Goal: Task Accomplishment & Management: Complete application form

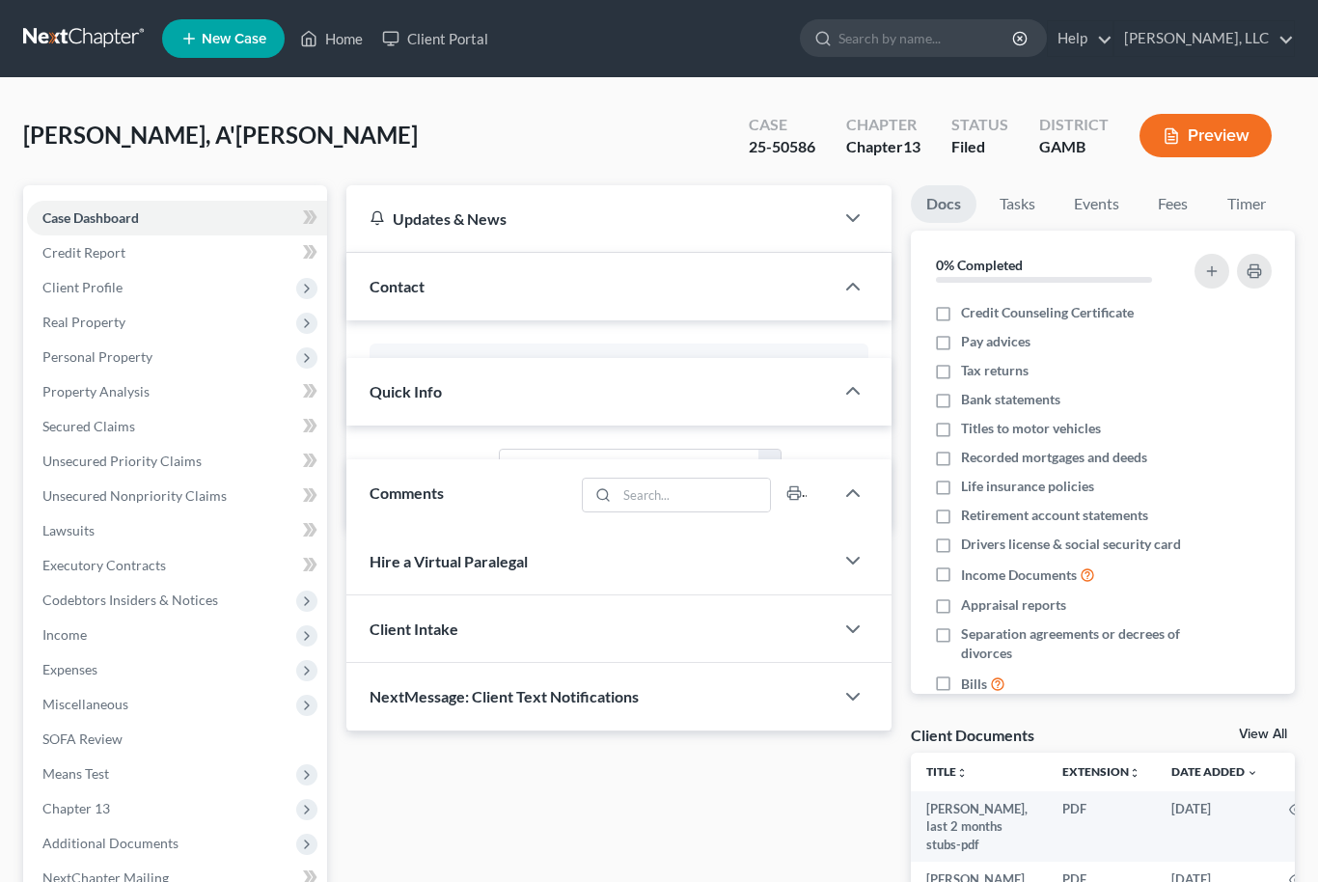
select select "6"
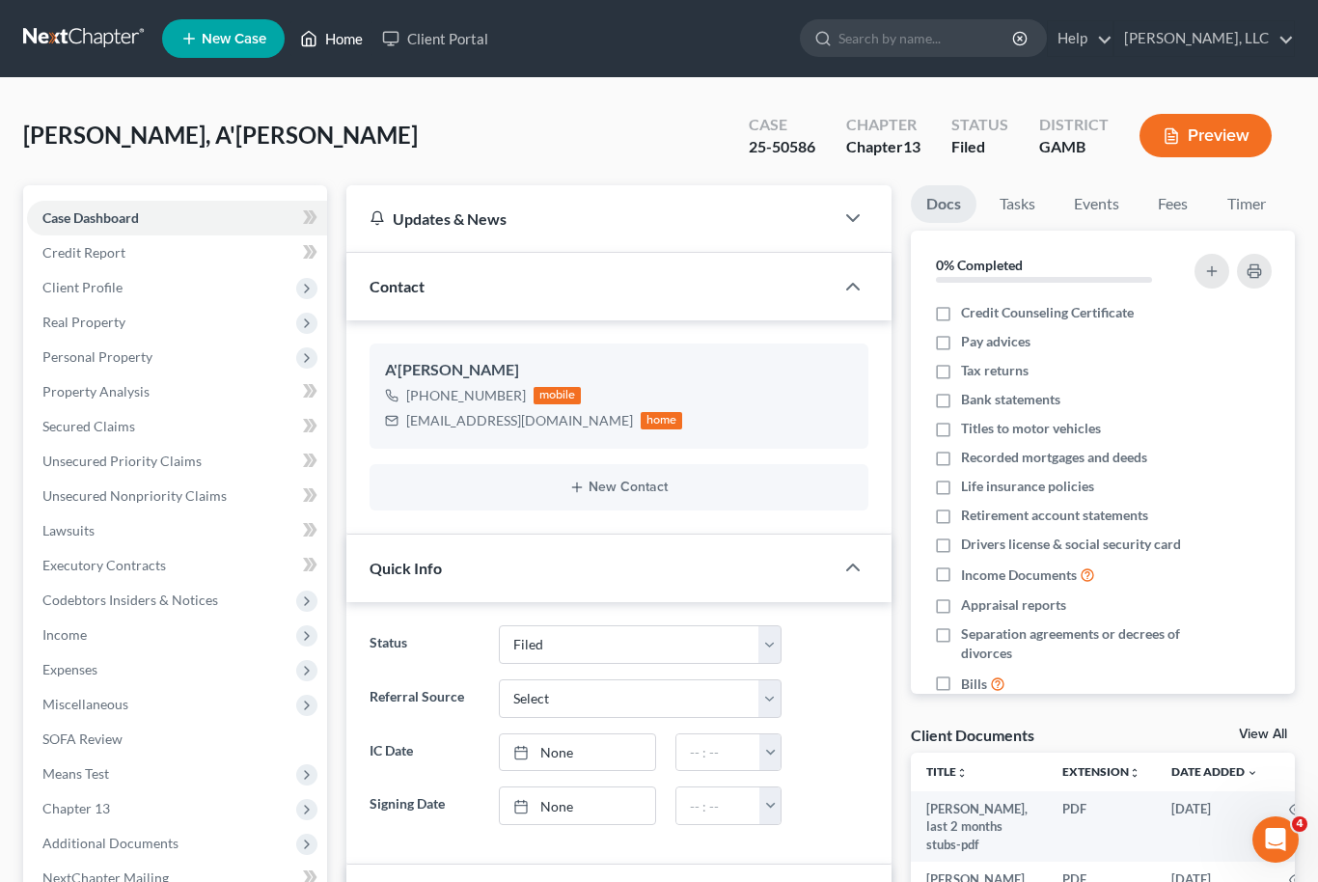
click at [344, 50] on link "Home" at bounding box center [331, 38] width 82 height 35
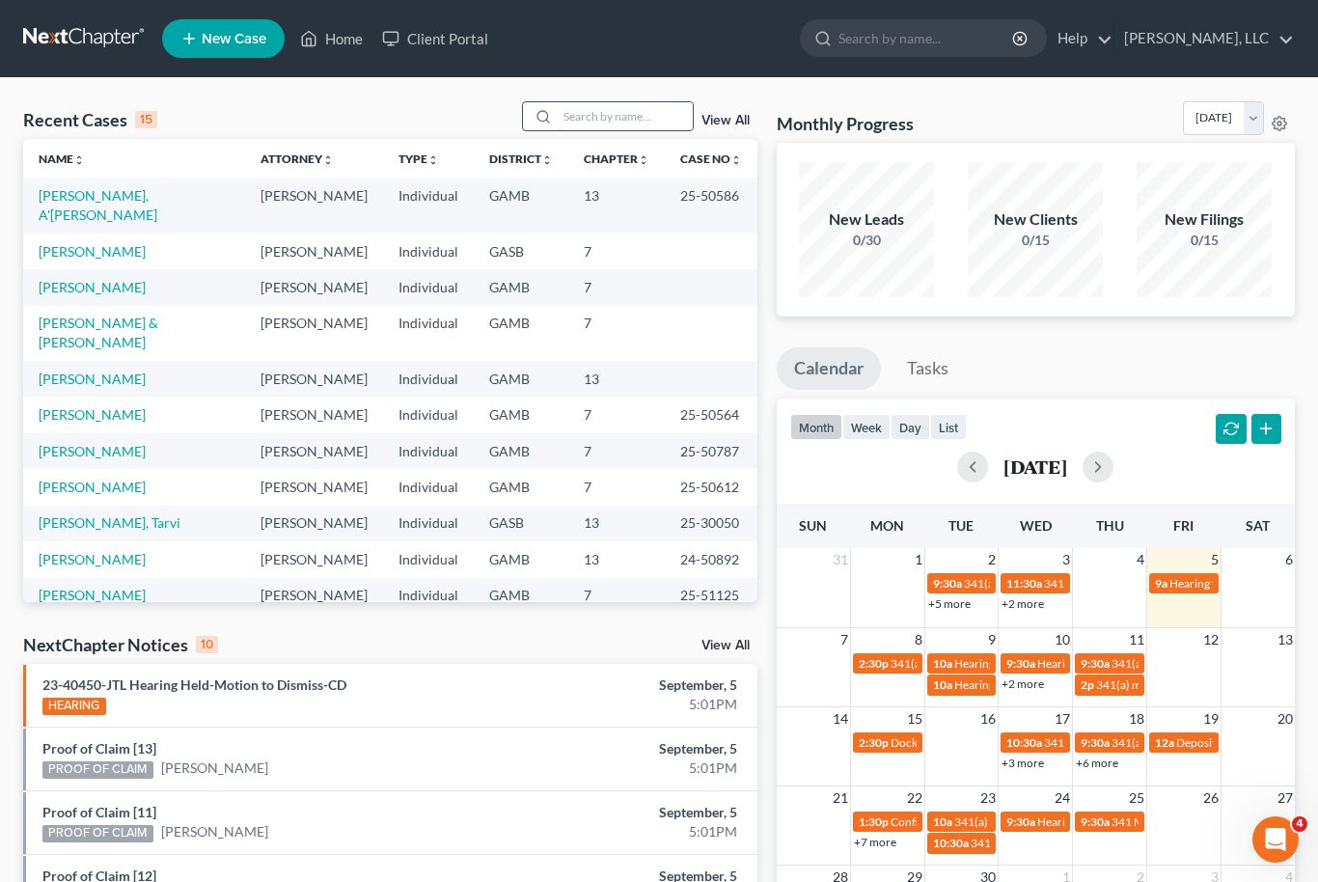
click at [619, 123] on input "search" at bounding box center [625, 116] width 135 height 28
click at [85, 243] on link "[PERSON_NAME]" at bounding box center [92, 251] width 107 height 16
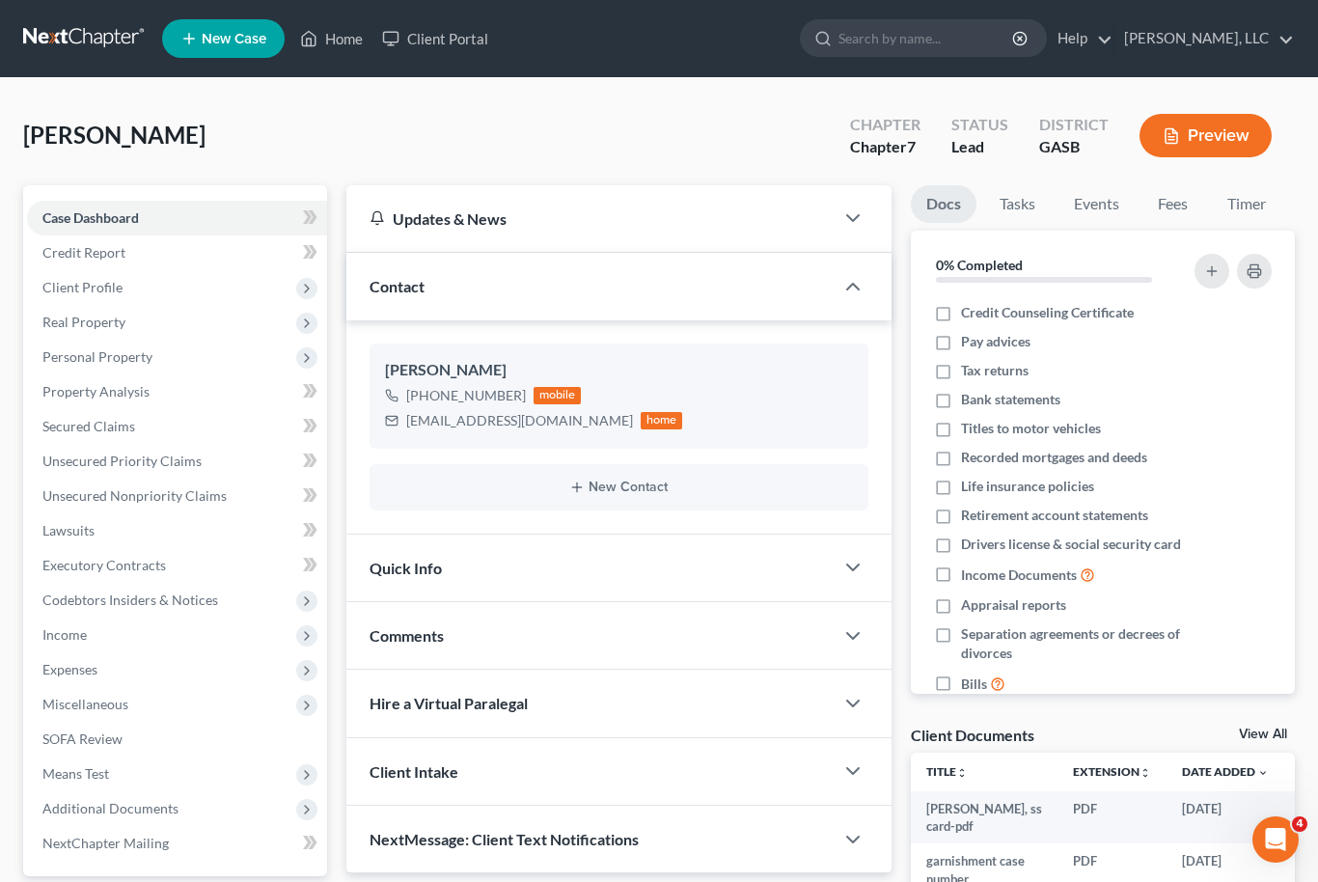
click at [1280, 736] on link "View All" at bounding box center [1263, 734] width 48 height 14
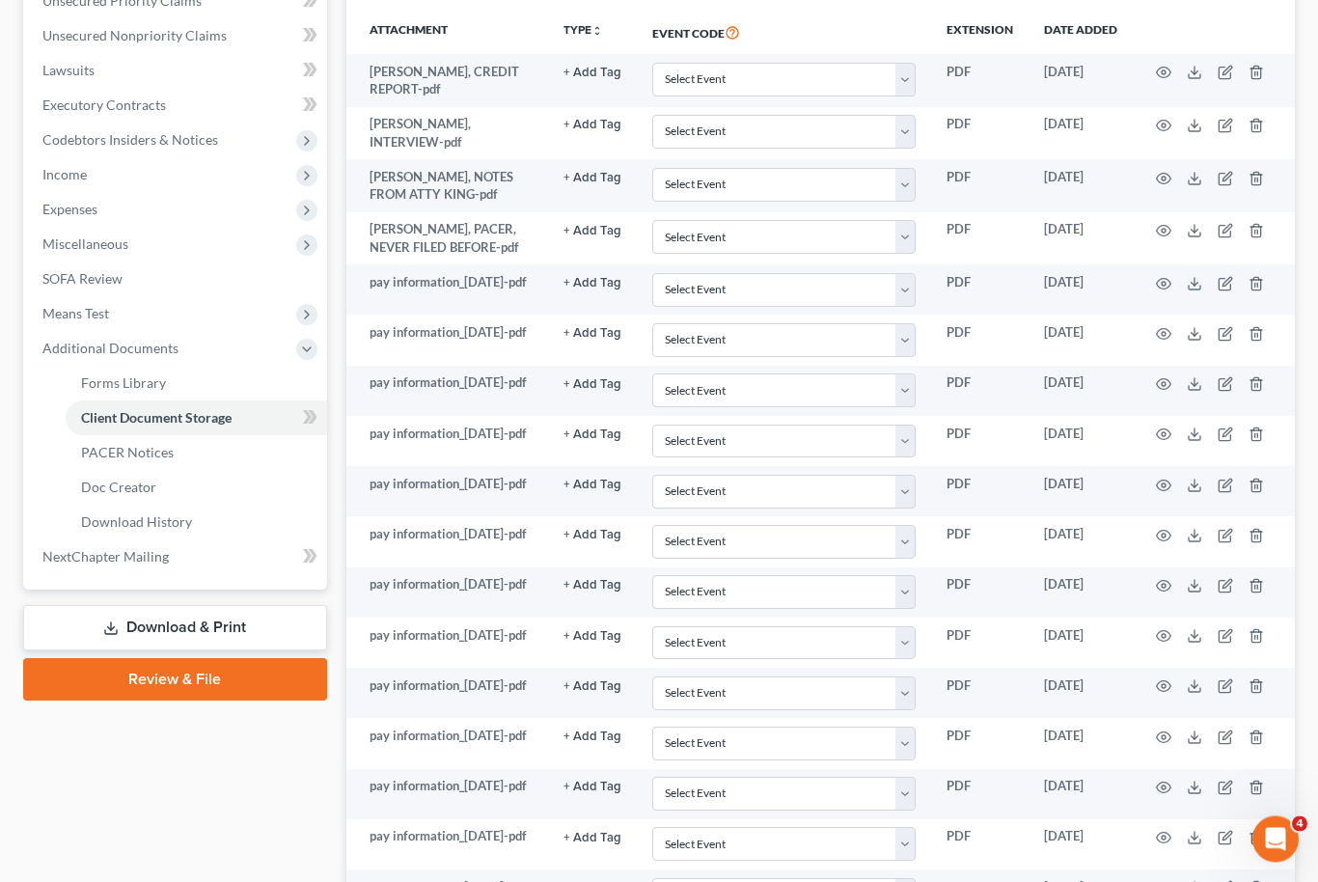
scroll to position [452, 0]
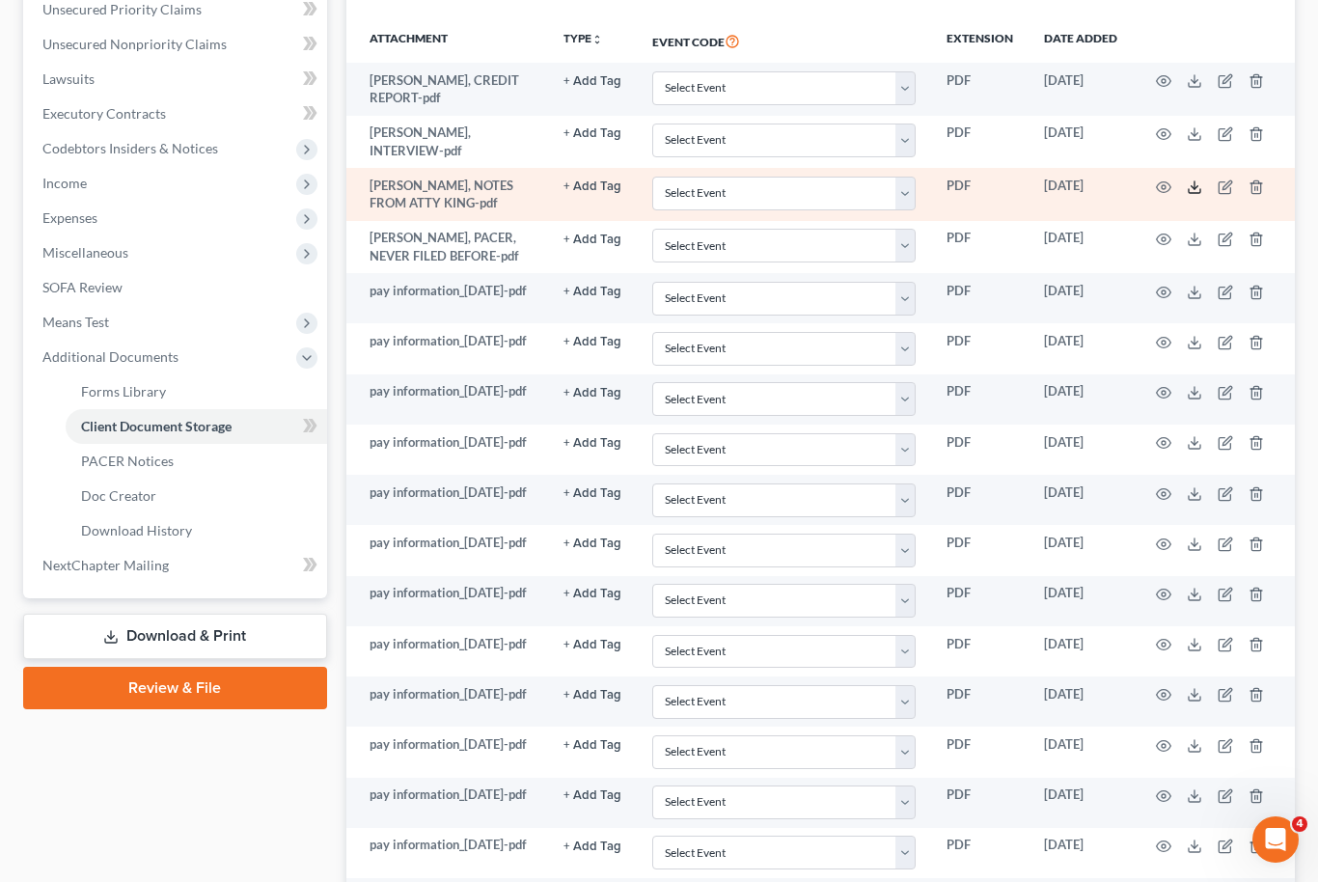
click at [1196, 185] on polyline at bounding box center [1194, 186] width 7 height 3
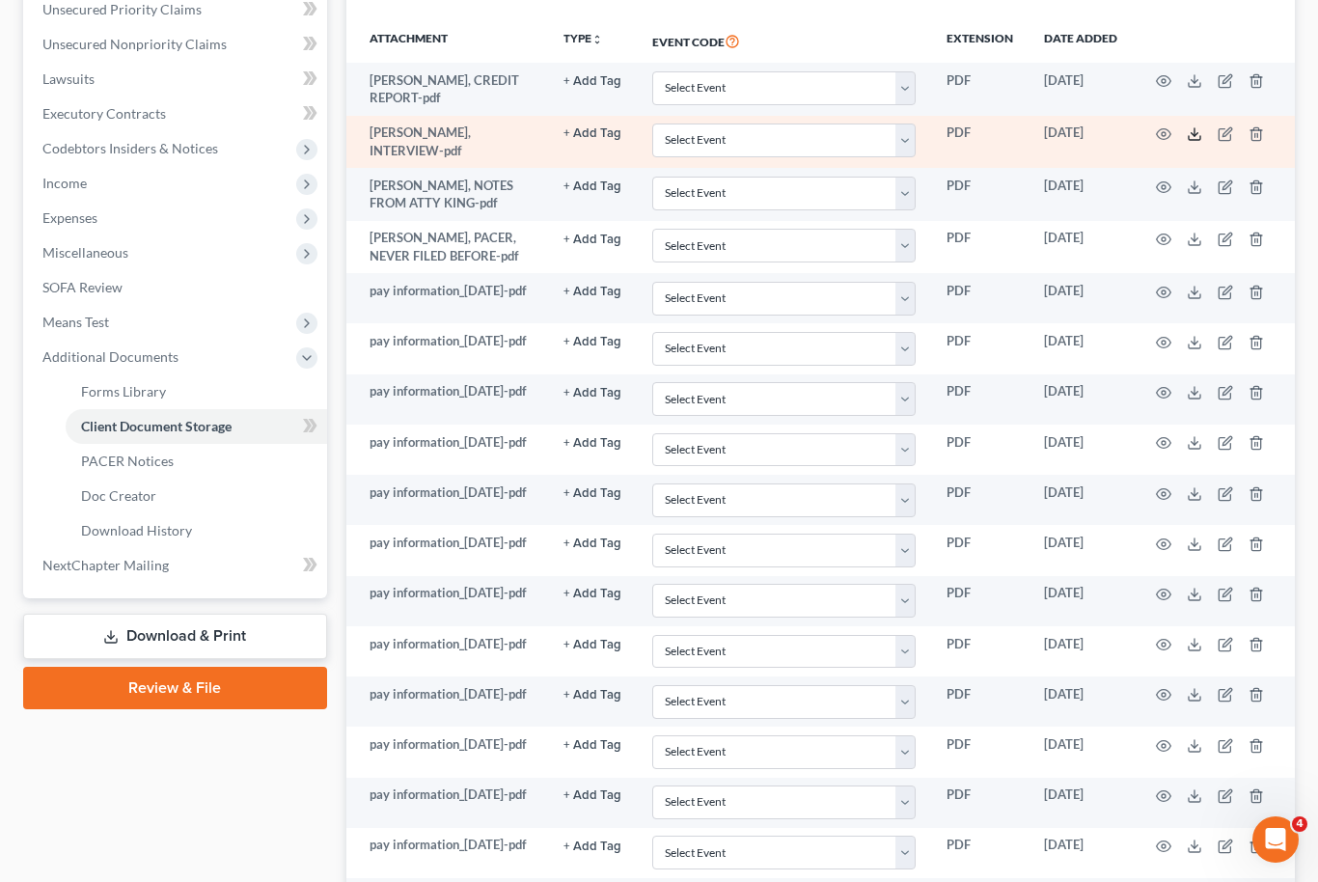
click at [1191, 126] on icon at bounding box center [1194, 133] width 15 height 15
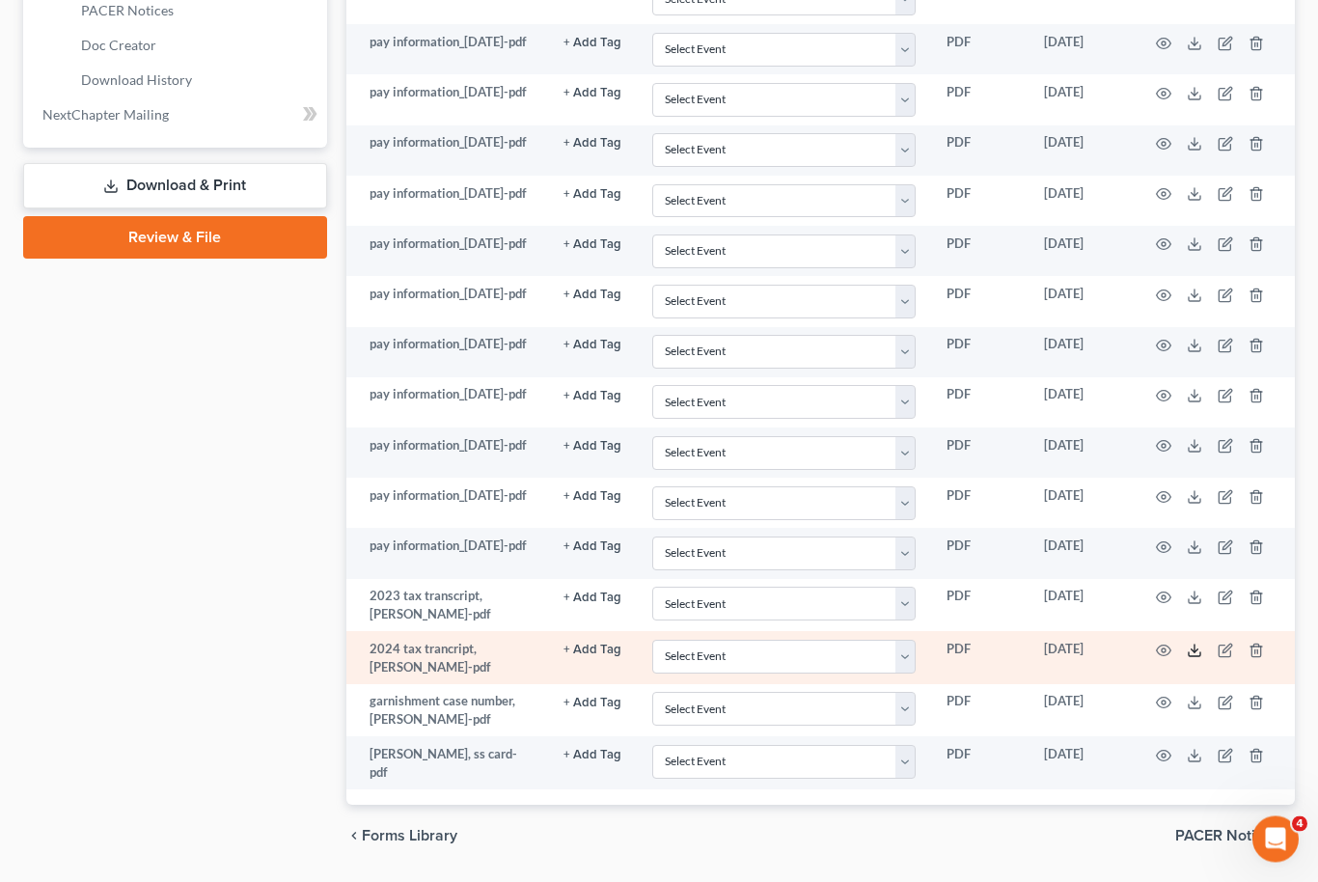
scroll to position [901, 0]
click at [1190, 657] on icon at bounding box center [1195, 655] width 12 height 4
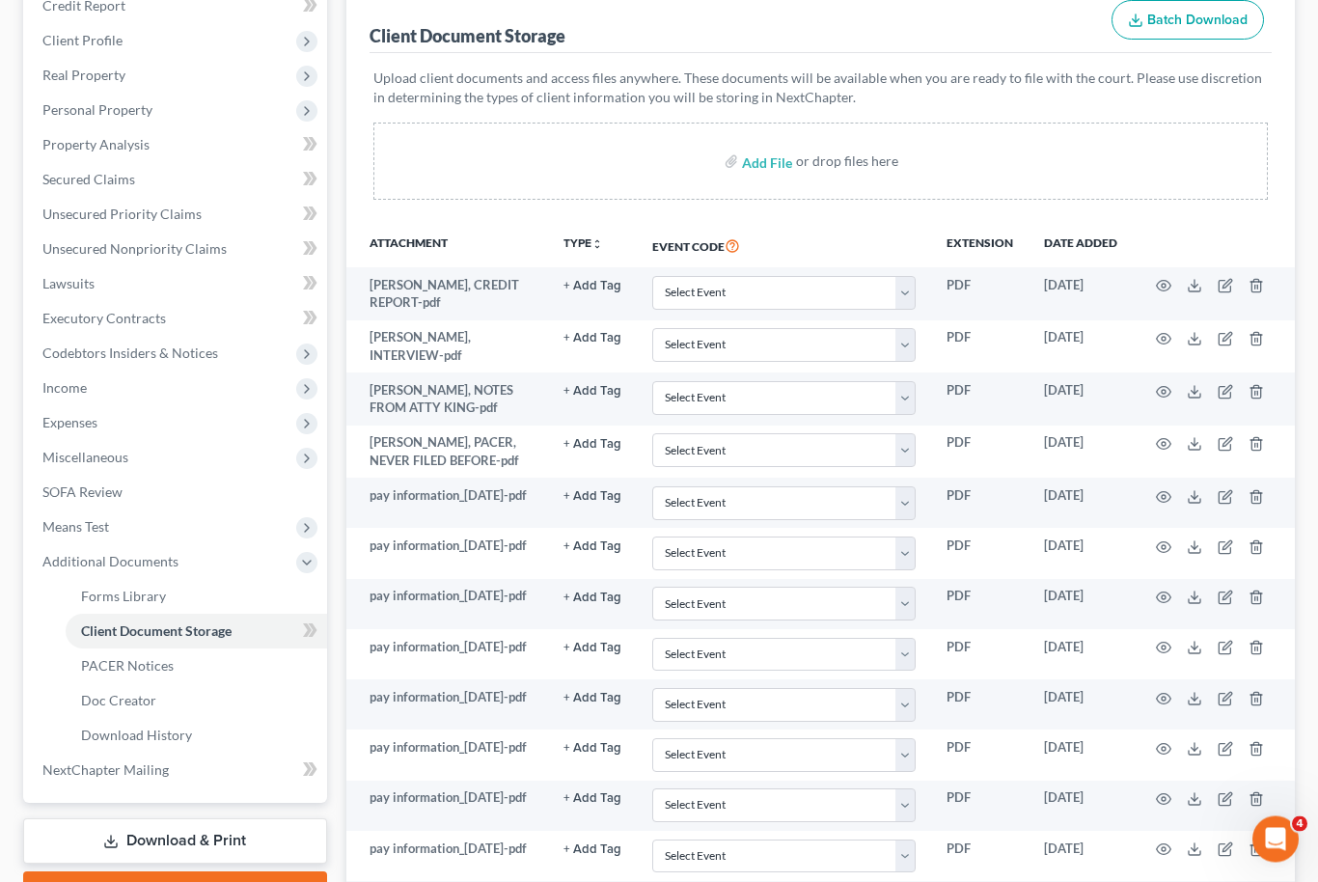
scroll to position [0, 0]
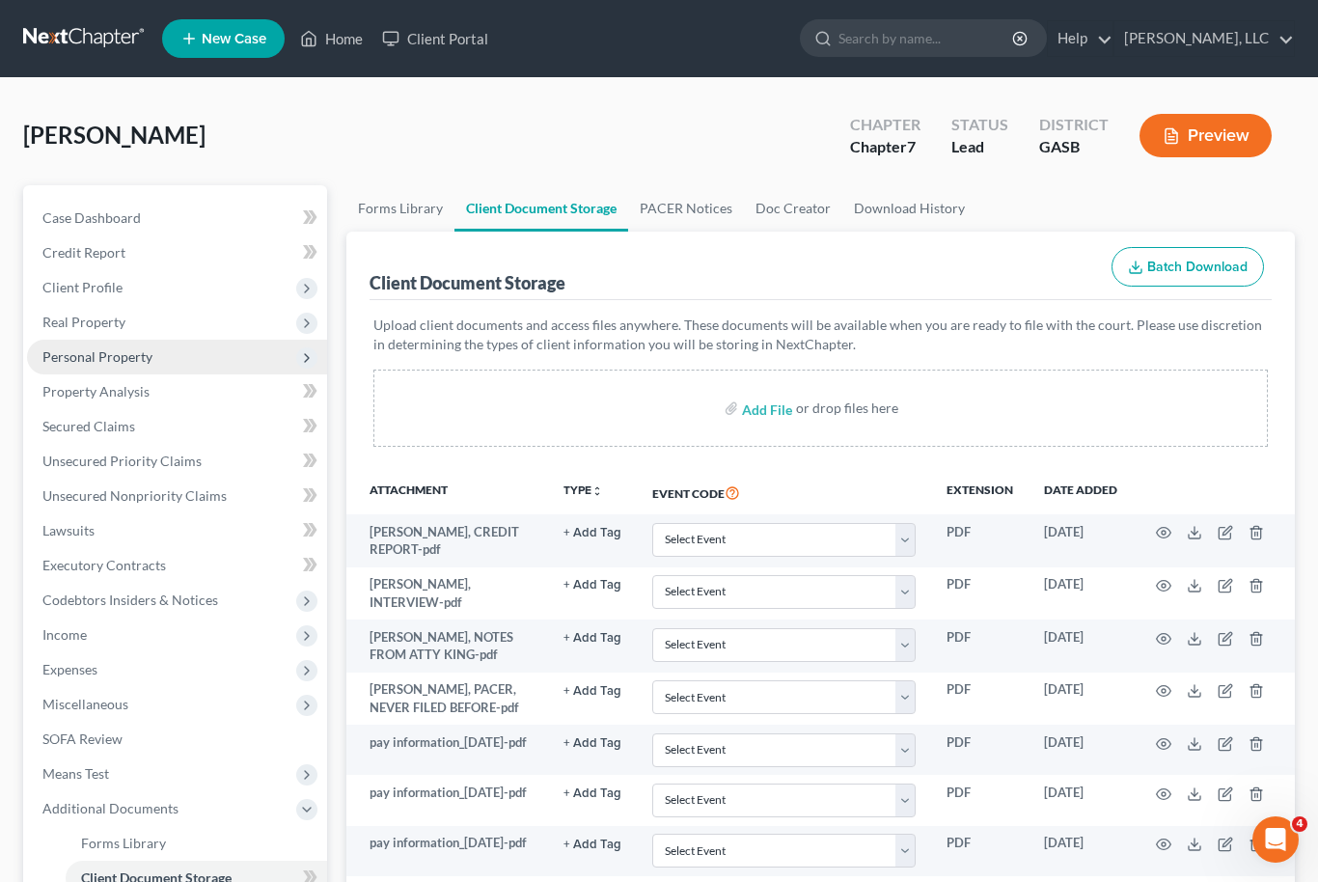
click at [145, 354] on span "Personal Property" at bounding box center [97, 356] width 110 height 16
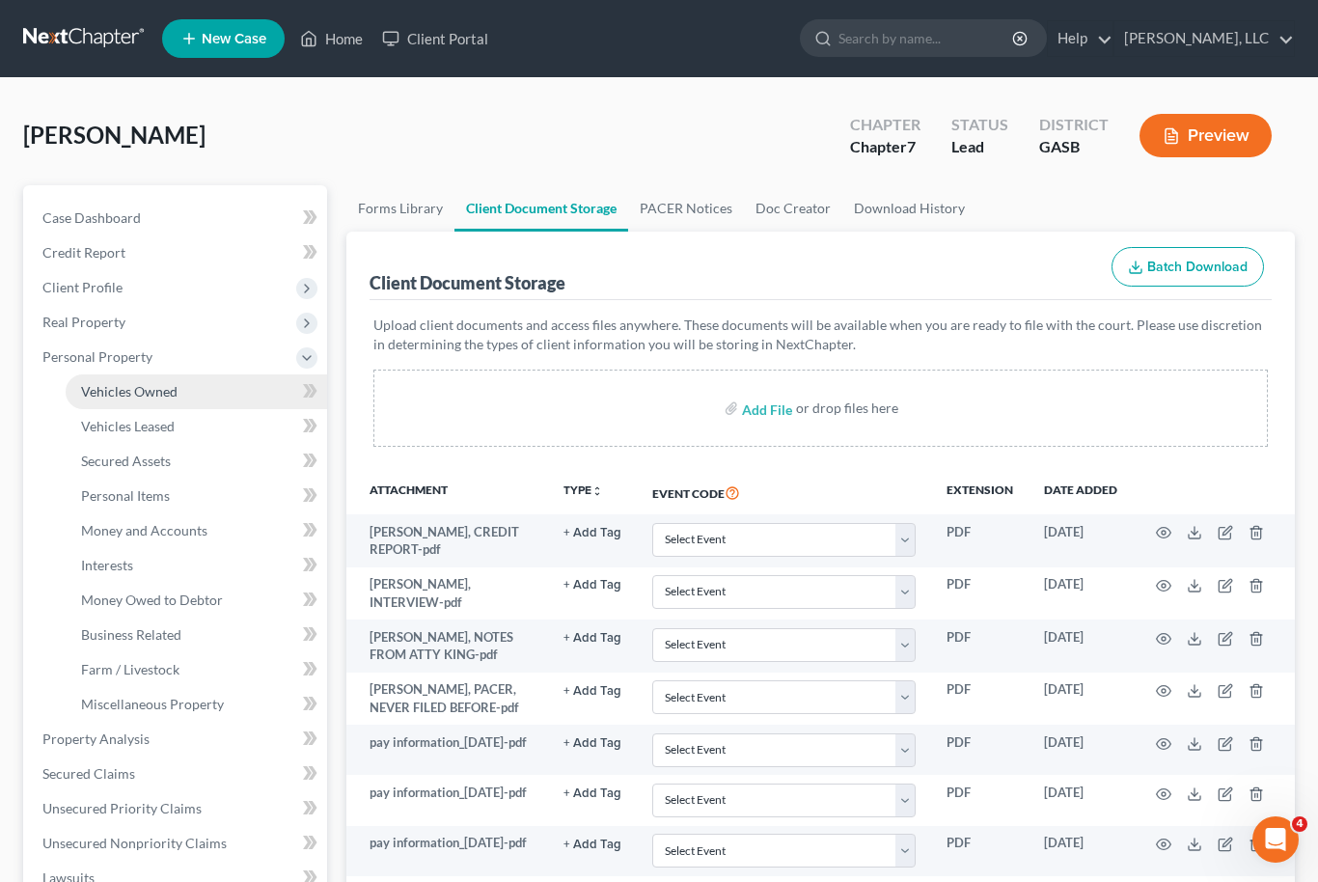
click at [184, 396] on link "Vehicles Owned" at bounding box center [196, 391] width 261 height 35
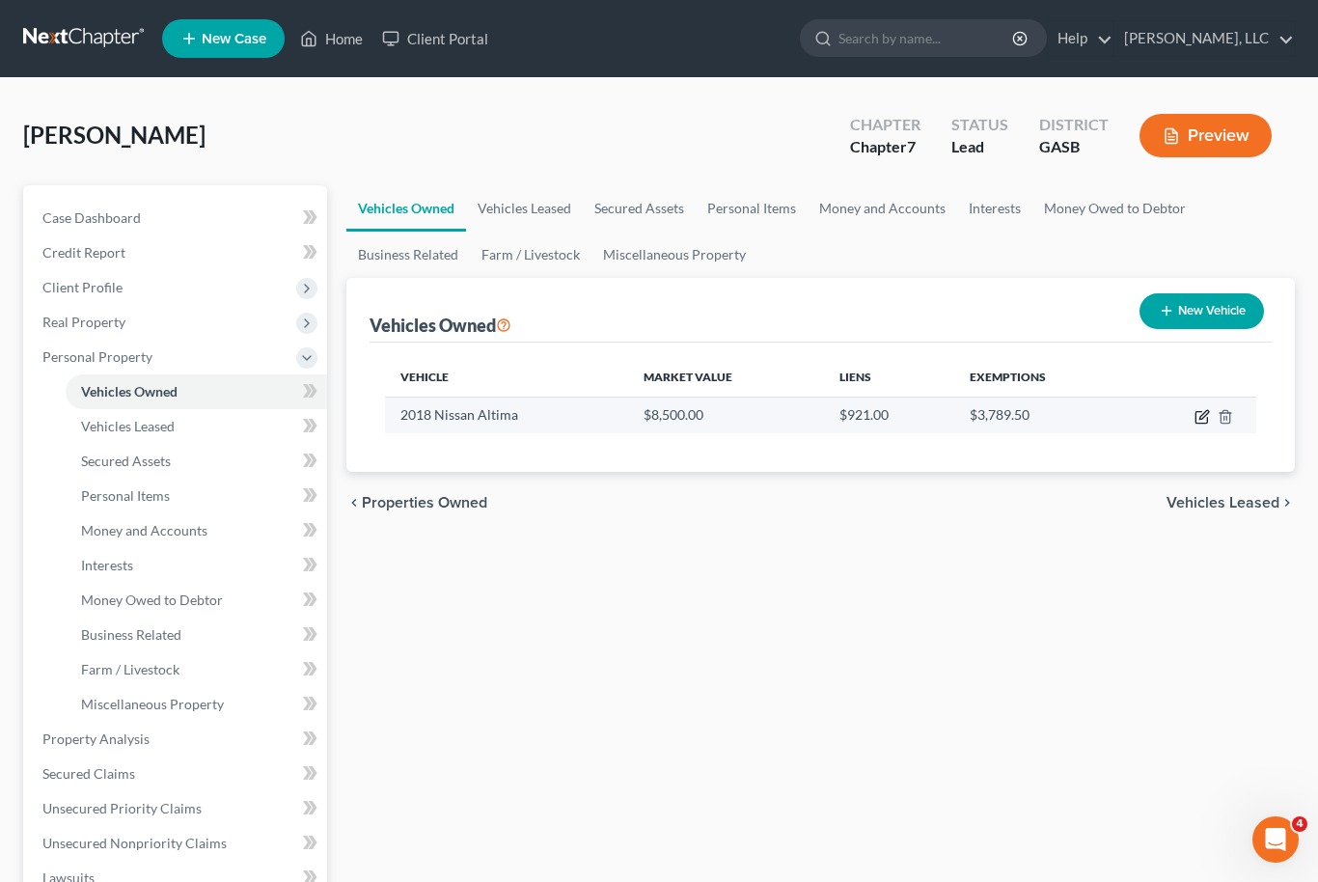
click at [1194, 414] on icon "button" at bounding box center [1201, 416] width 15 height 15
select select "0"
select select "8"
select select "3"
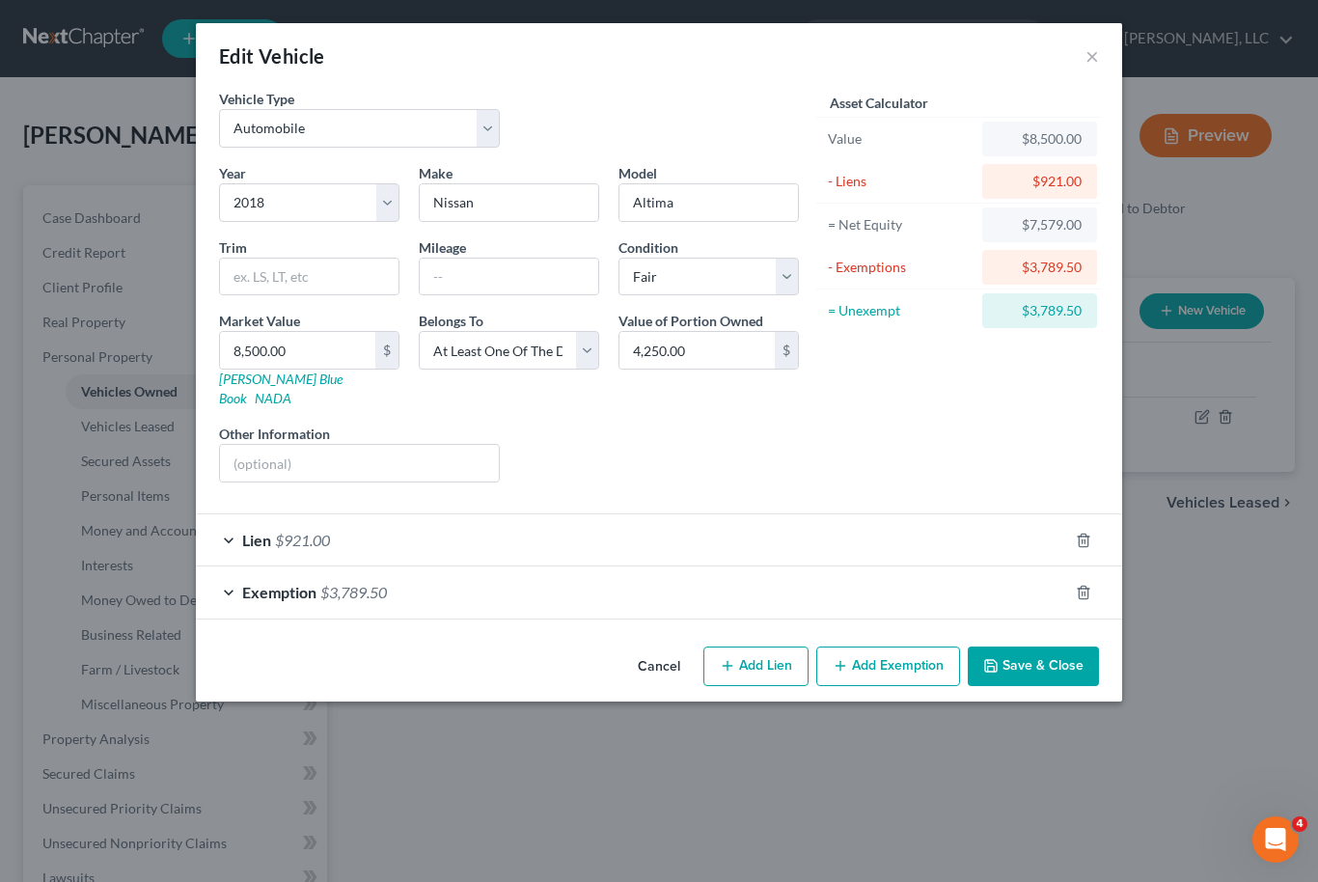
click at [1033, 656] on button "Save & Close" at bounding box center [1033, 666] width 131 height 41
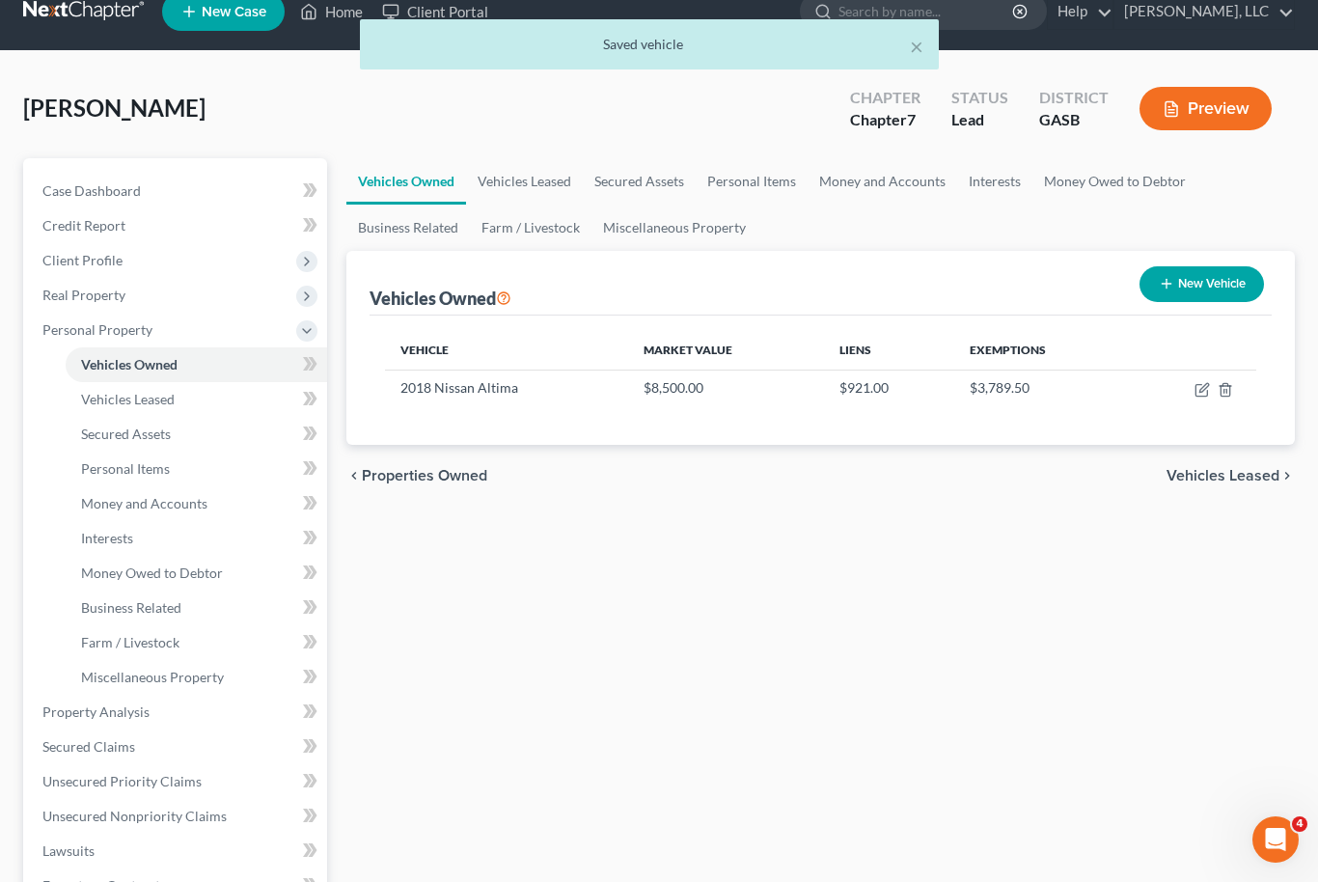
scroll to position [36, 0]
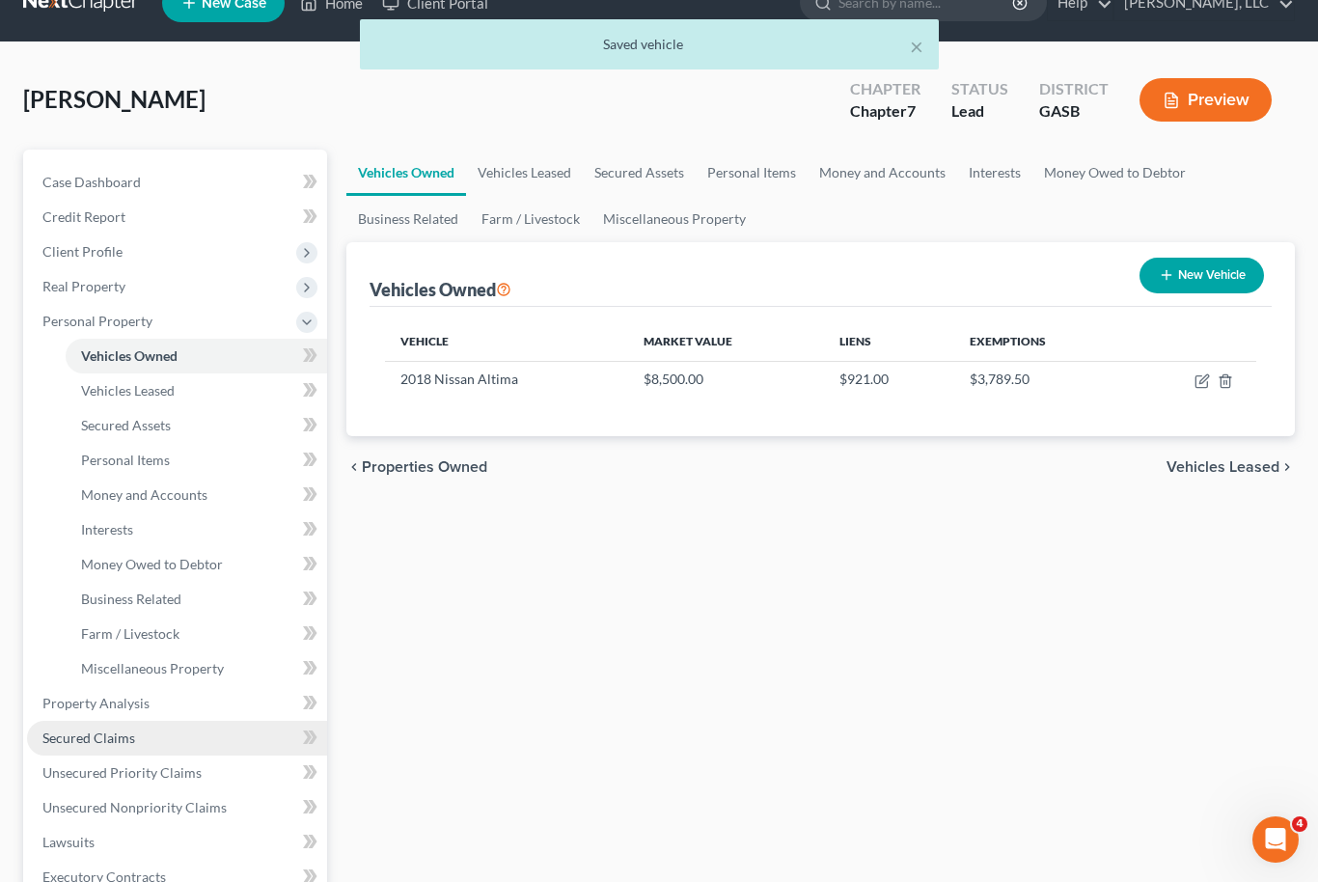
click at [145, 750] on link "Secured Claims" at bounding box center [177, 738] width 300 height 35
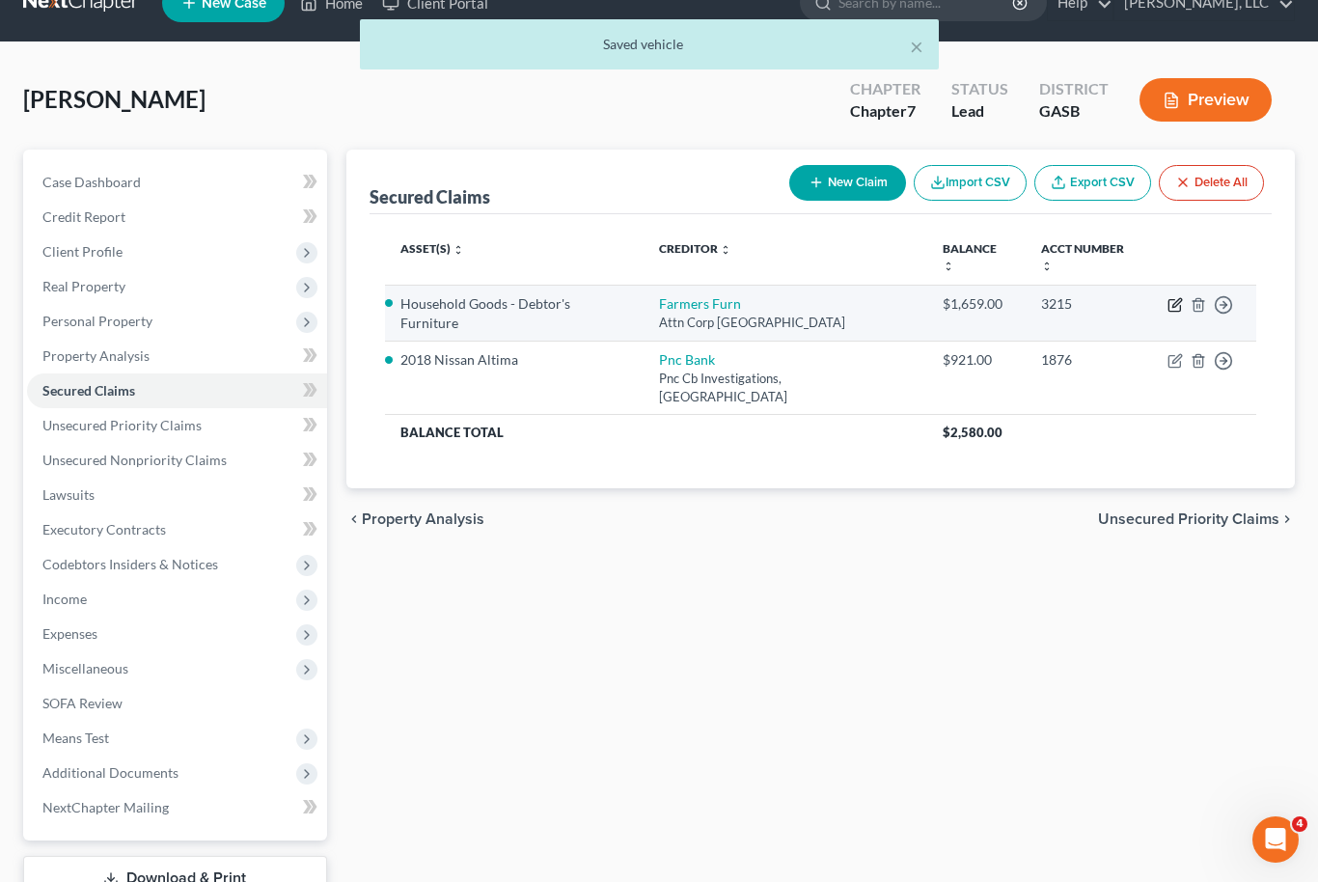
click at [1167, 297] on icon "button" at bounding box center [1174, 304] width 15 height 15
select select "10"
select select "5"
select select "2"
select select "0"
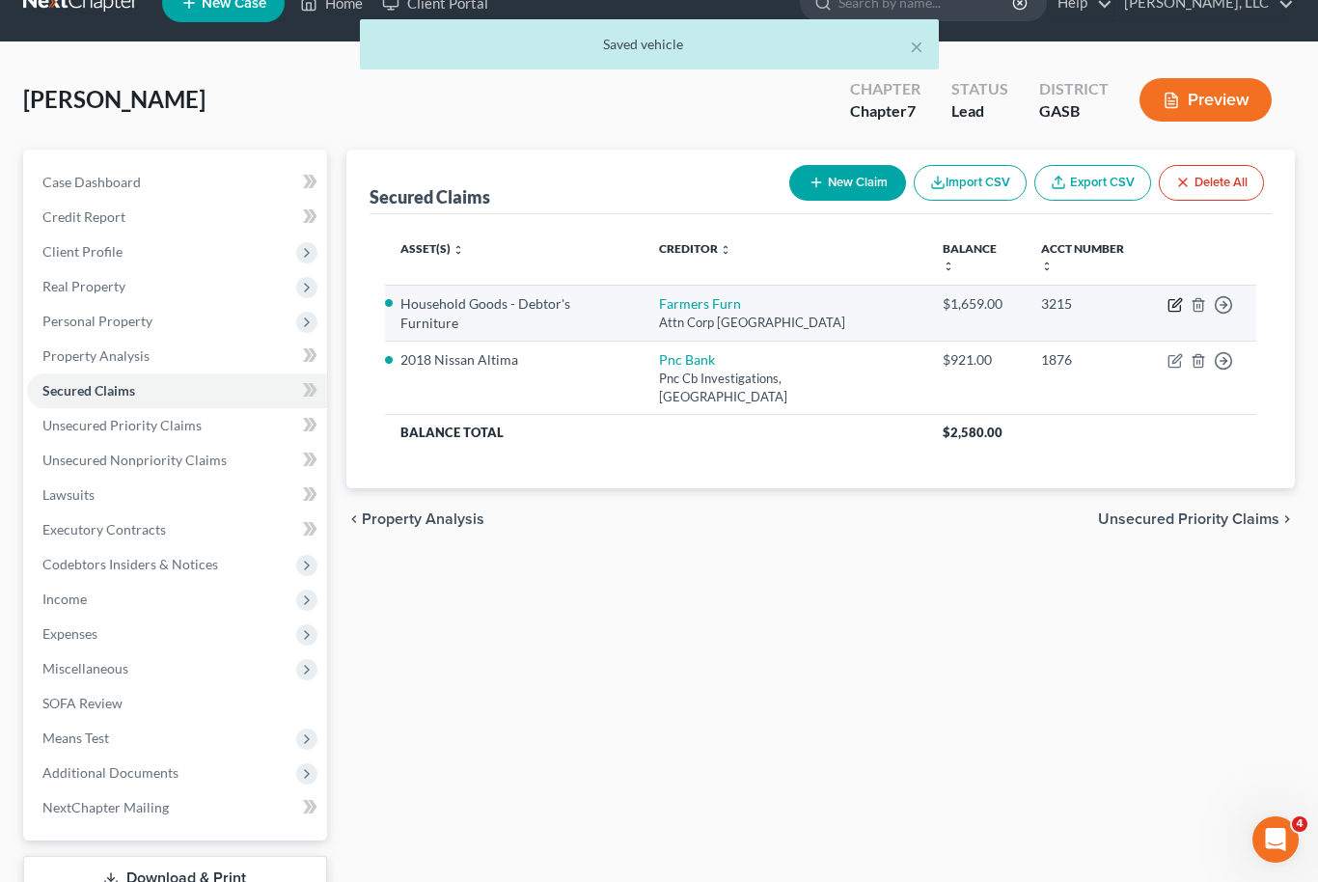
select select "0"
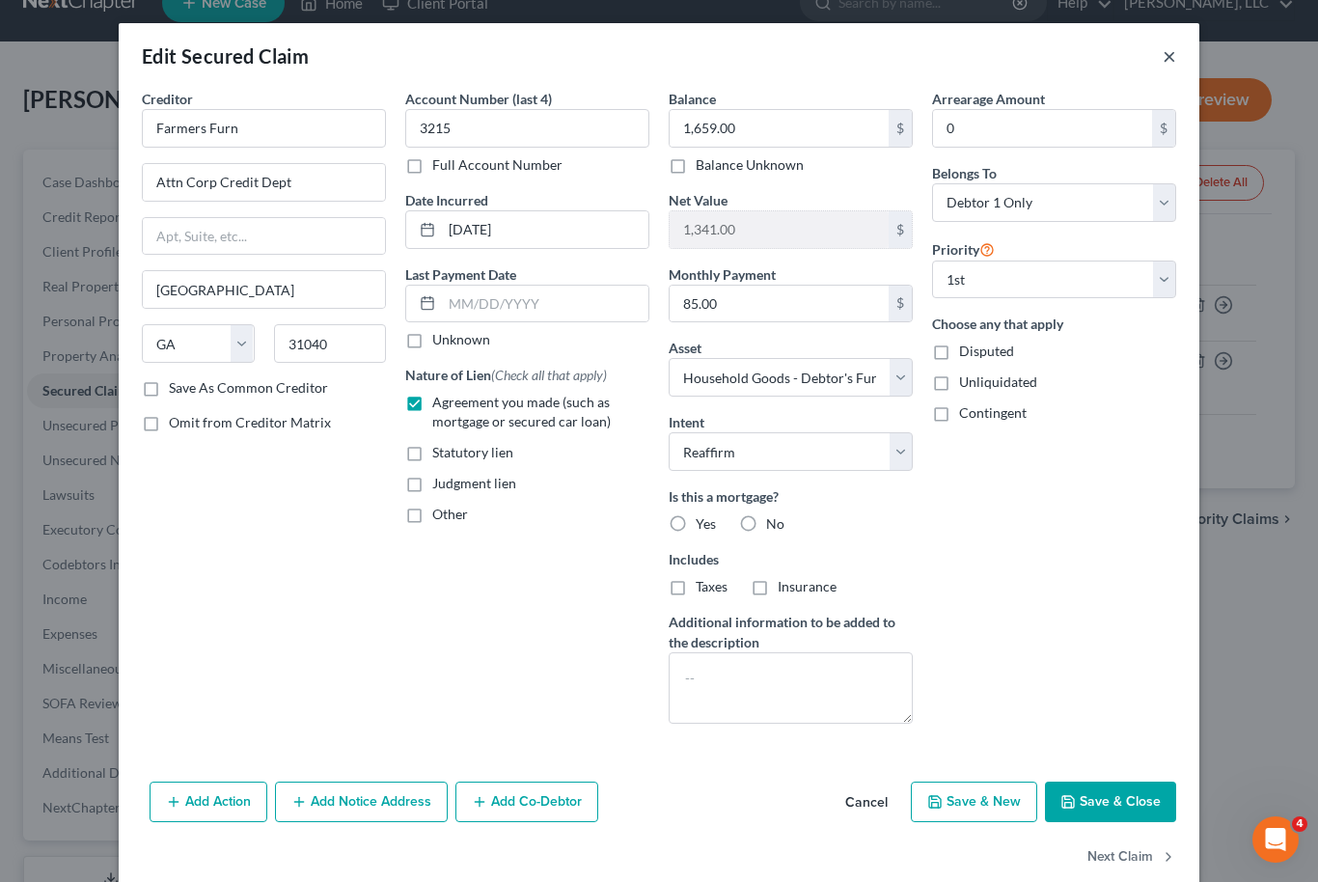
click at [1172, 67] on button "×" at bounding box center [1170, 55] width 14 height 23
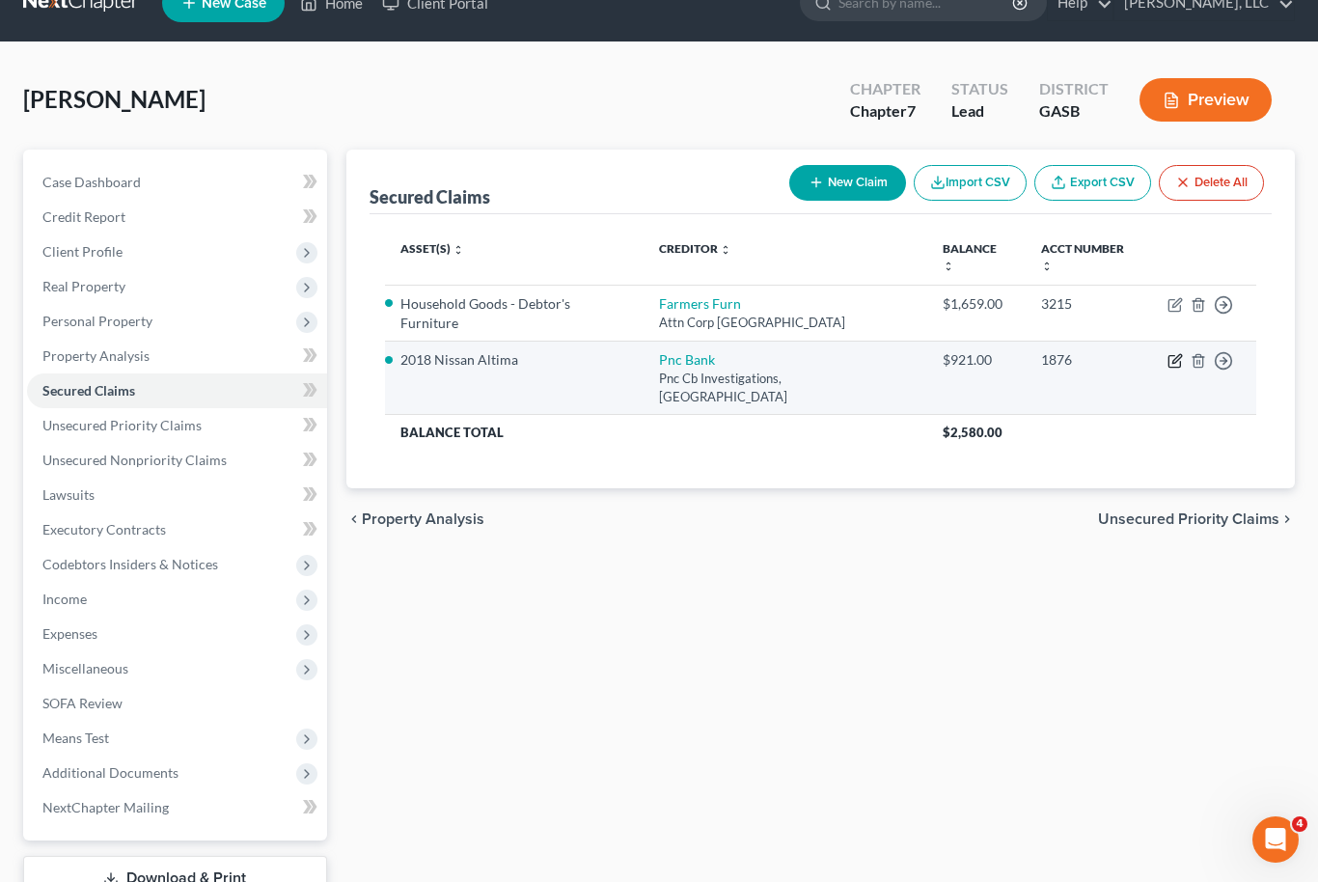
click at [1174, 353] on icon "button" at bounding box center [1174, 360] width 15 height 15
select select "36"
select select "3"
select select "2"
select select "0"
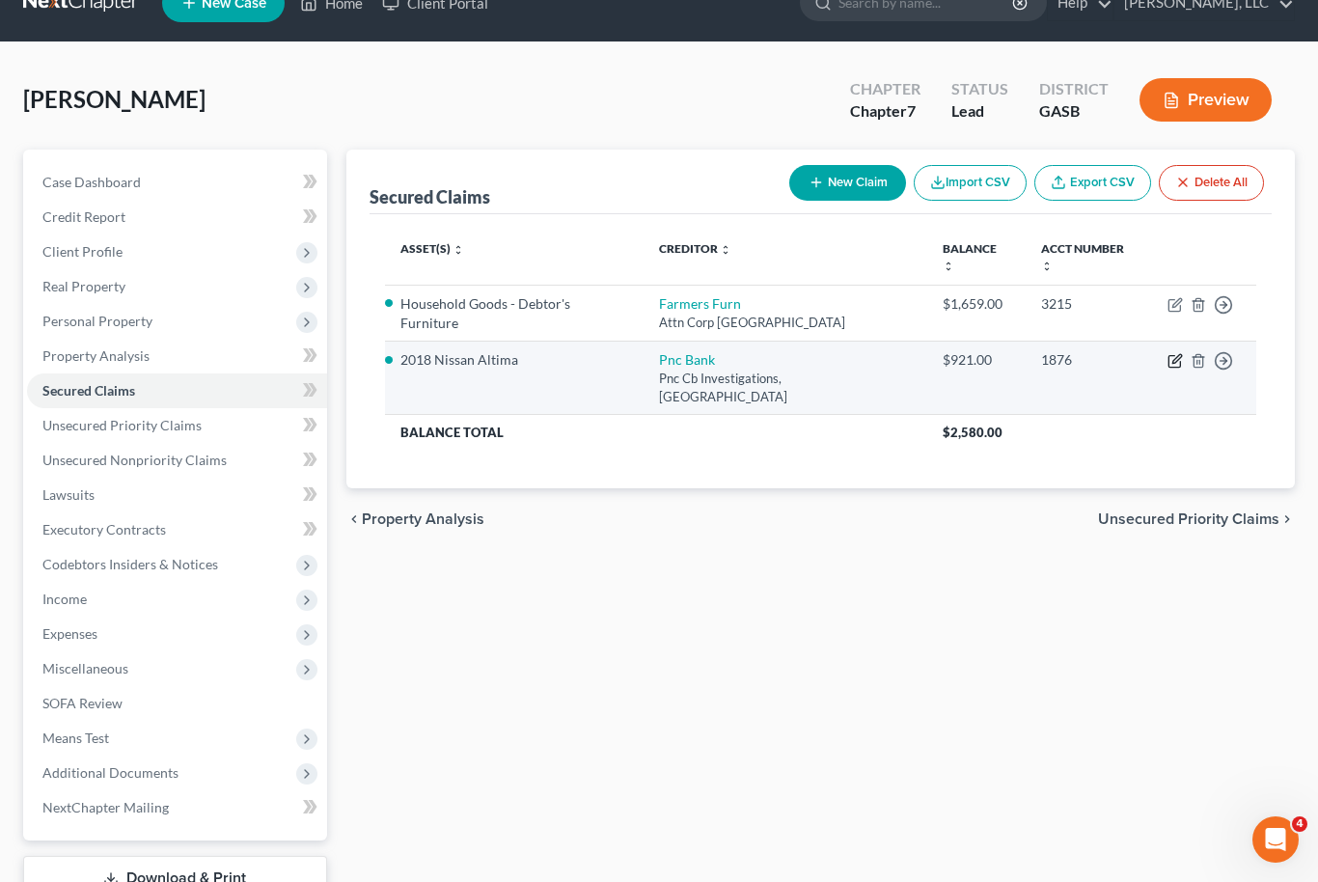
select select "0"
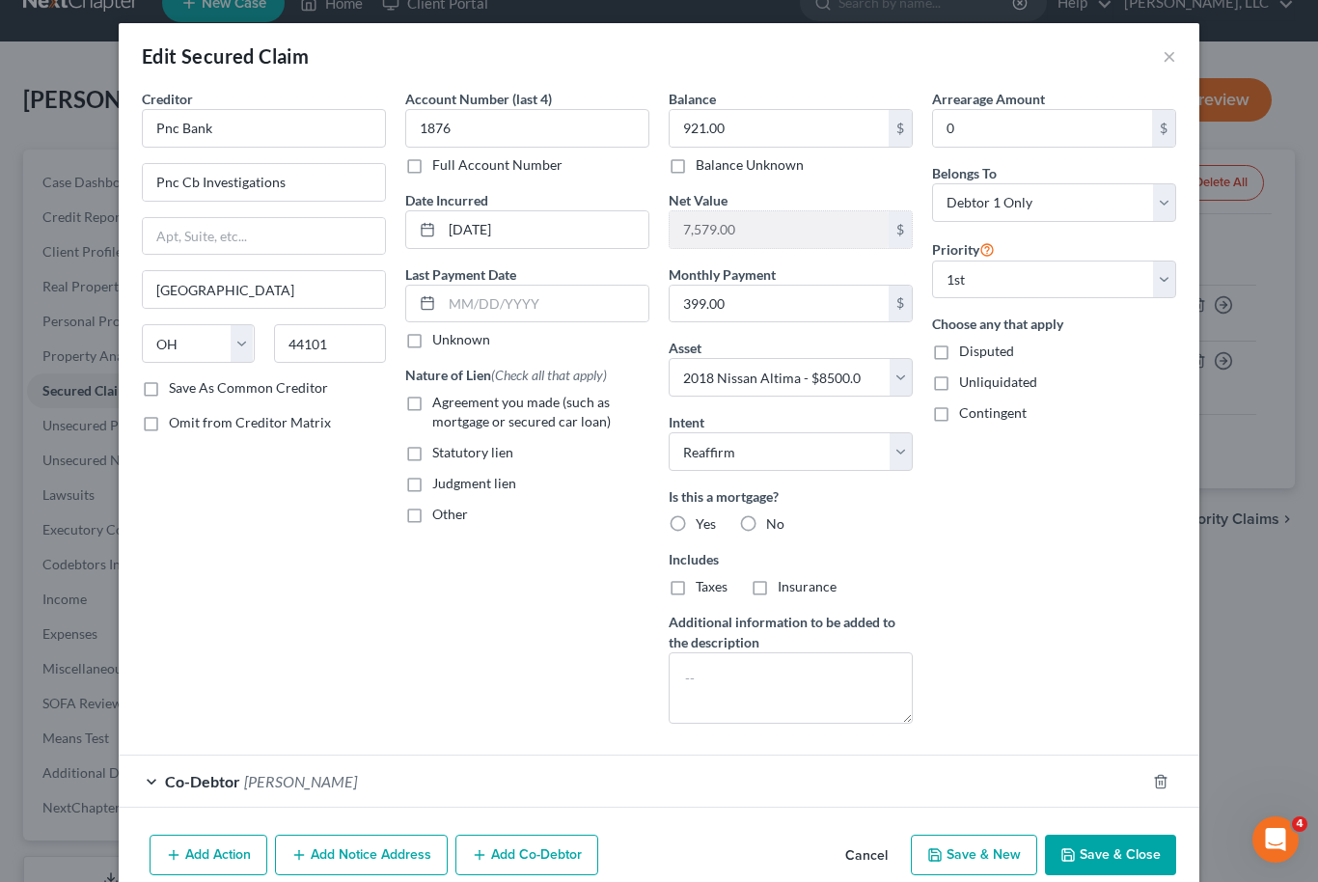
click at [1155, 854] on button "Save & Close" at bounding box center [1110, 855] width 131 height 41
select select
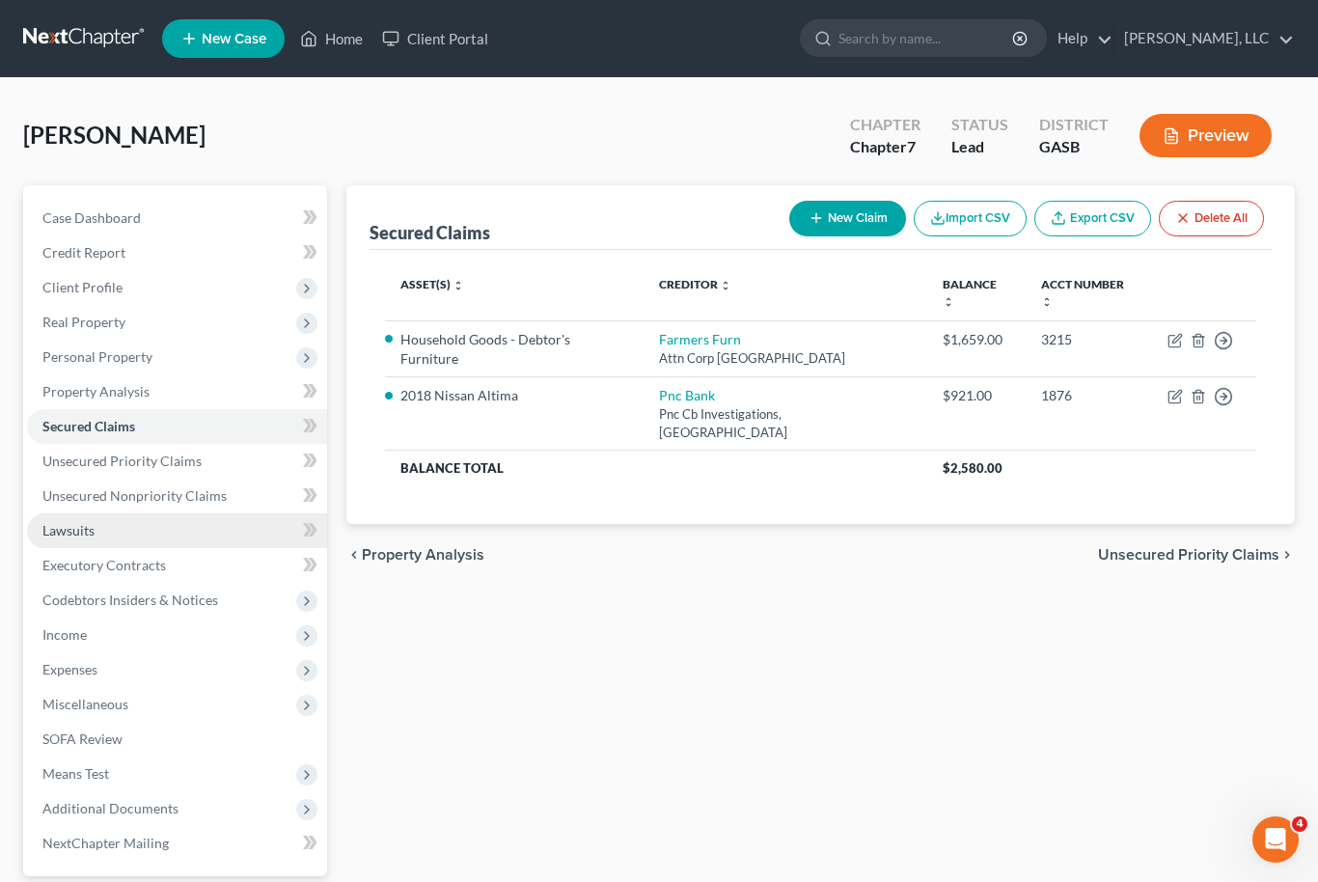
click at [157, 522] on link "Lawsuits" at bounding box center [177, 530] width 300 height 35
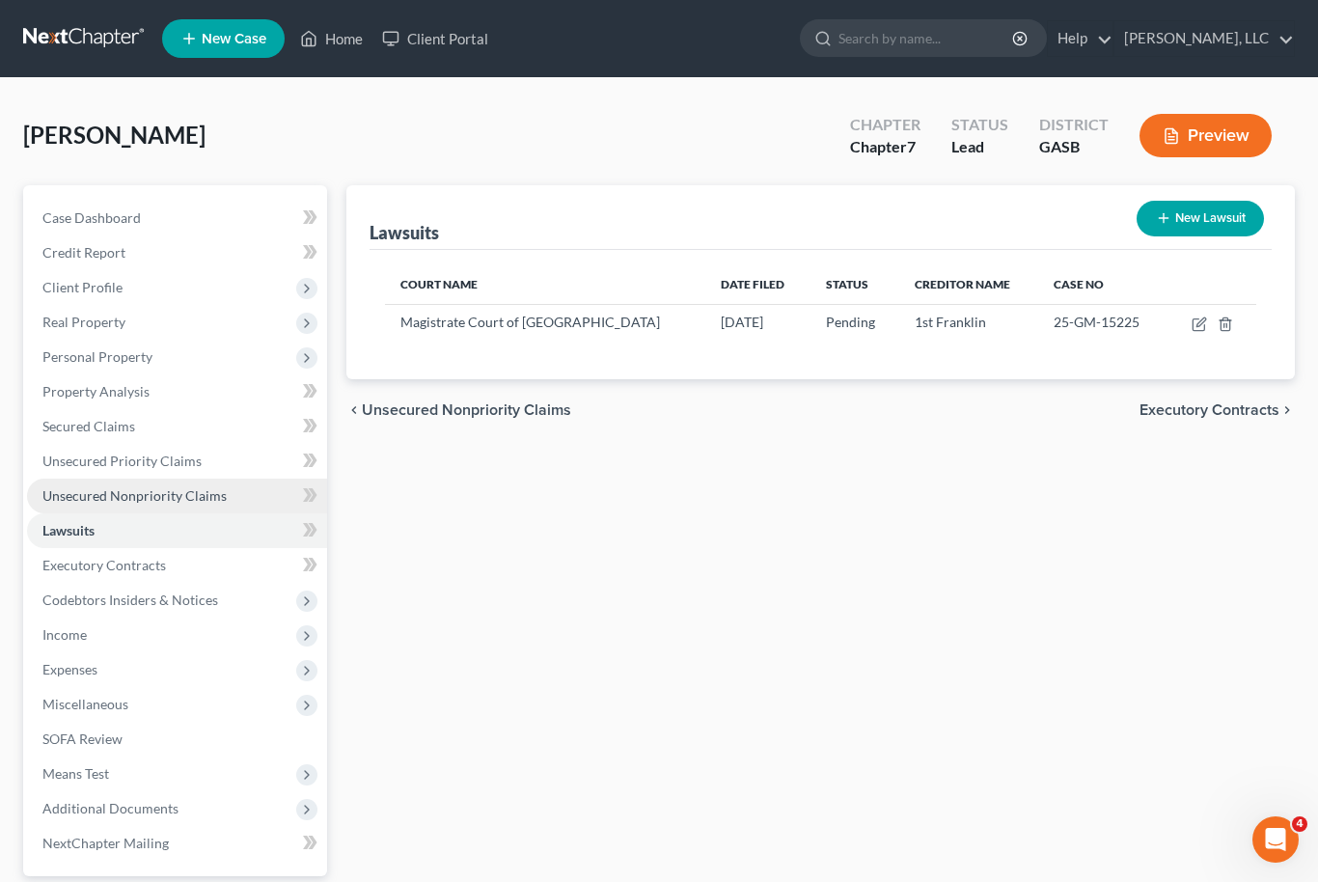
click at [180, 500] on span "Unsecured Nonpriority Claims" at bounding box center [134, 495] width 184 height 16
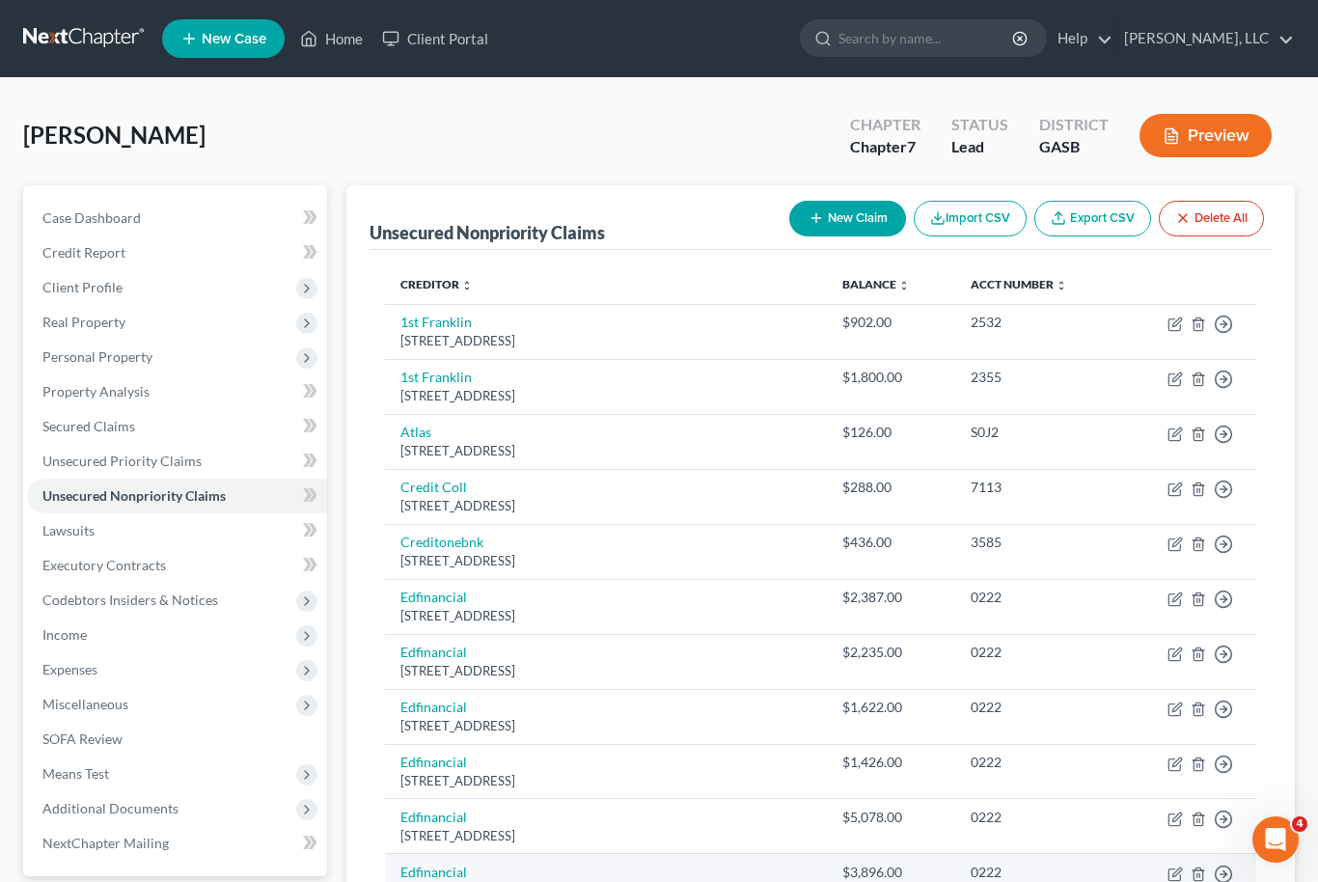
click at [652, 865] on td "Edfinancial [STREET_ADDRESS]" at bounding box center [606, 881] width 442 height 55
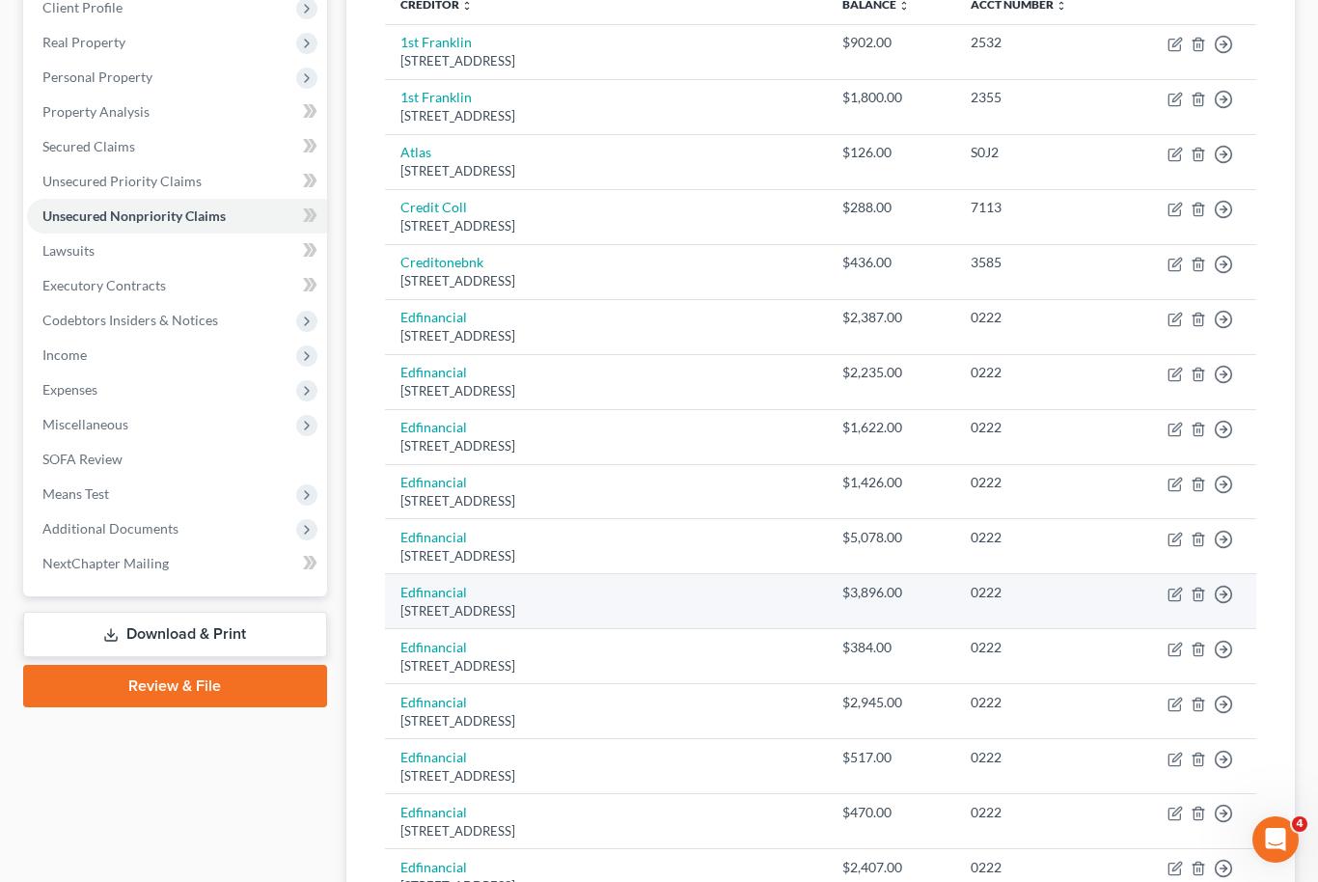
scroll to position [245, 0]
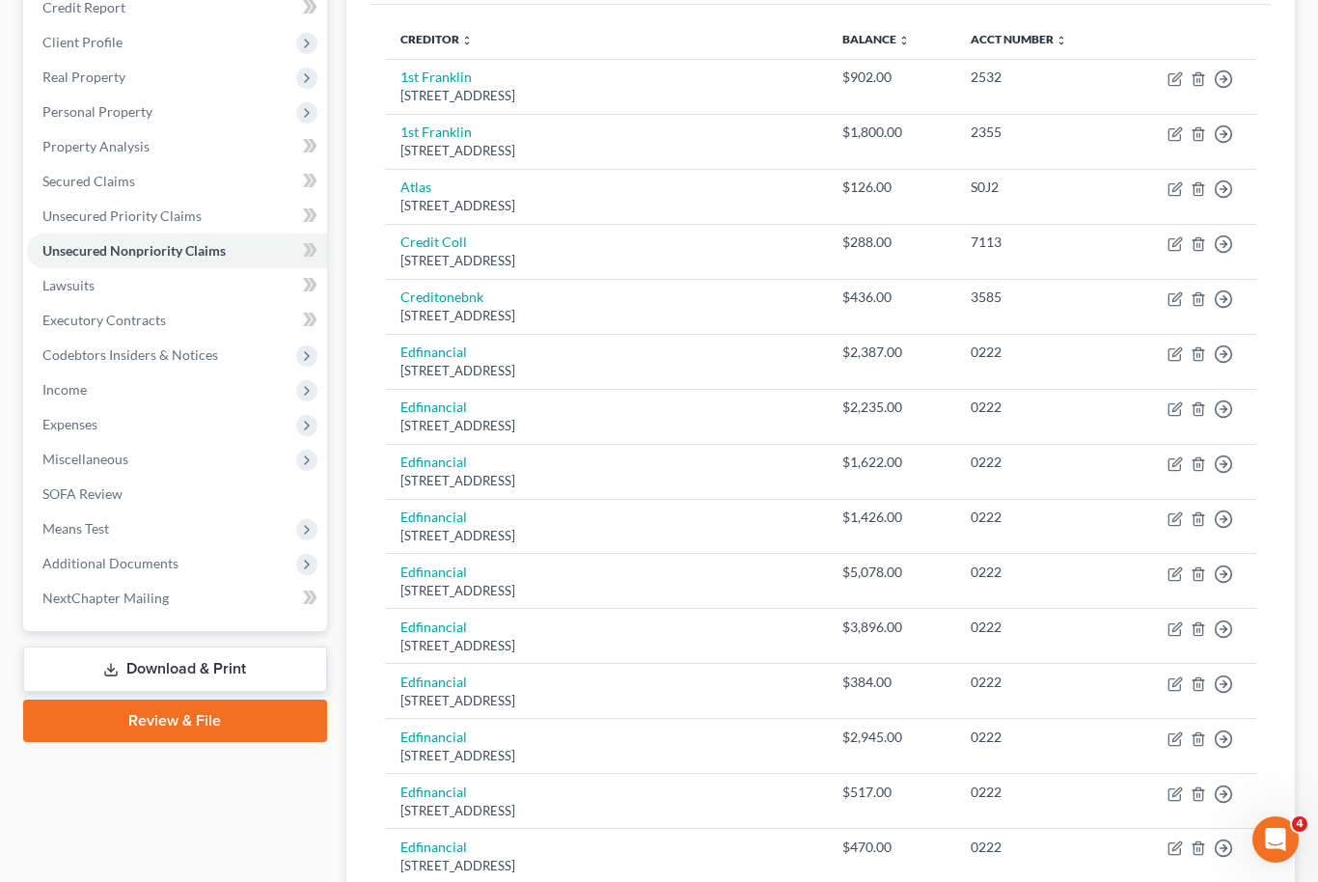
click at [115, 671] on icon at bounding box center [110, 669] width 15 height 15
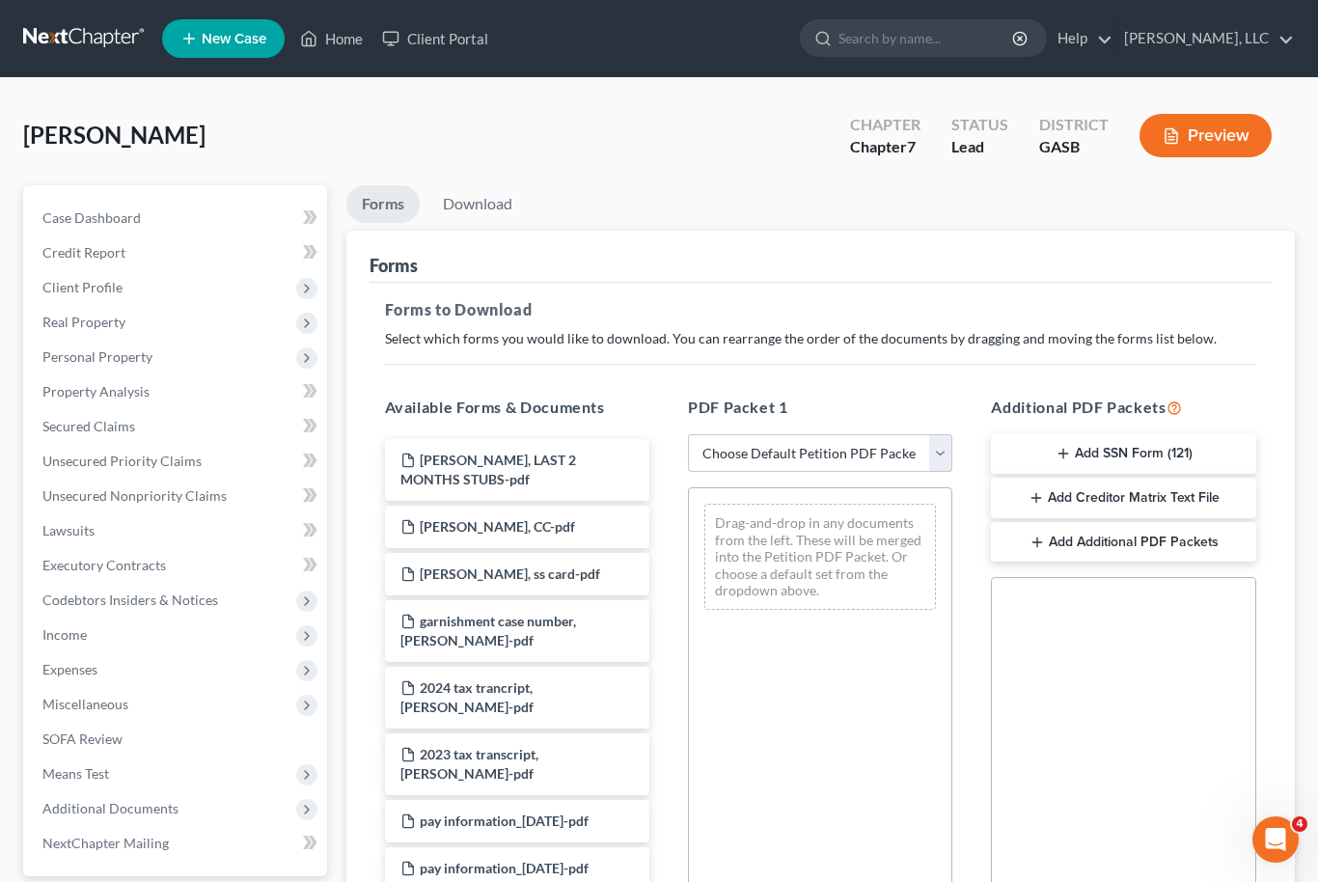
click at [943, 446] on select "Choose Default Petition PDF Packet Complete Bankruptcy Petition (all forms and …" at bounding box center [820, 453] width 264 height 39
select select "0"
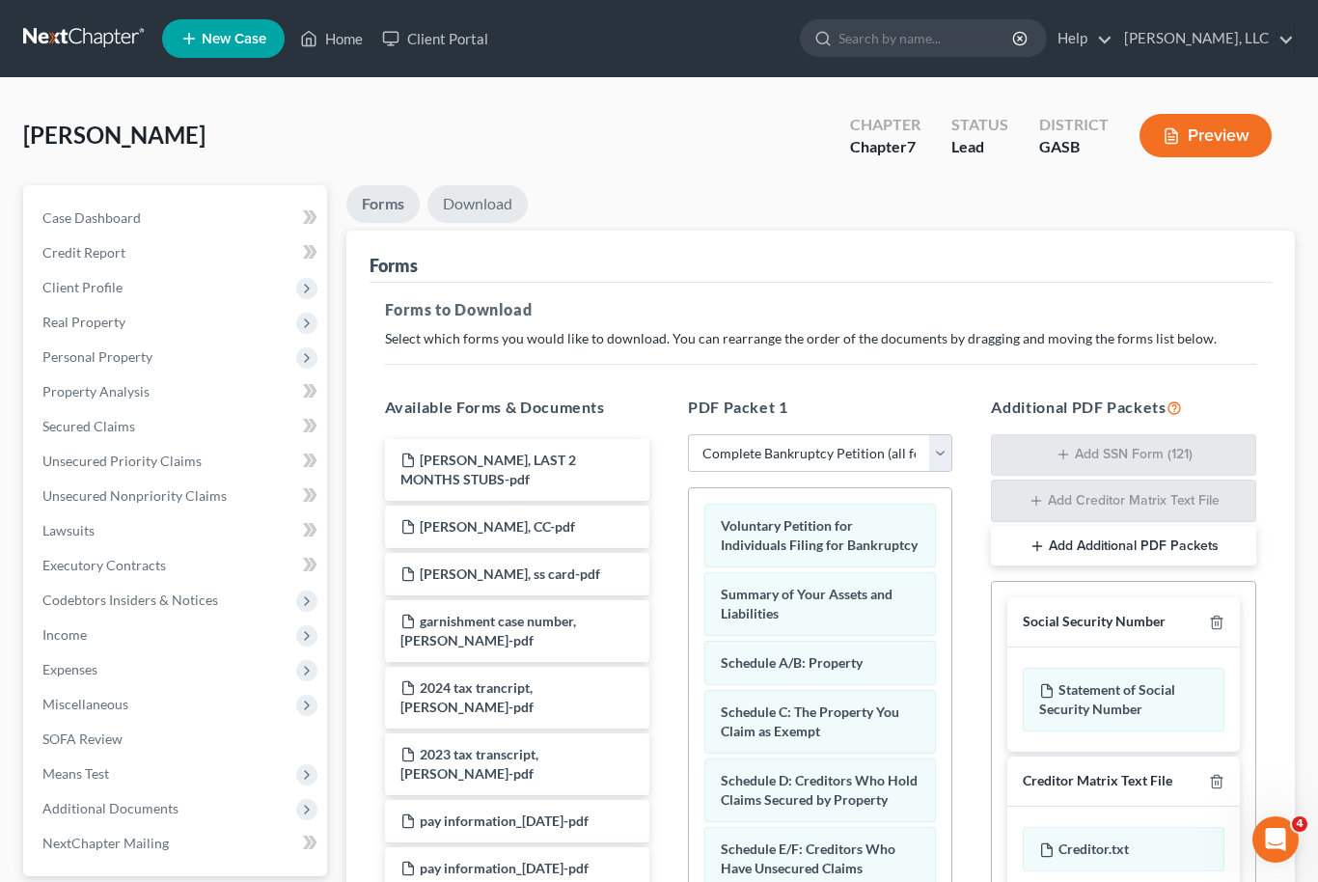
click at [500, 210] on link "Download" at bounding box center [477, 204] width 100 height 38
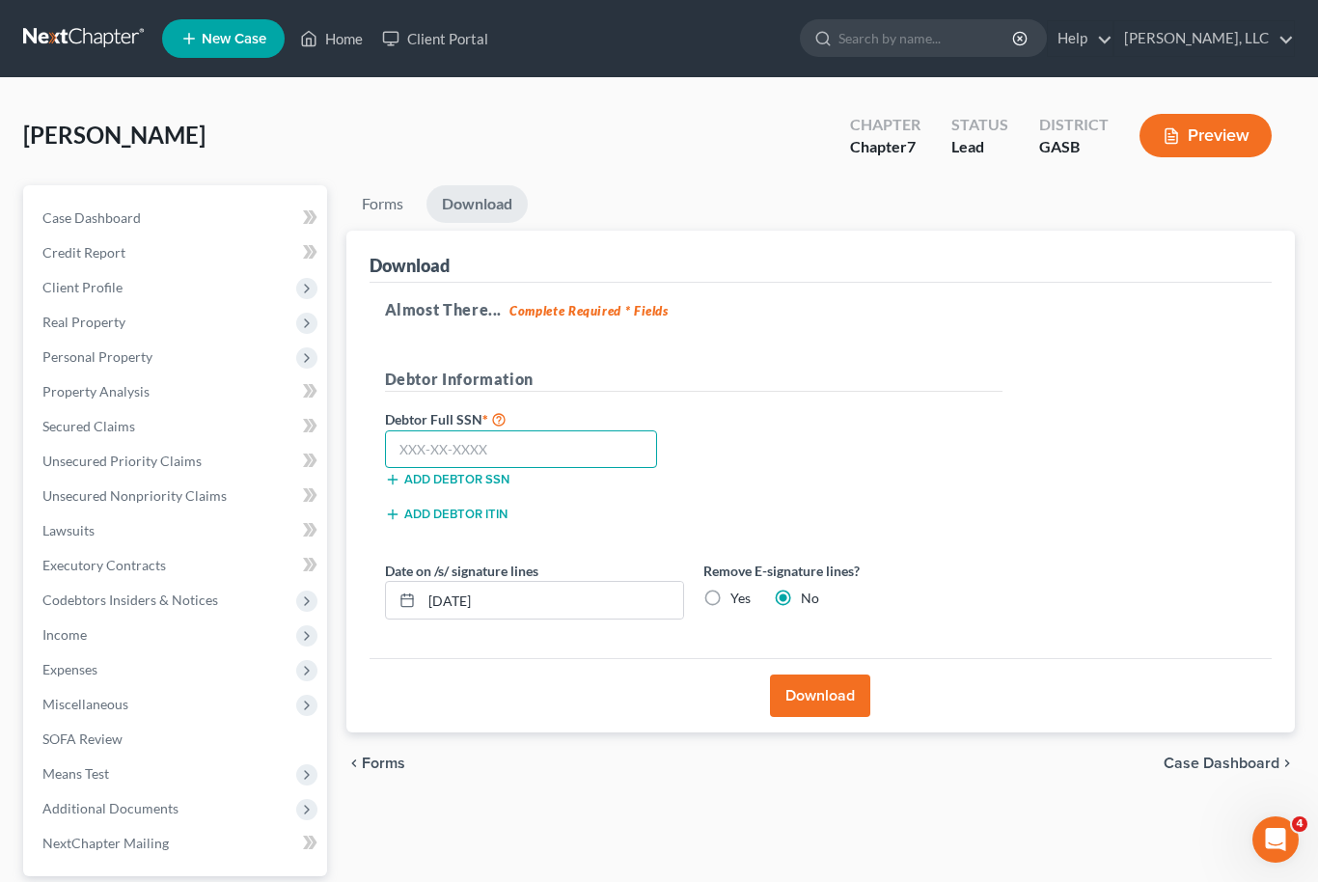
click at [534, 445] on input "text" at bounding box center [521, 449] width 273 height 39
click at [75, 217] on span "Case Dashboard" at bounding box center [91, 217] width 98 height 16
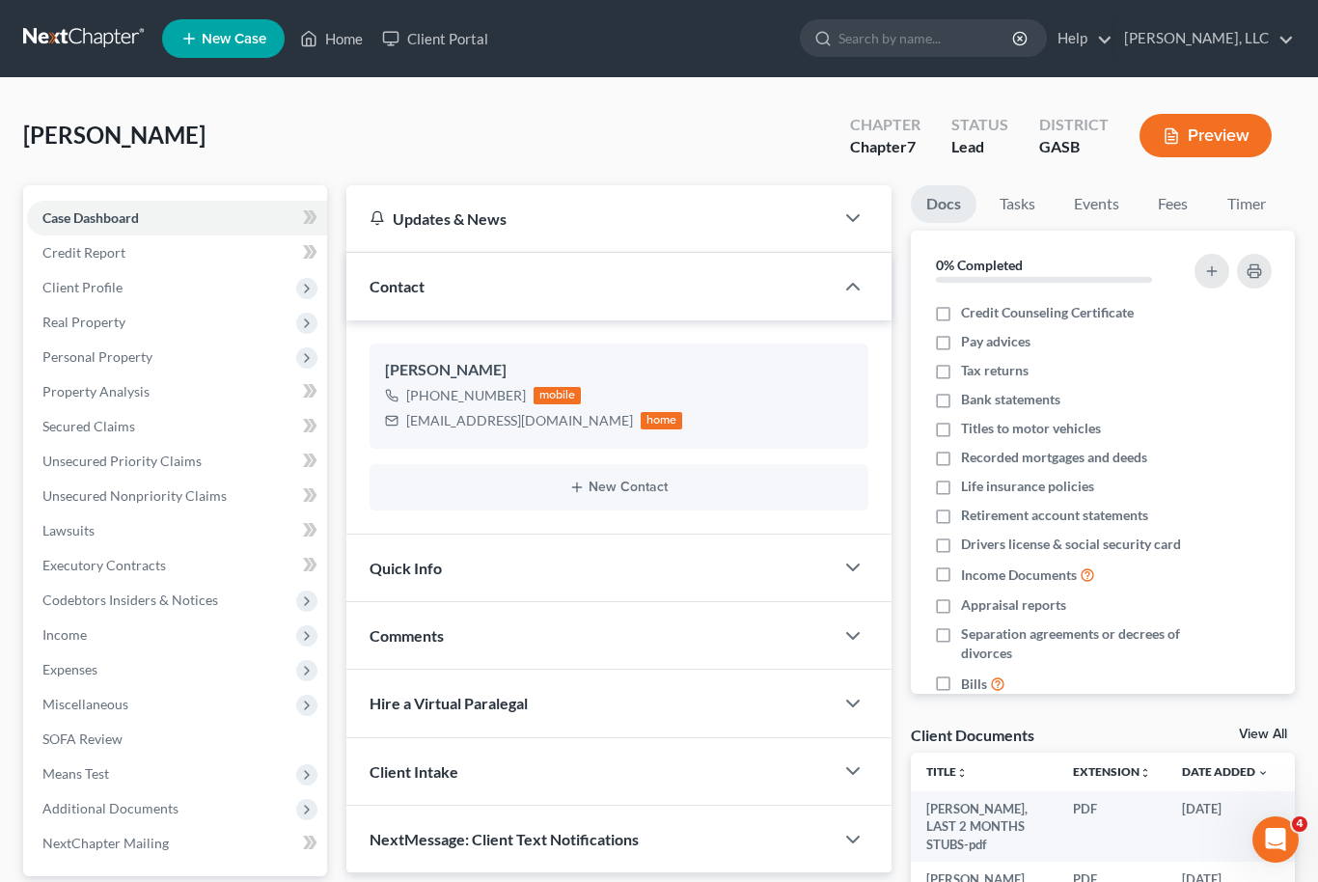
click at [1272, 728] on link "View All" at bounding box center [1263, 734] width 48 height 14
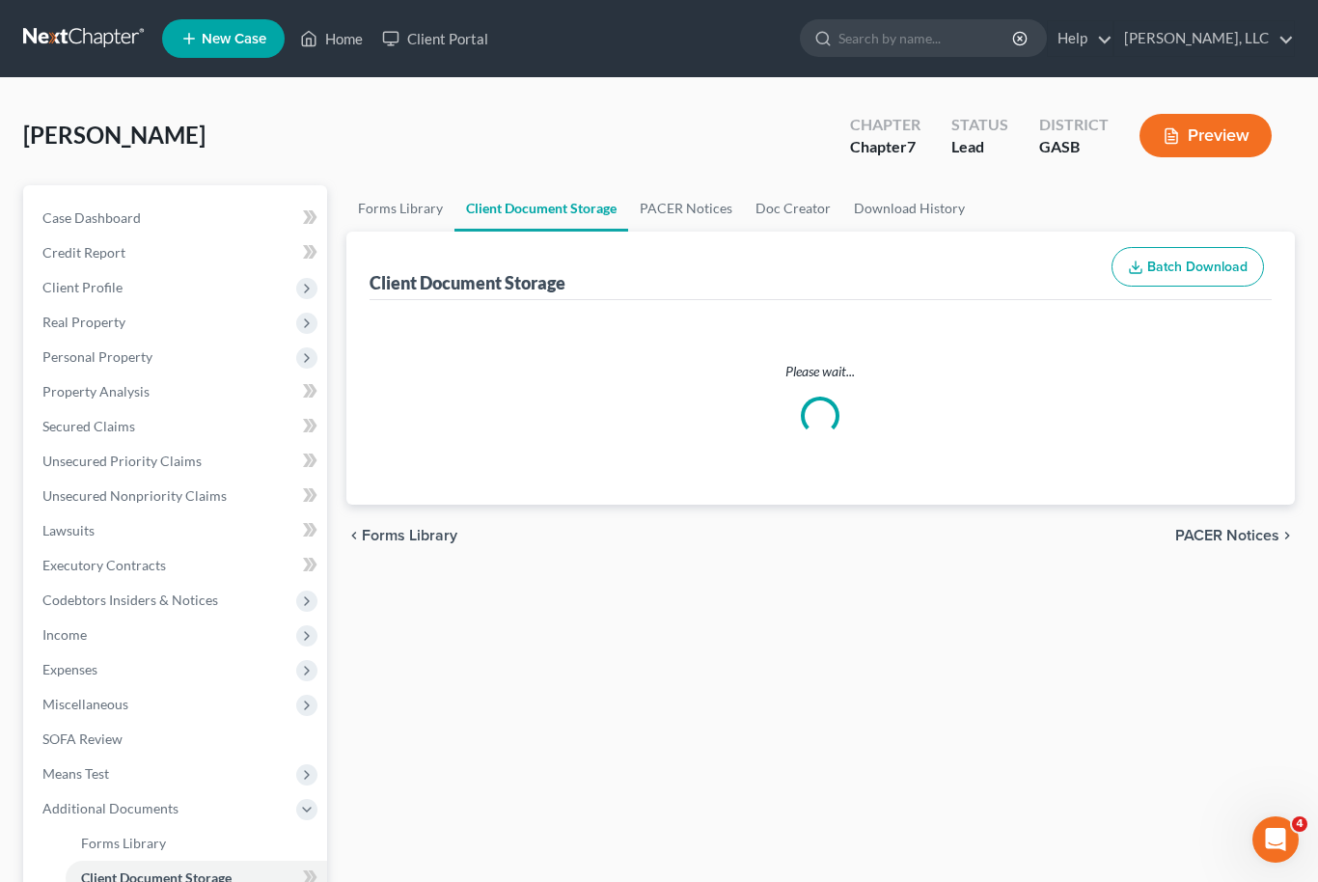
select select "1"
select select "0"
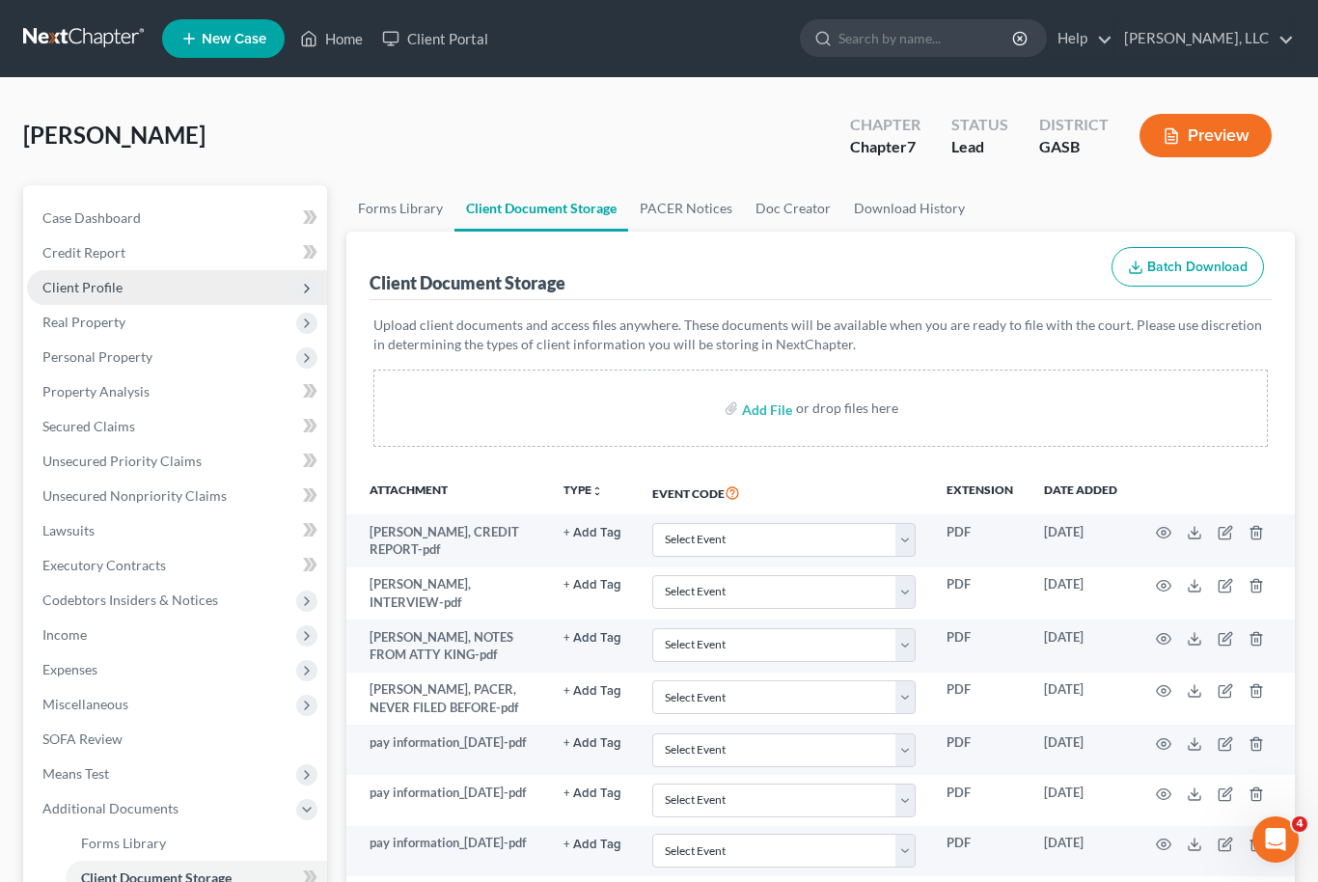
click at [61, 290] on span "Client Profile" at bounding box center [82, 287] width 80 height 16
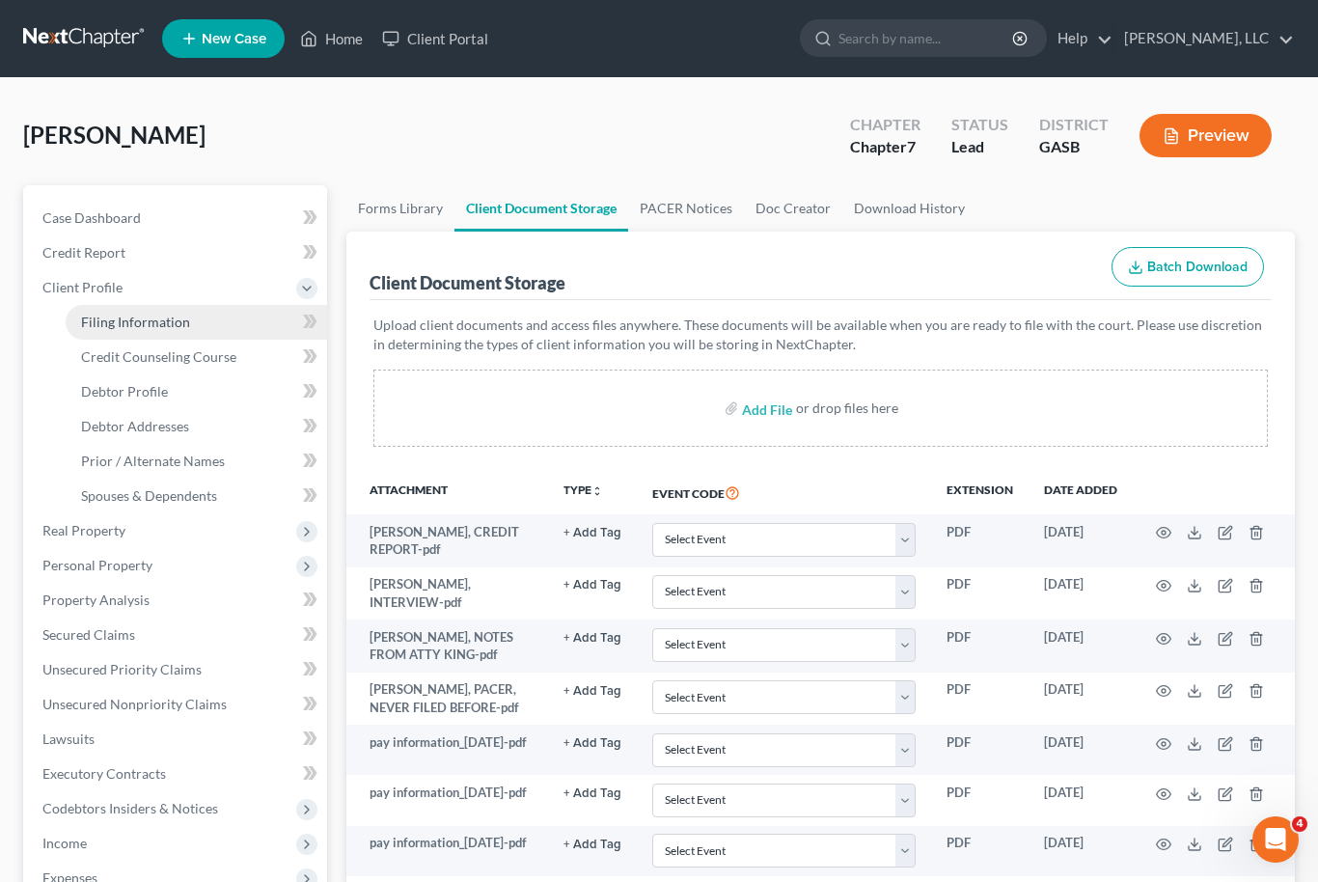
click at [95, 326] on span "Filing Information" at bounding box center [135, 322] width 109 height 16
select select "1"
select select "0"
select select "10"
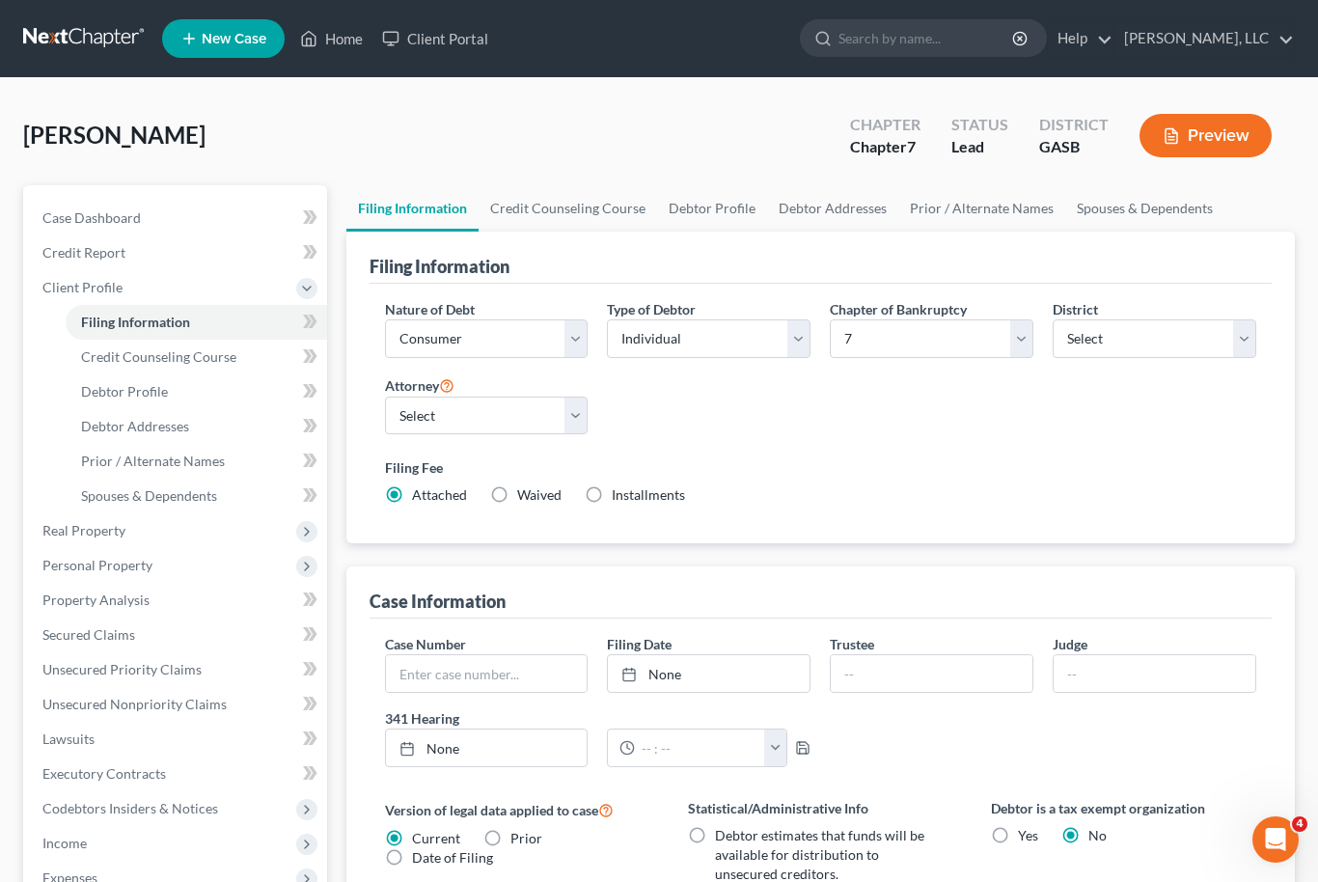
click at [612, 505] on label "Installments Installments" at bounding box center [648, 494] width 73 height 19
click at [619, 498] on input "Installments Installments" at bounding box center [625, 491] width 13 height 13
radio input "true"
radio input "false"
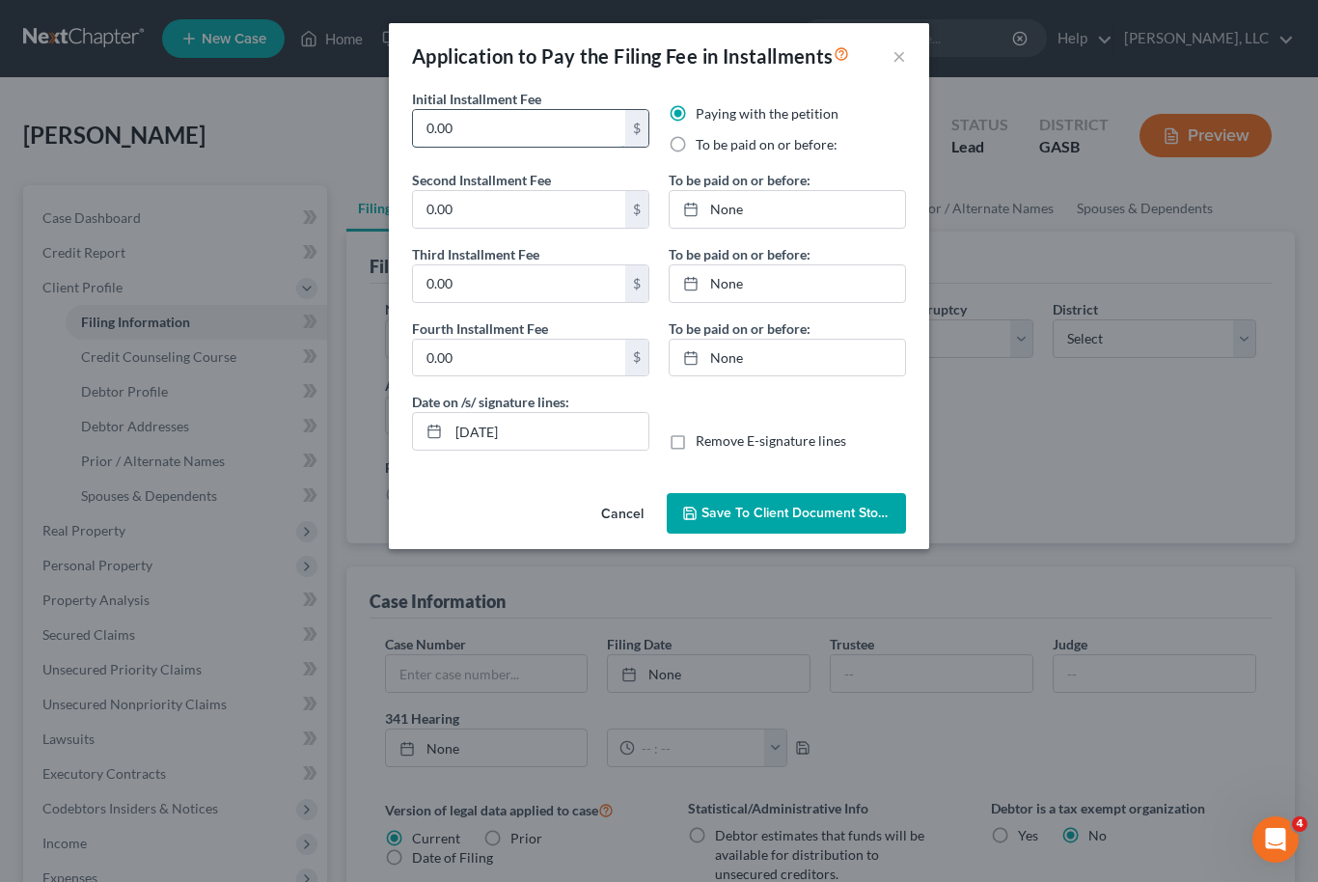
click at [479, 128] on input "0.00" at bounding box center [519, 128] width 212 height 37
type input "0"
type input "338.00"
click at [696, 136] on label "To be paid on or before:" at bounding box center [767, 144] width 142 height 19
click at [703, 136] on input "To be paid on or before:" at bounding box center [709, 141] width 13 height 13
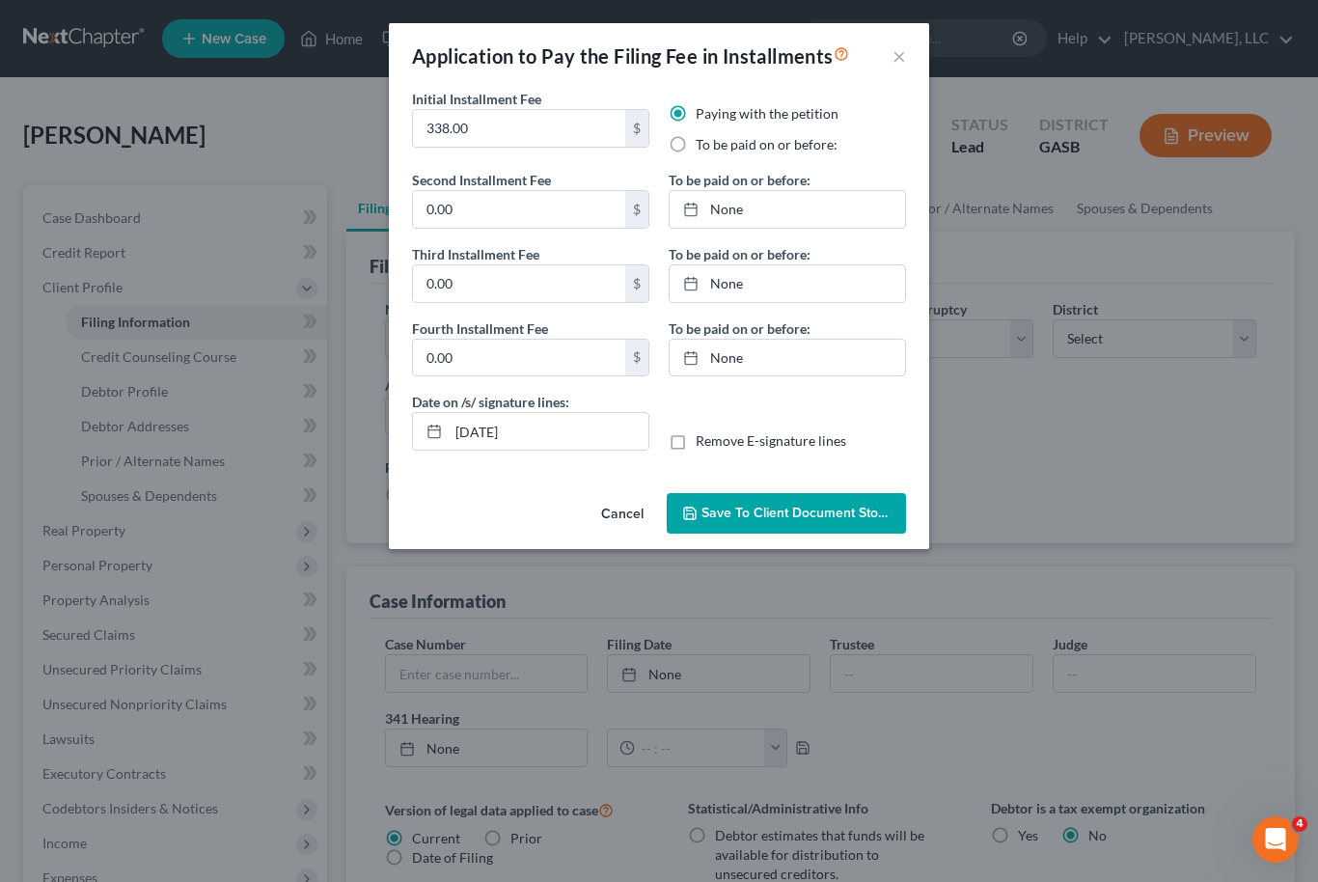
radio input "true"
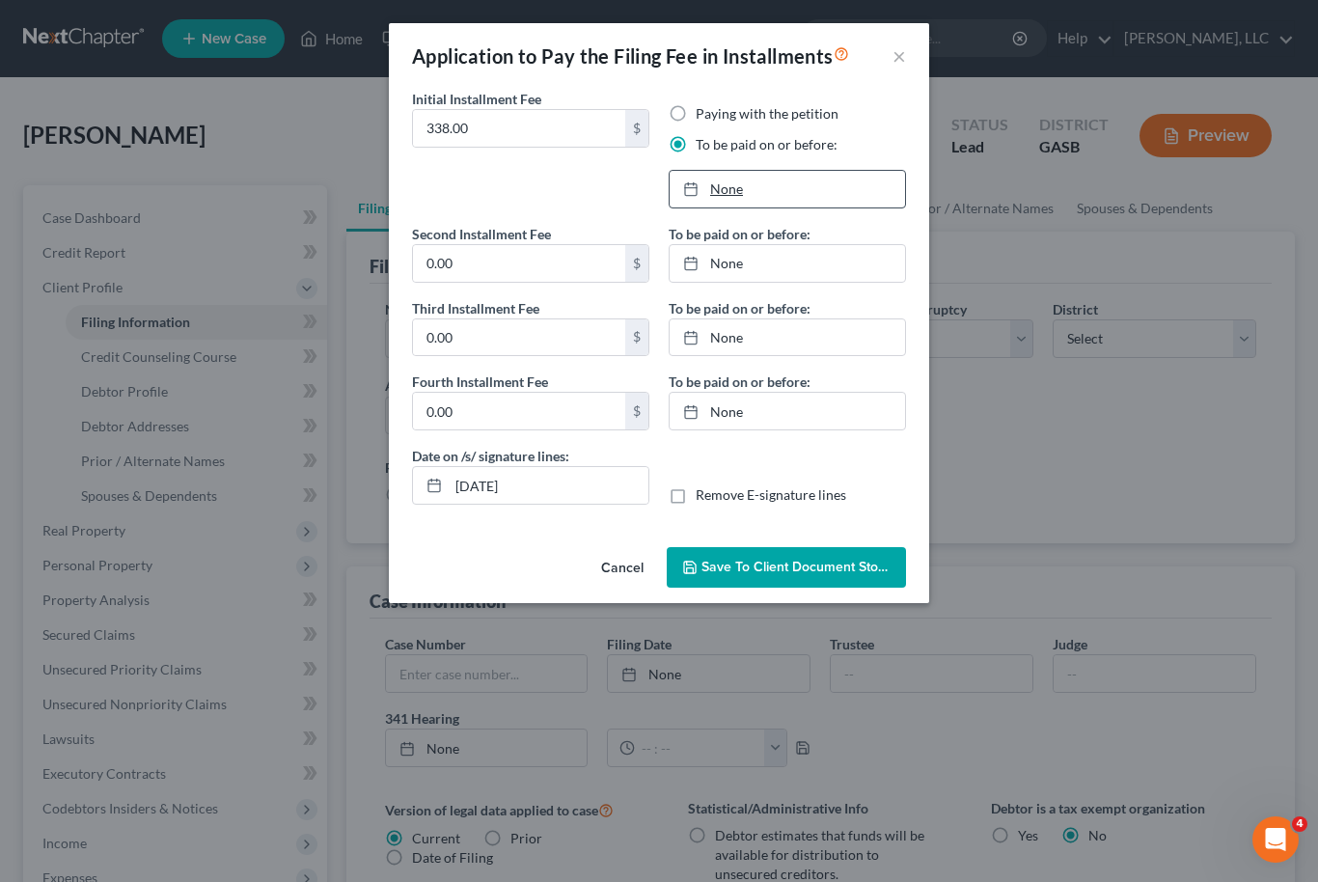
click at [712, 187] on link "None" at bounding box center [787, 189] width 235 height 37
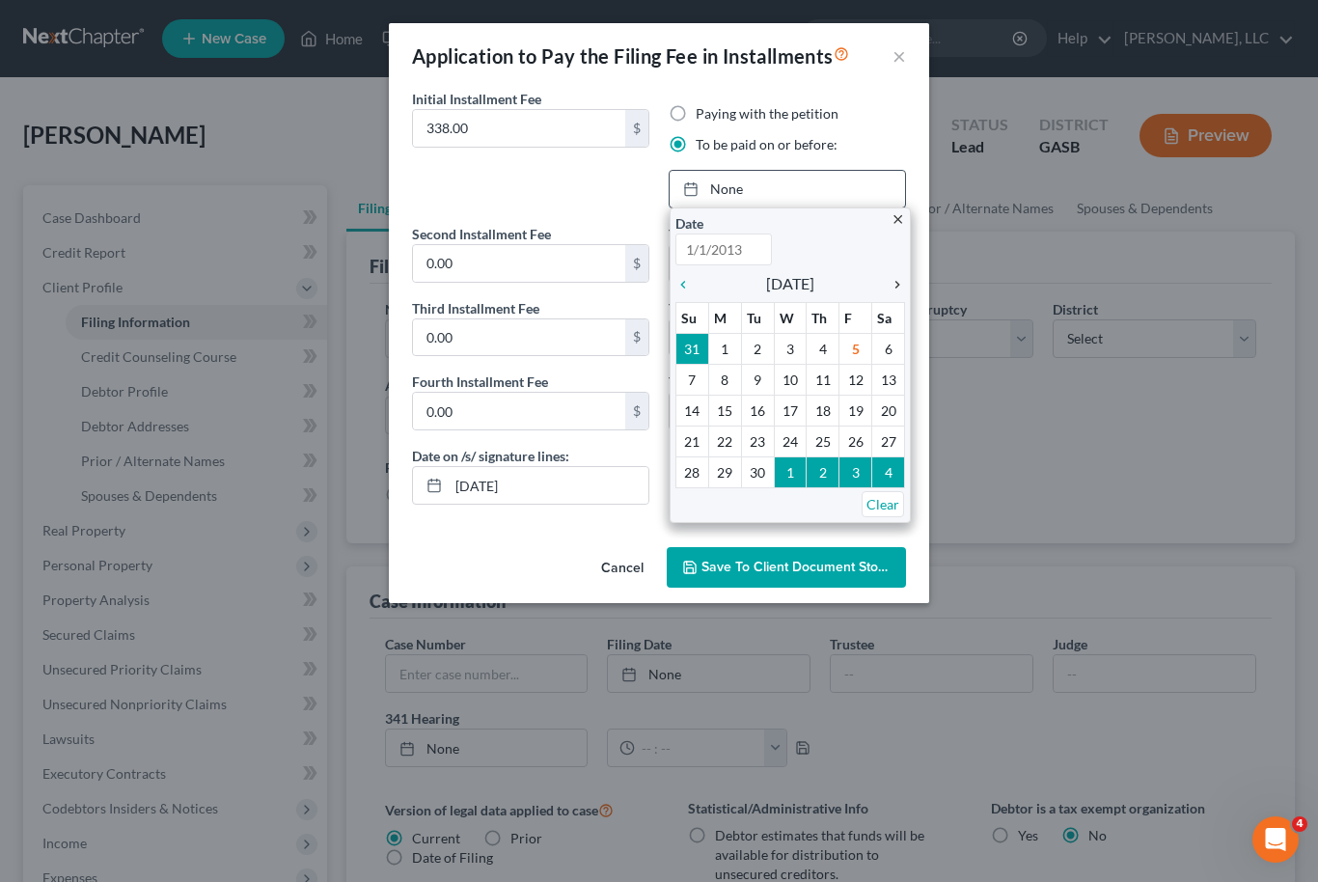
click at [900, 284] on icon "chevron_right" at bounding box center [892, 284] width 25 height 15
type input "[DATE]"
click at [896, 286] on icon "chevron_right" at bounding box center [892, 284] width 25 height 15
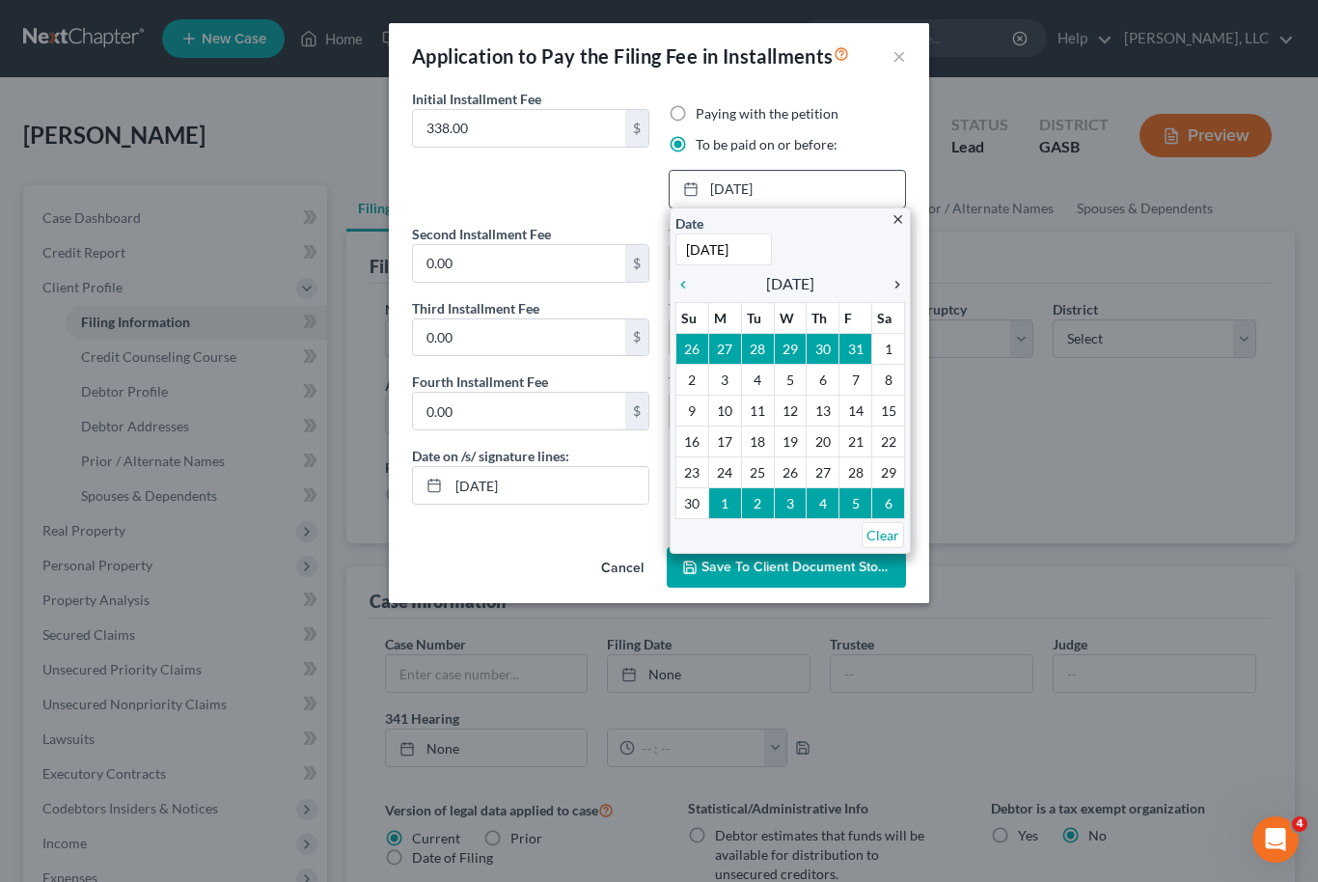
click at [897, 291] on icon "chevron_right" at bounding box center [892, 284] width 25 height 15
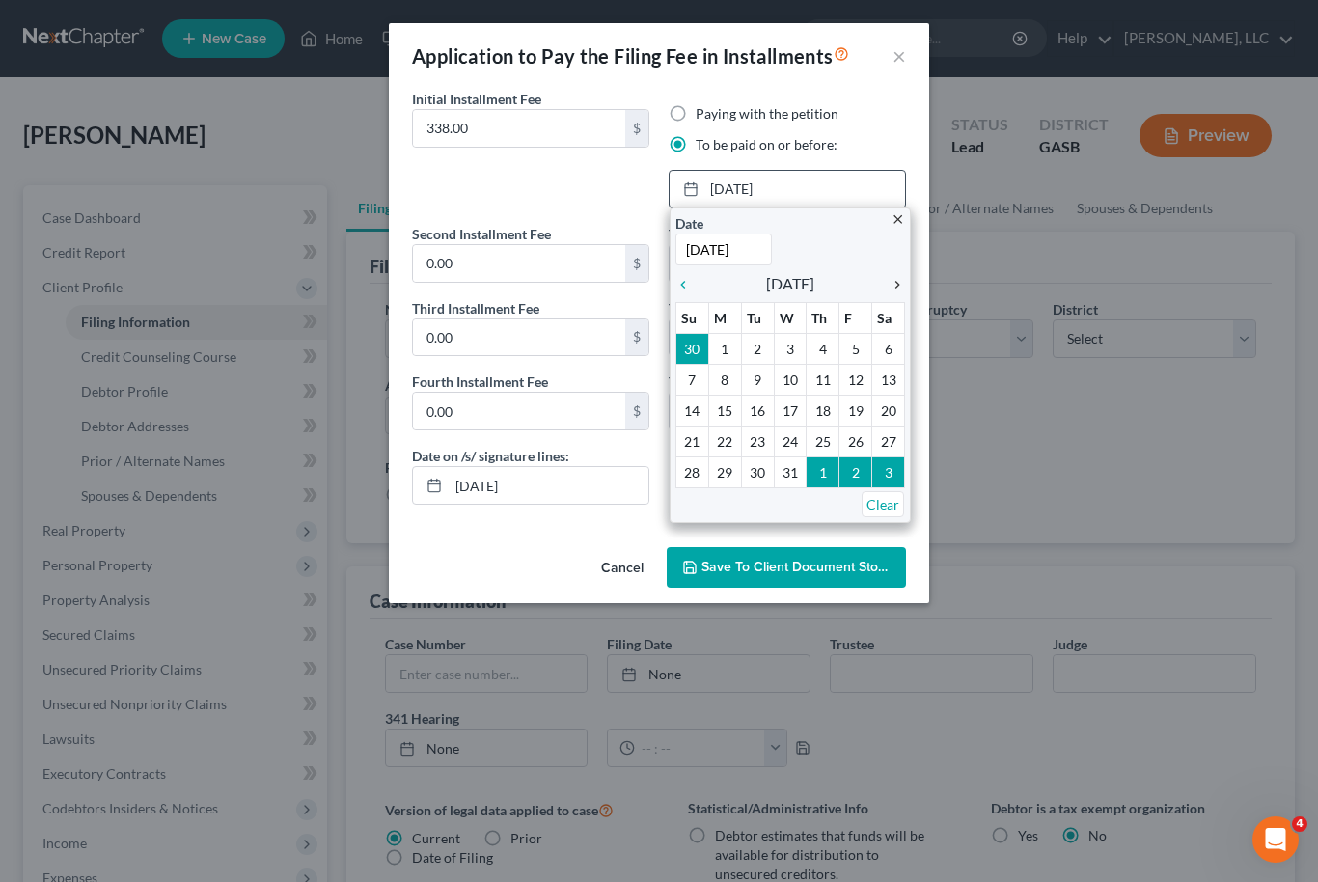
click at [899, 288] on icon "chevron_right" at bounding box center [892, 284] width 25 height 15
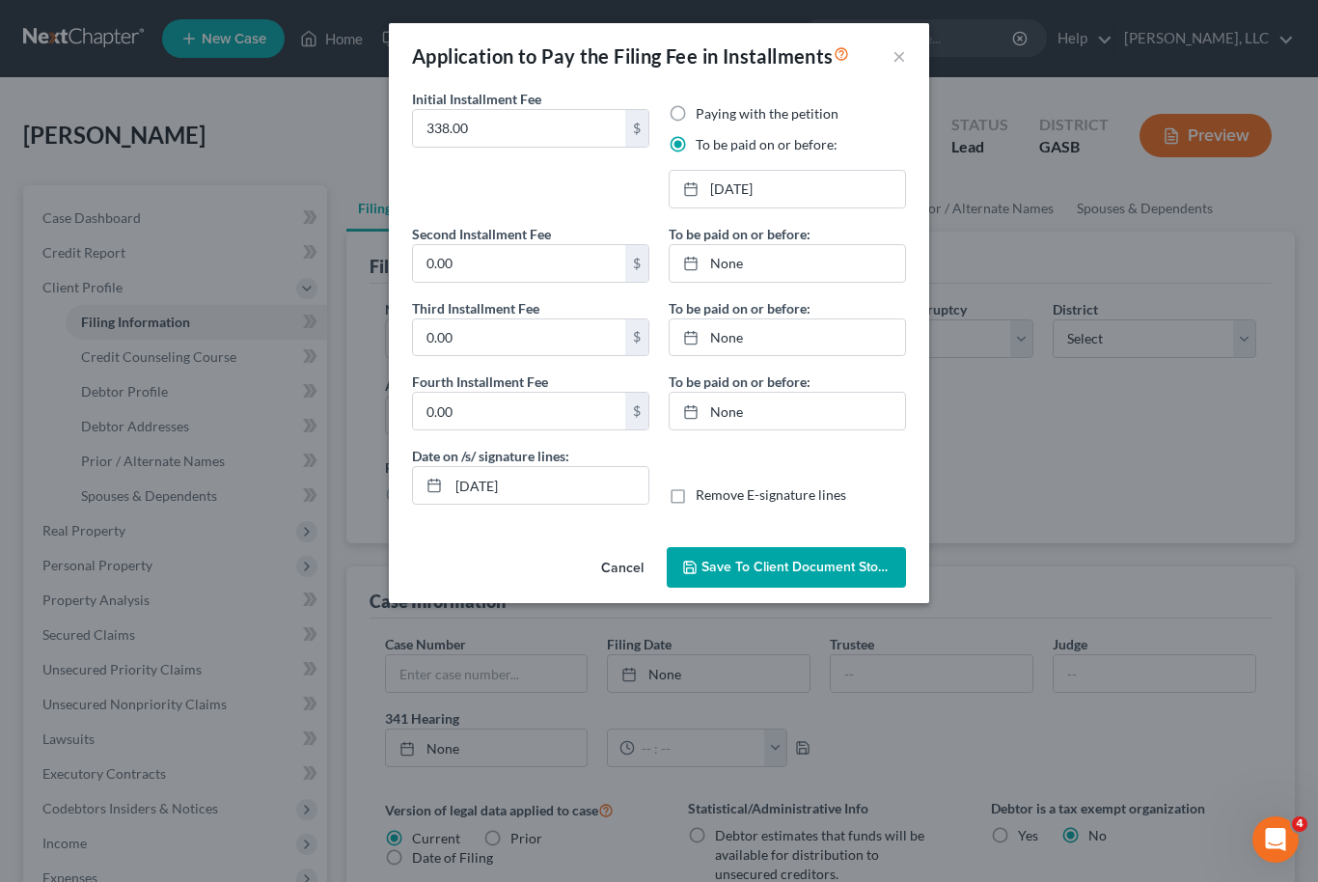
click at [810, 576] on button "Save to Client Document Storage" at bounding box center [786, 567] width 239 height 41
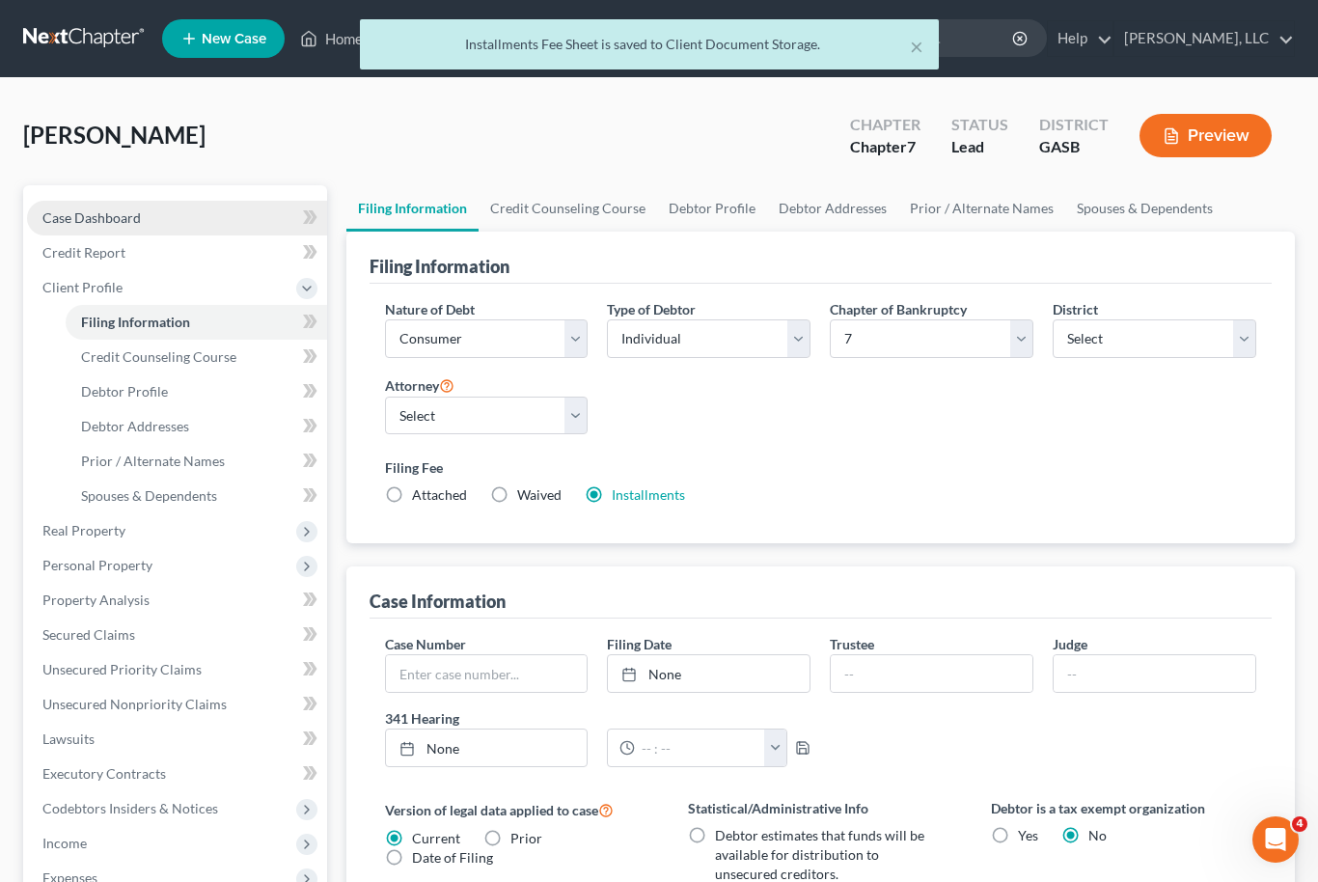
click at [78, 220] on span "Case Dashboard" at bounding box center [91, 217] width 98 height 16
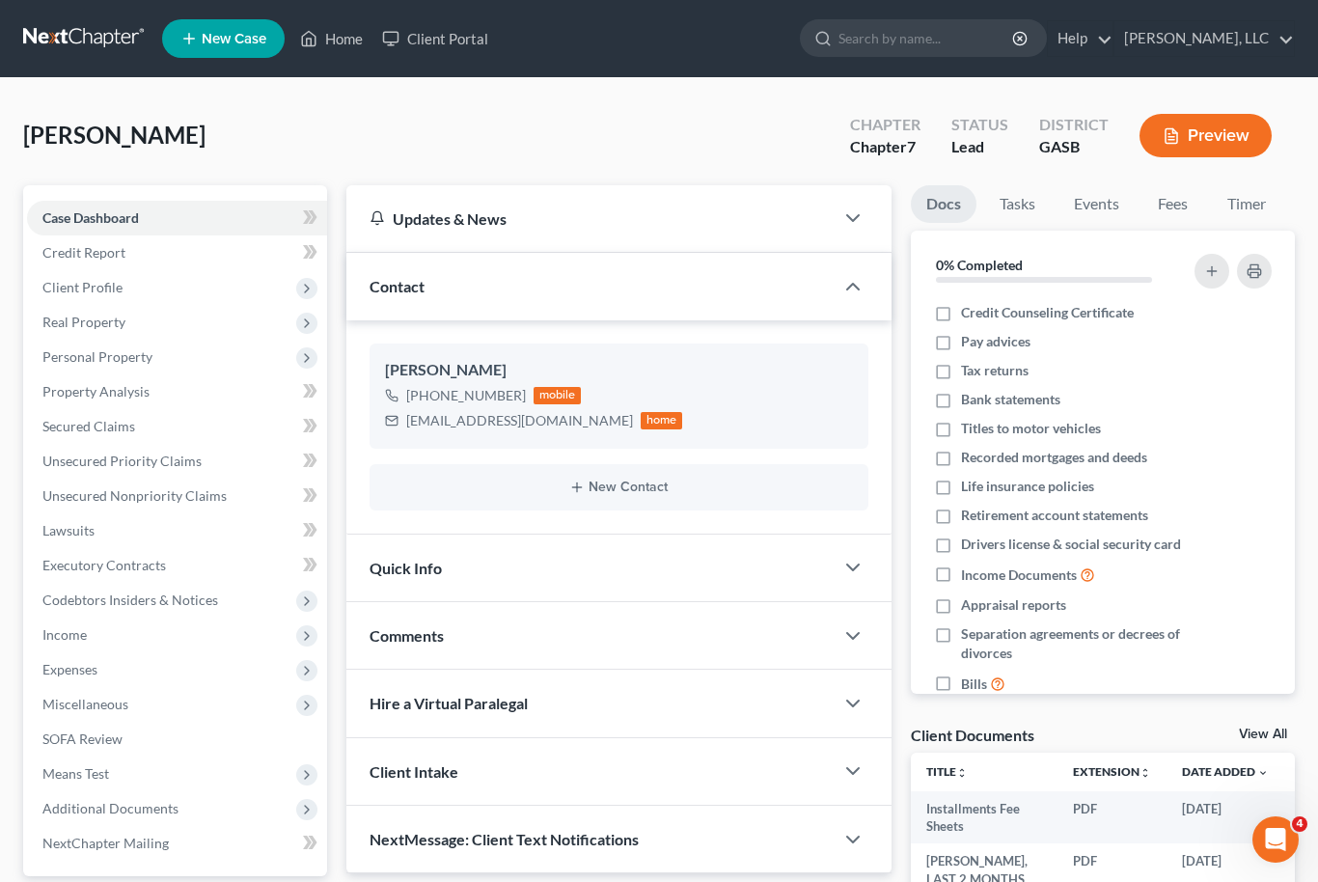
click at [1269, 735] on link "View All" at bounding box center [1263, 734] width 48 height 14
select select "1"
select select "0"
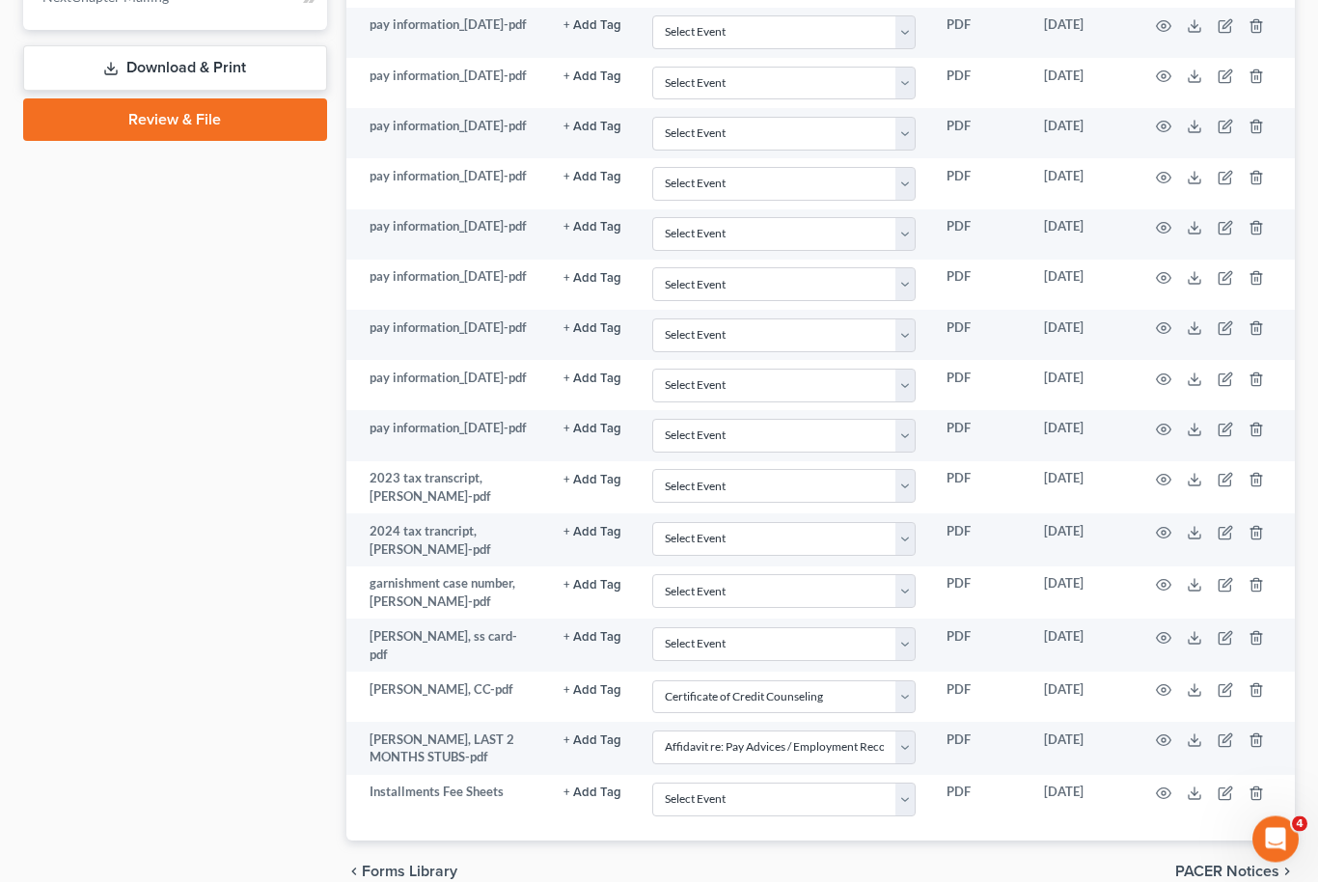
scroll to position [1054, 0]
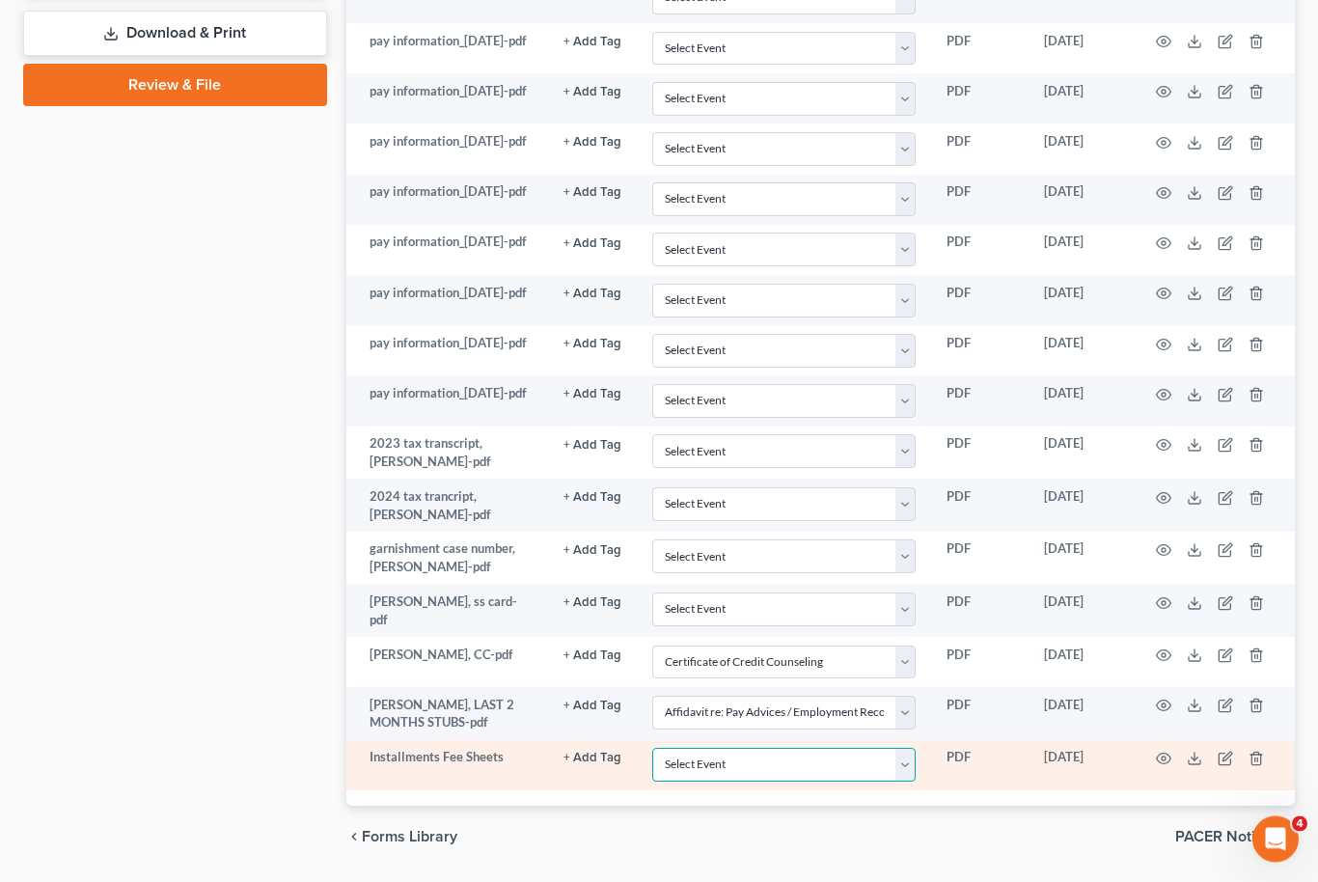
click at [914, 778] on select "Select Event Affidavit re: Pay Advices / Employment Records Certificate of Cred…" at bounding box center [783, 766] width 263 height 34
click at [914, 772] on select "Select Event Affidavit re: Pay Advices / Employment Records Certificate of Cred…" at bounding box center [783, 766] width 263 height 34
select select "5"
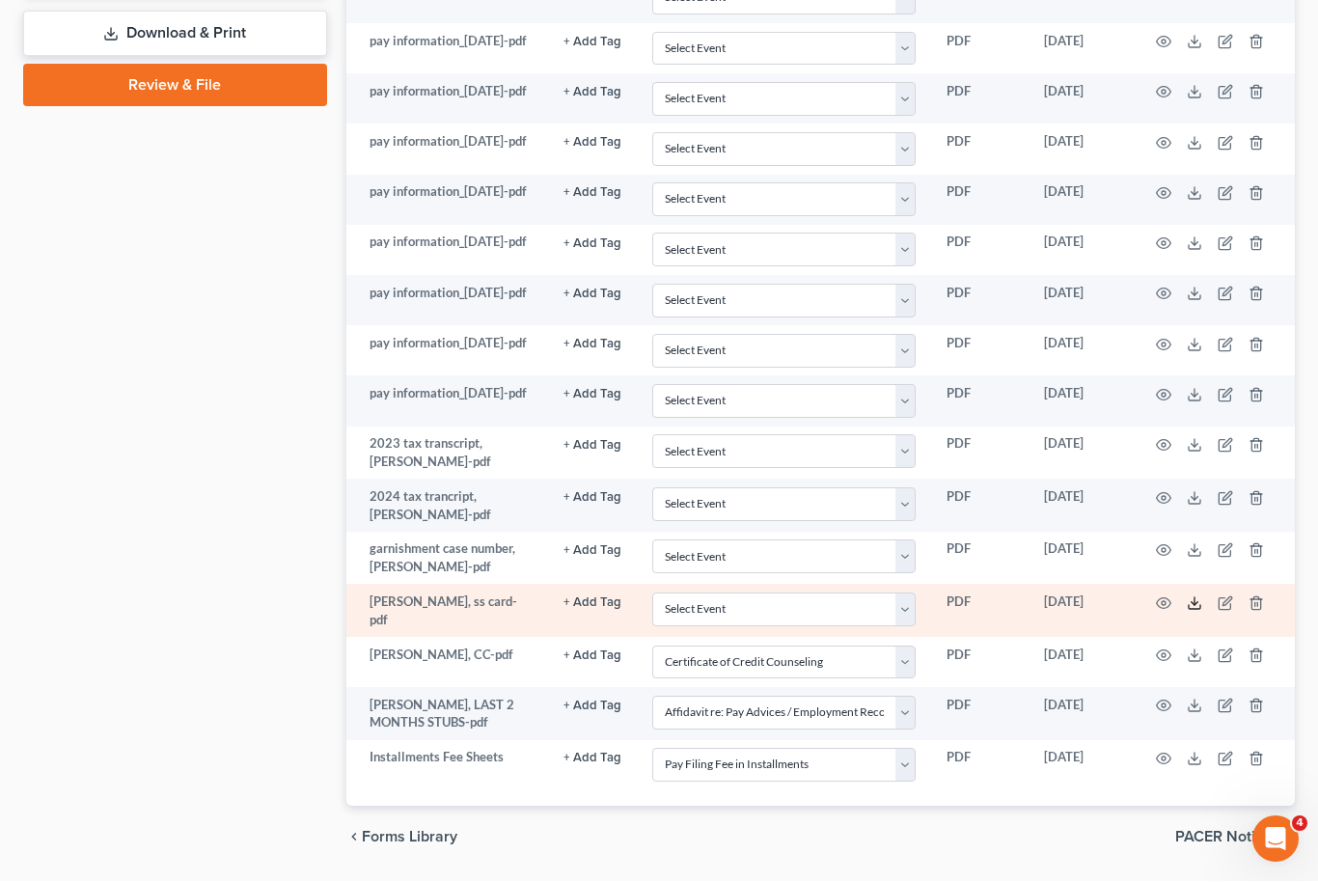
click at [1191, 612] on icon at bounding box center [1194, 603] width 15 height 15
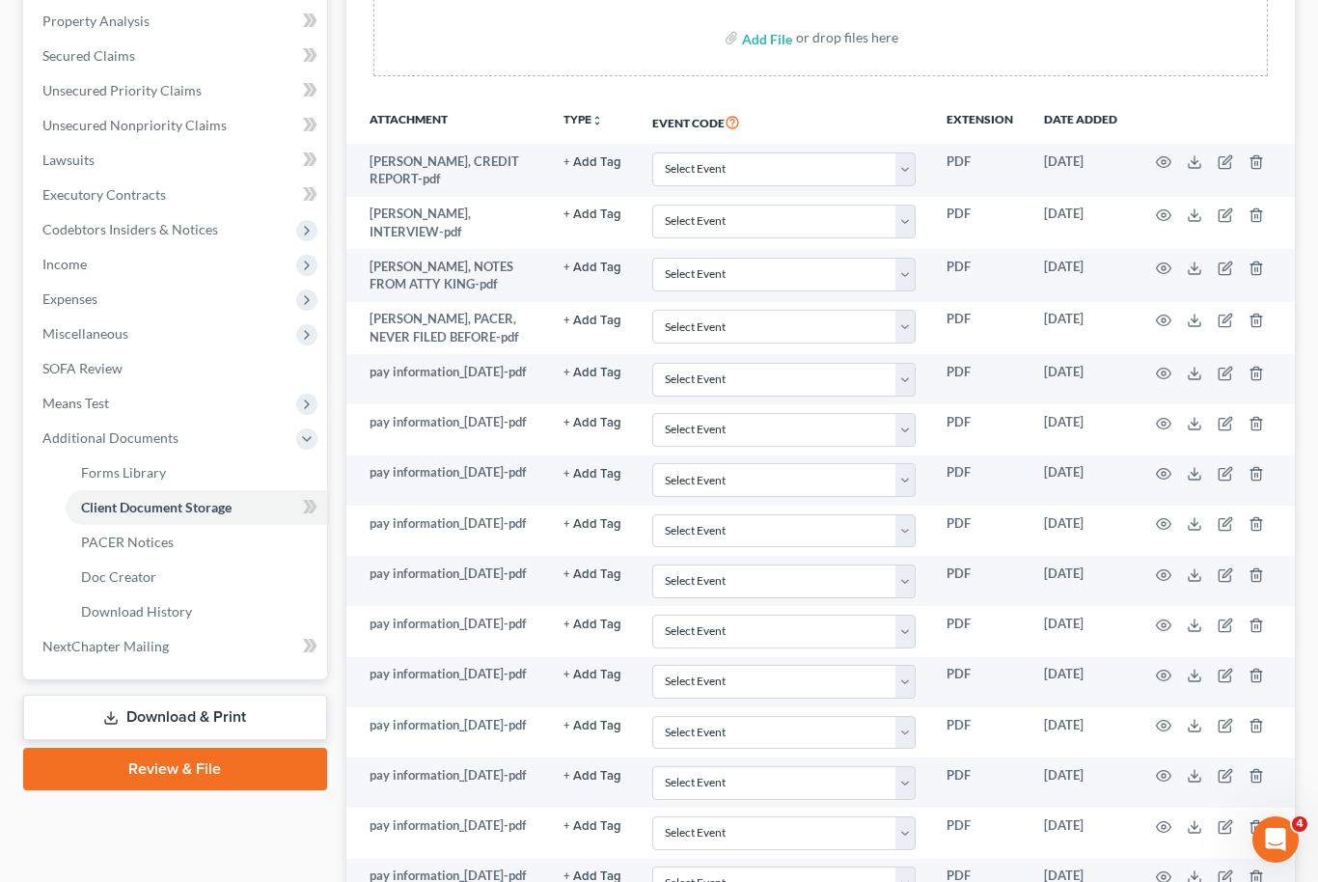
scroll to position [370, 0]
click at [60, 303] on span "Expenses" at bounding box center [69, 299] width 55 height 16
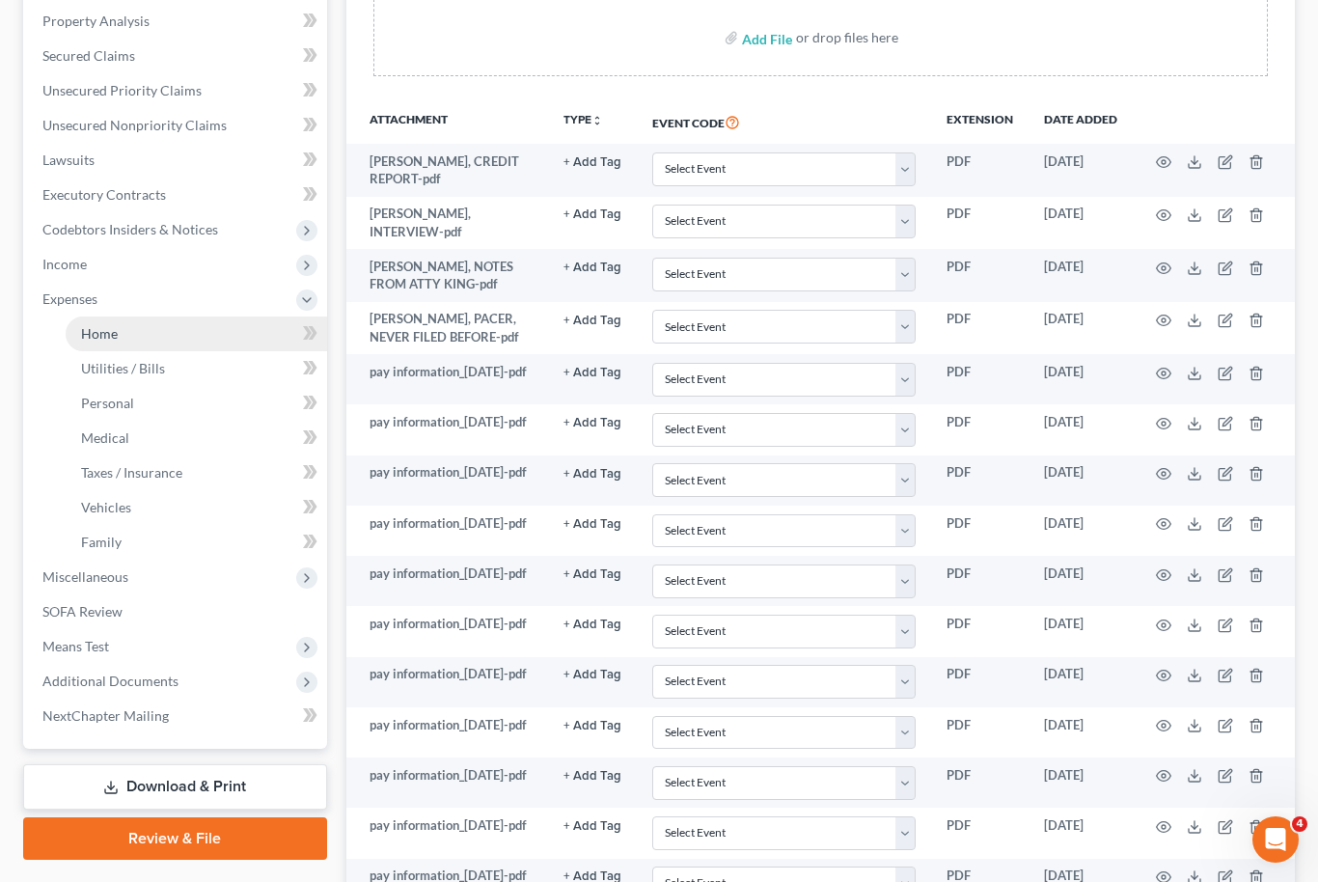
click at [94, 344] on link "Home" at bounding box center [196, 333] width 261 height 35
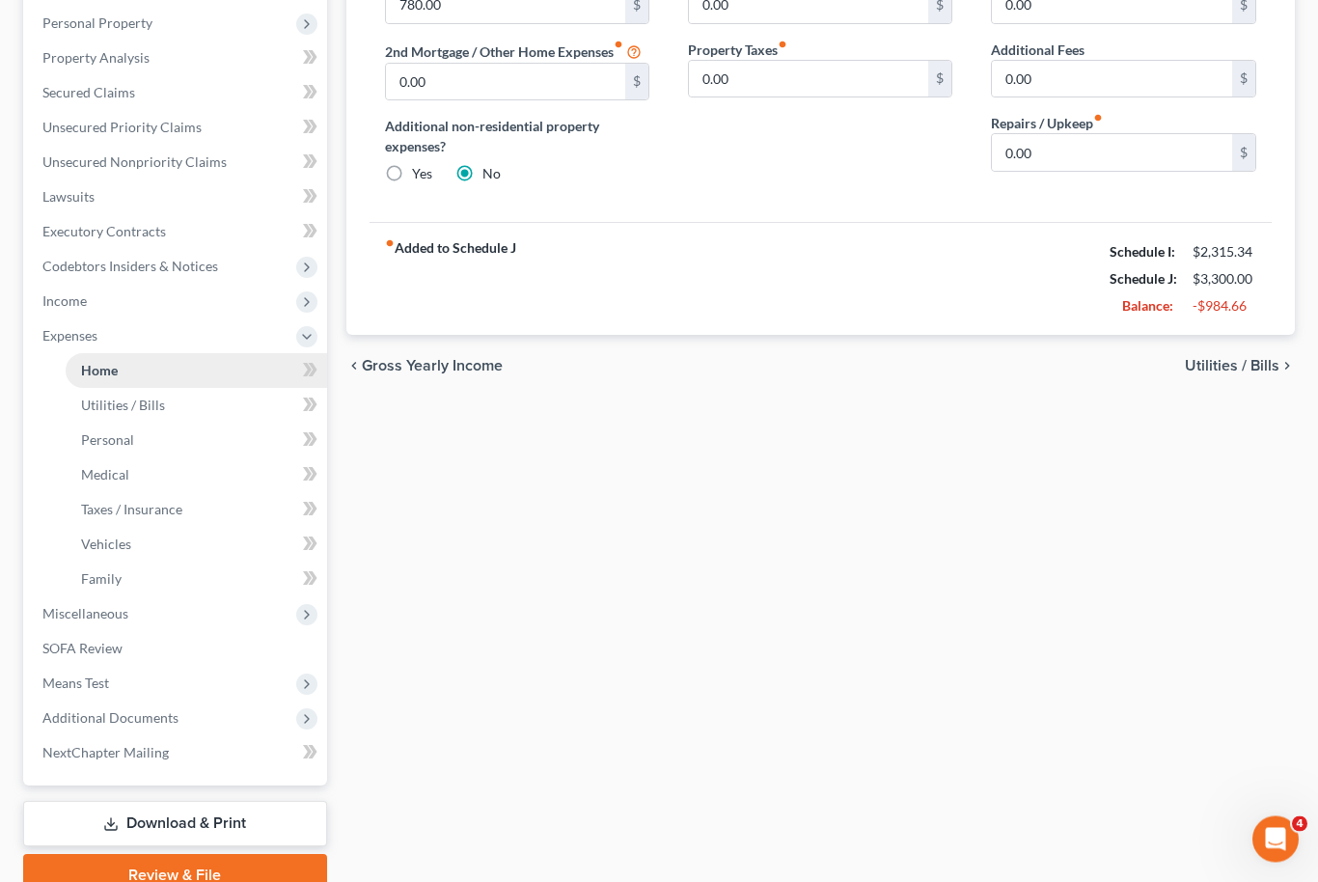
scroll to position [357, 0]
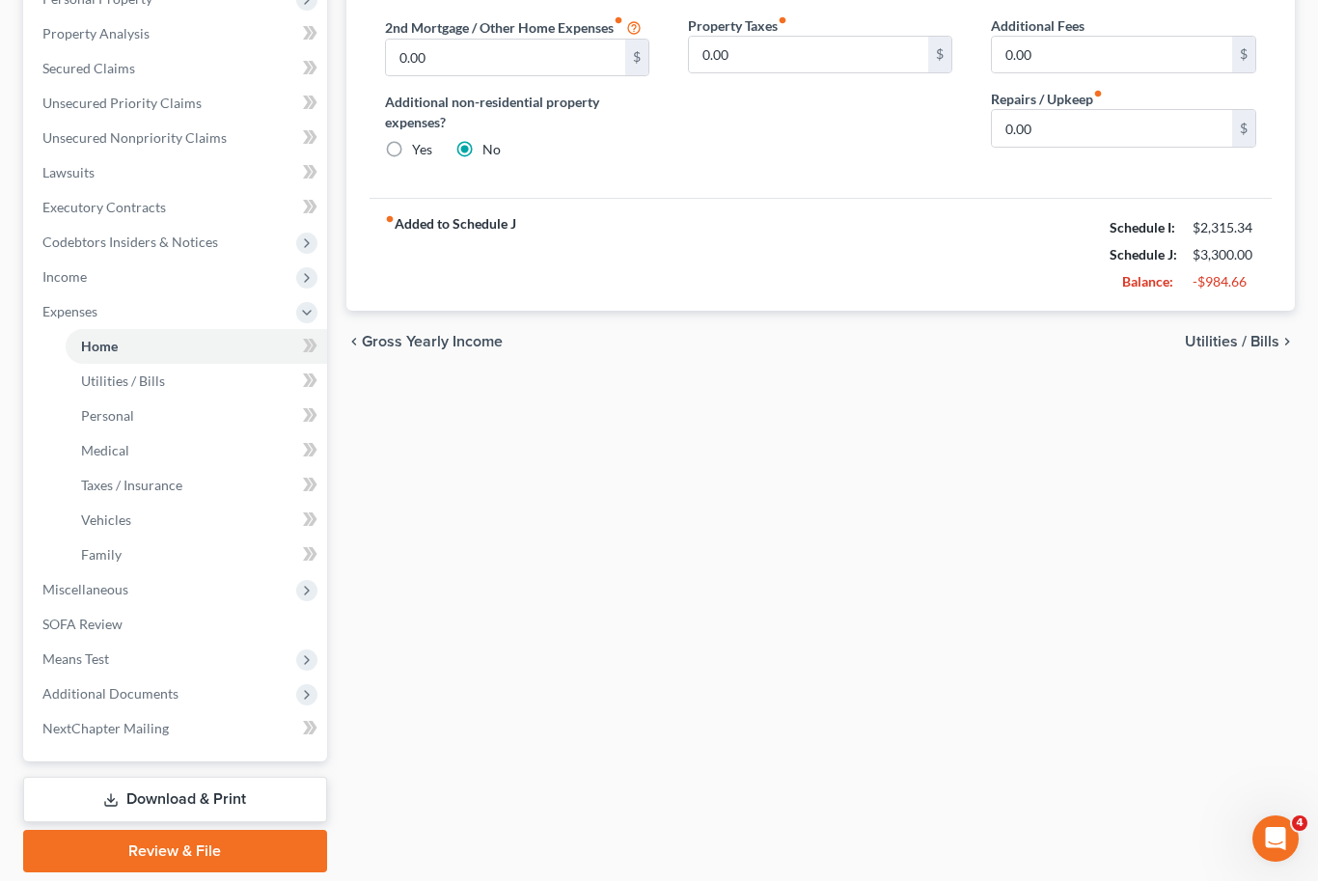
click at [110, 855] on link "Review & File" at bounding box center [175, 852] width 304 height 42
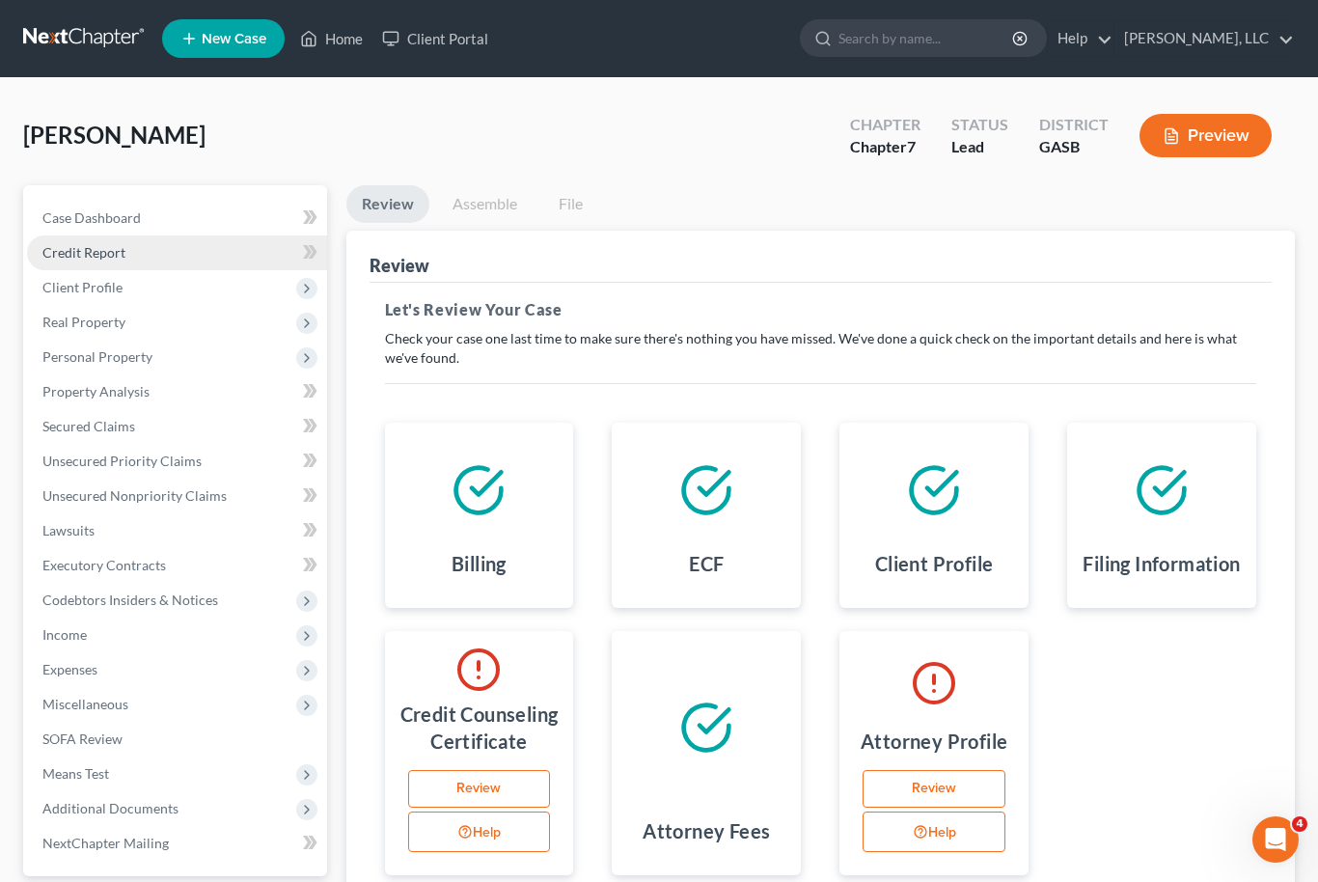
click at [60, 260] on link "Credit Report" at bounding box center [177, 252] width 300 height 35
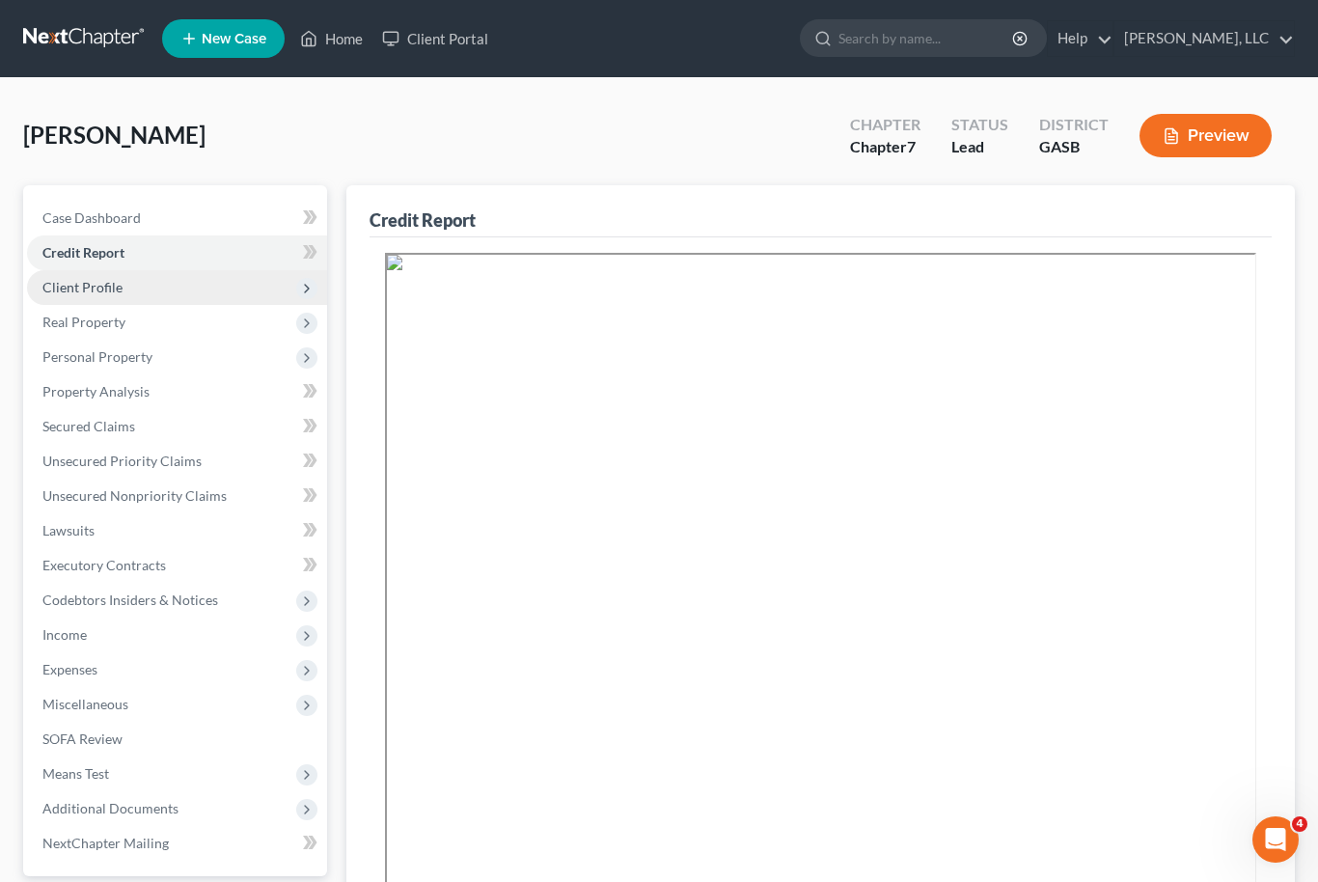
click at [70, 287] on span "Client Profile" at bounding box center [82, 287] width 80 height 16
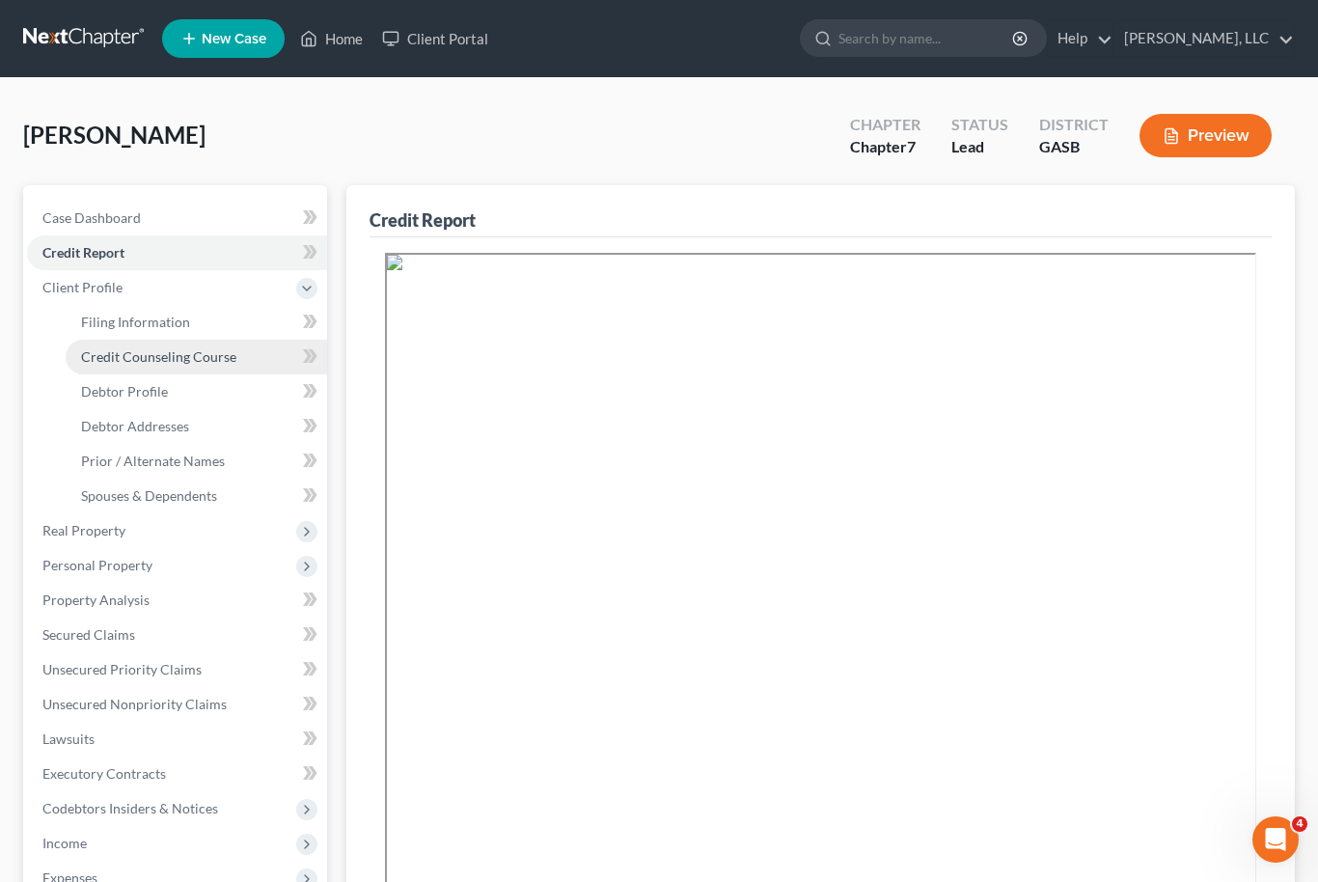
click at [112, 366] on link "Credit Counseling Course" at bounding box center [196, 357] width 261 height 35
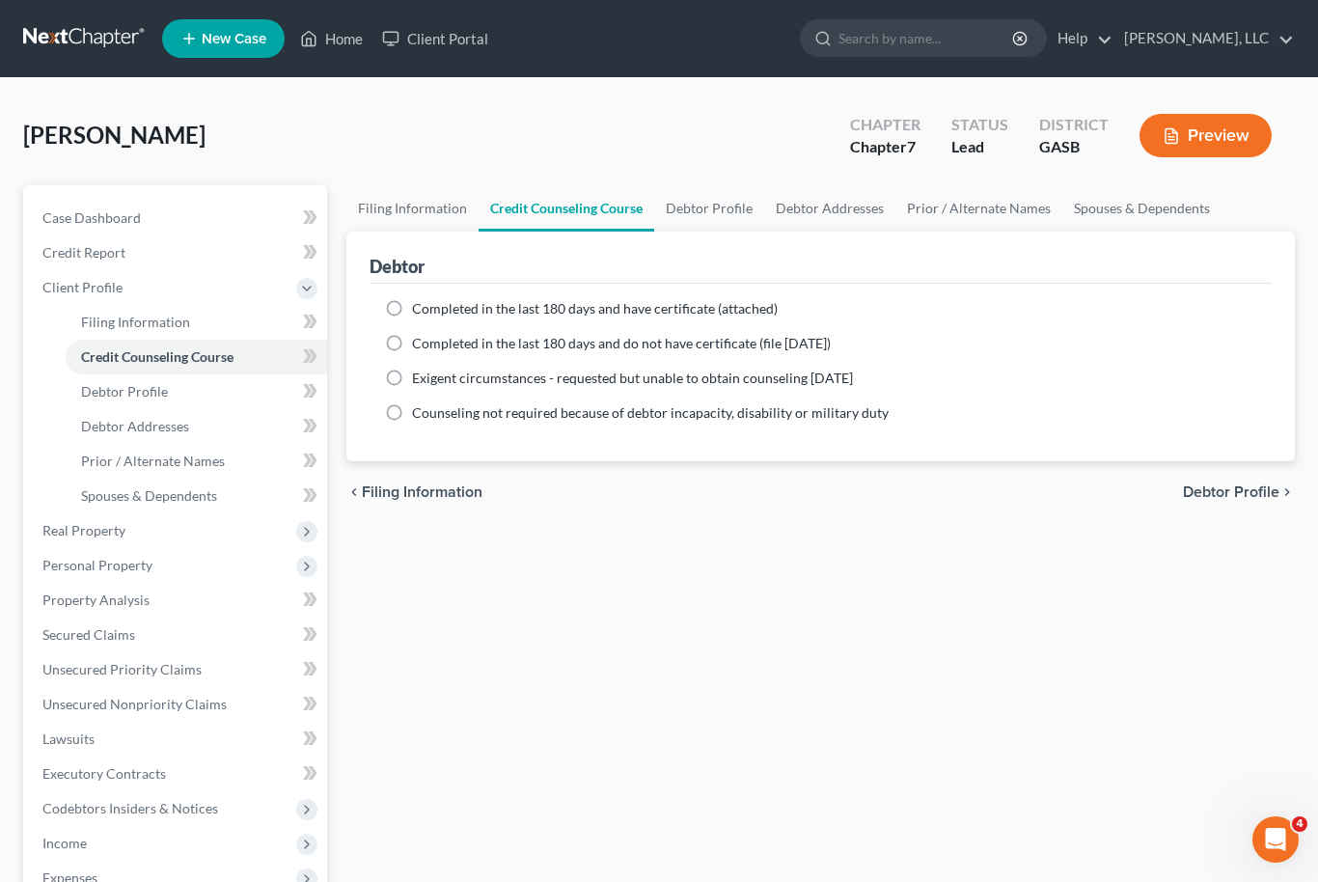
click at [412, 345] on label "Completed in the last 180 days and do not have certificate (file [DATE])" at bounding box center [621, 343] width 419 height 19
click at [420, 345] on input "Completed in the last 180 days and do not have certificate (file [DATE])" at bounding box center [426, 340] width 13 height 13
radio input "true"
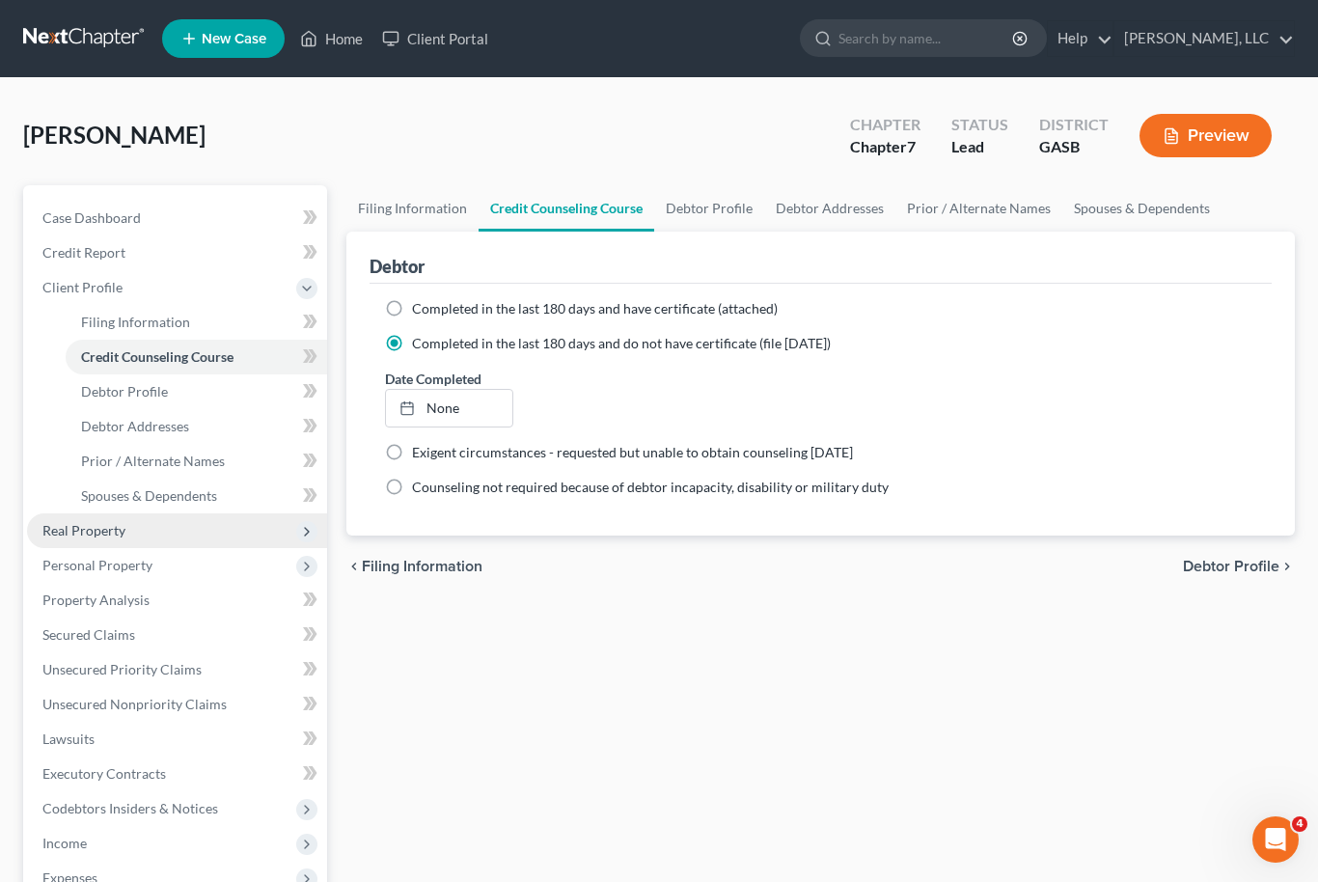
click at [55, 539] on span "Real Property" at bounding box center [177, 530] width 300 height 35
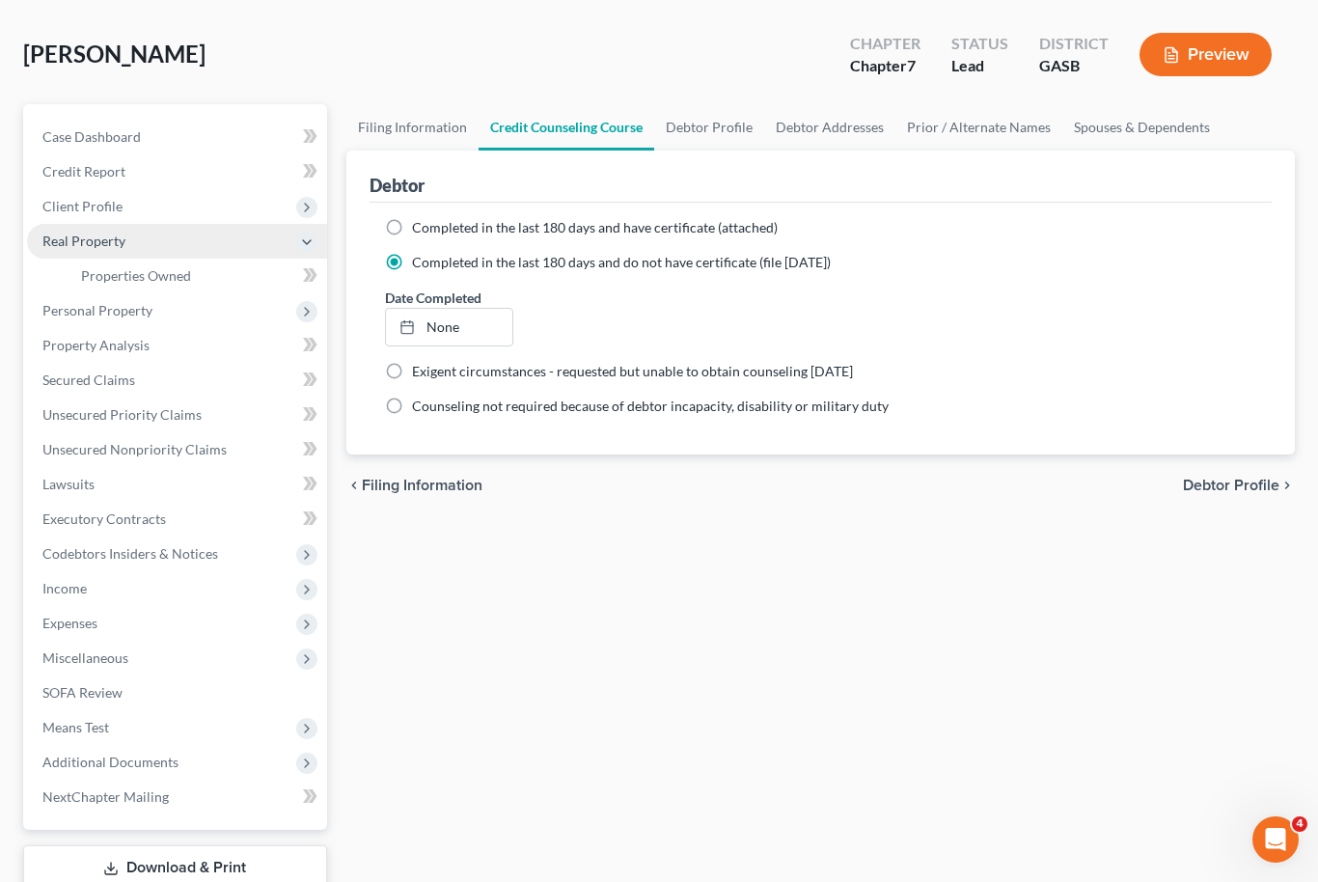
scroll to position [149, 0]
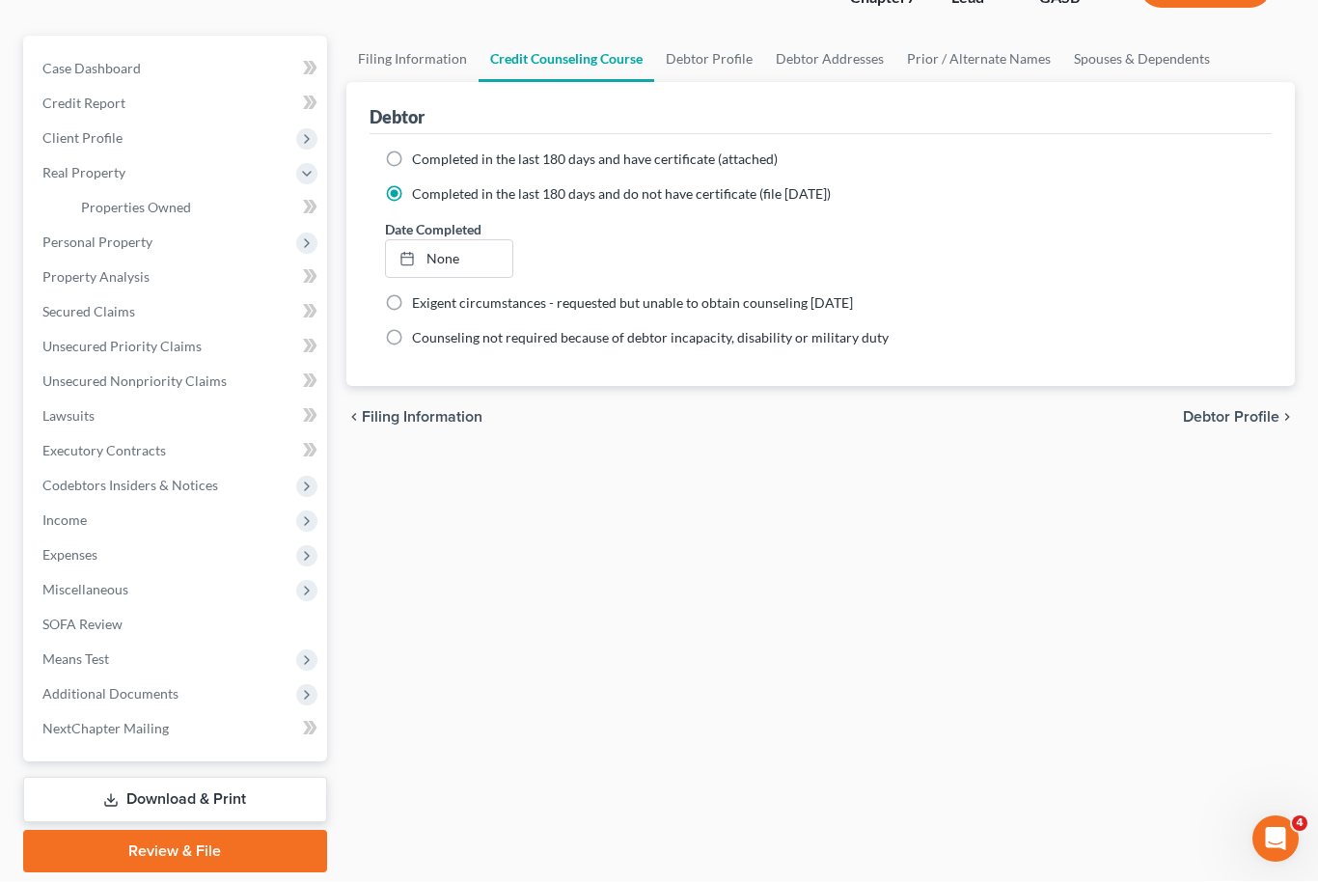
click at [115, 860] on link "Review & File" at bounding box center [175, 852] width 304 height 42
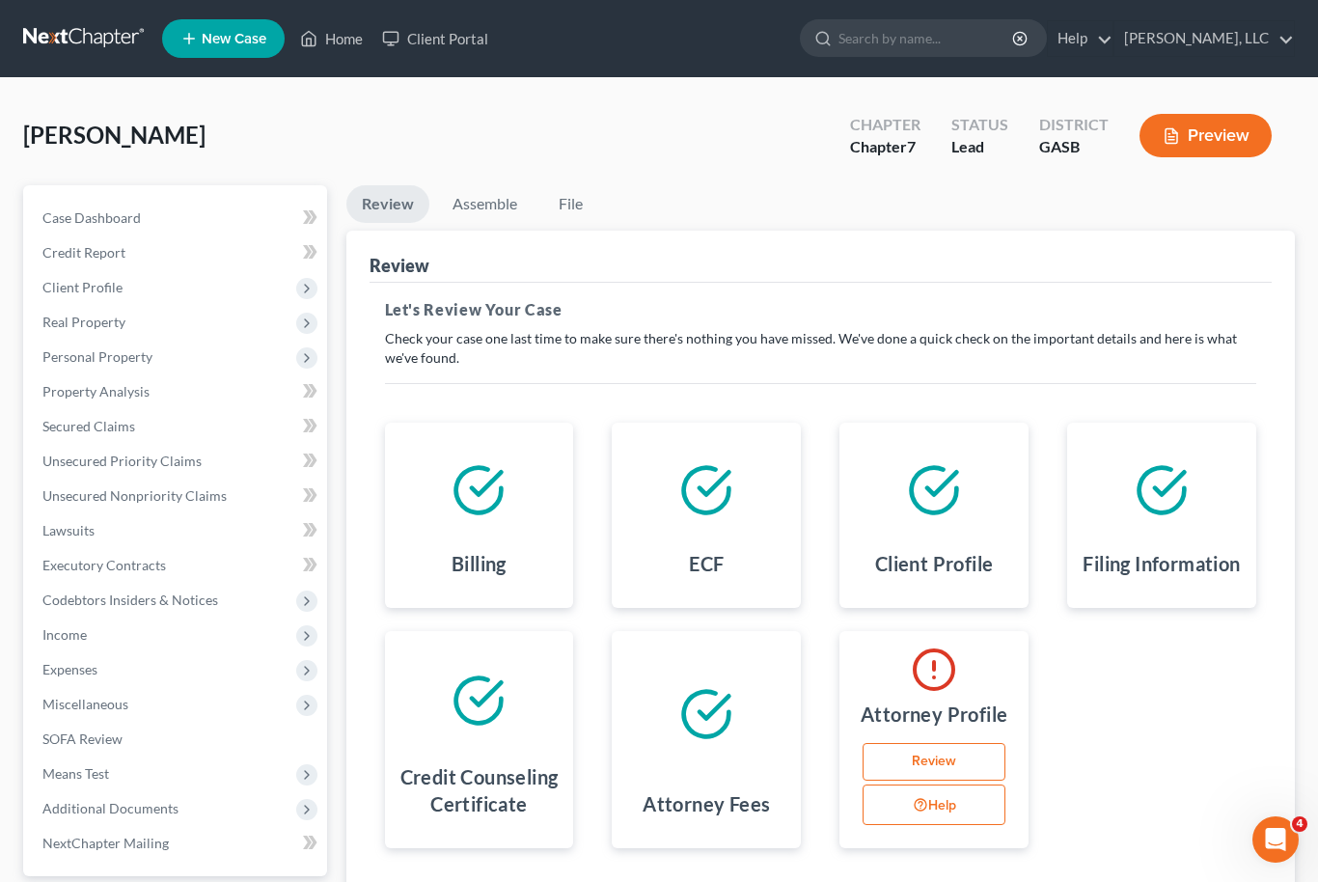
click at [954, 762] on link "Review" at bounding box center [934, 762] width 143 height 39
select select "10"
select select "18"
select select "attorney"
select select "0"
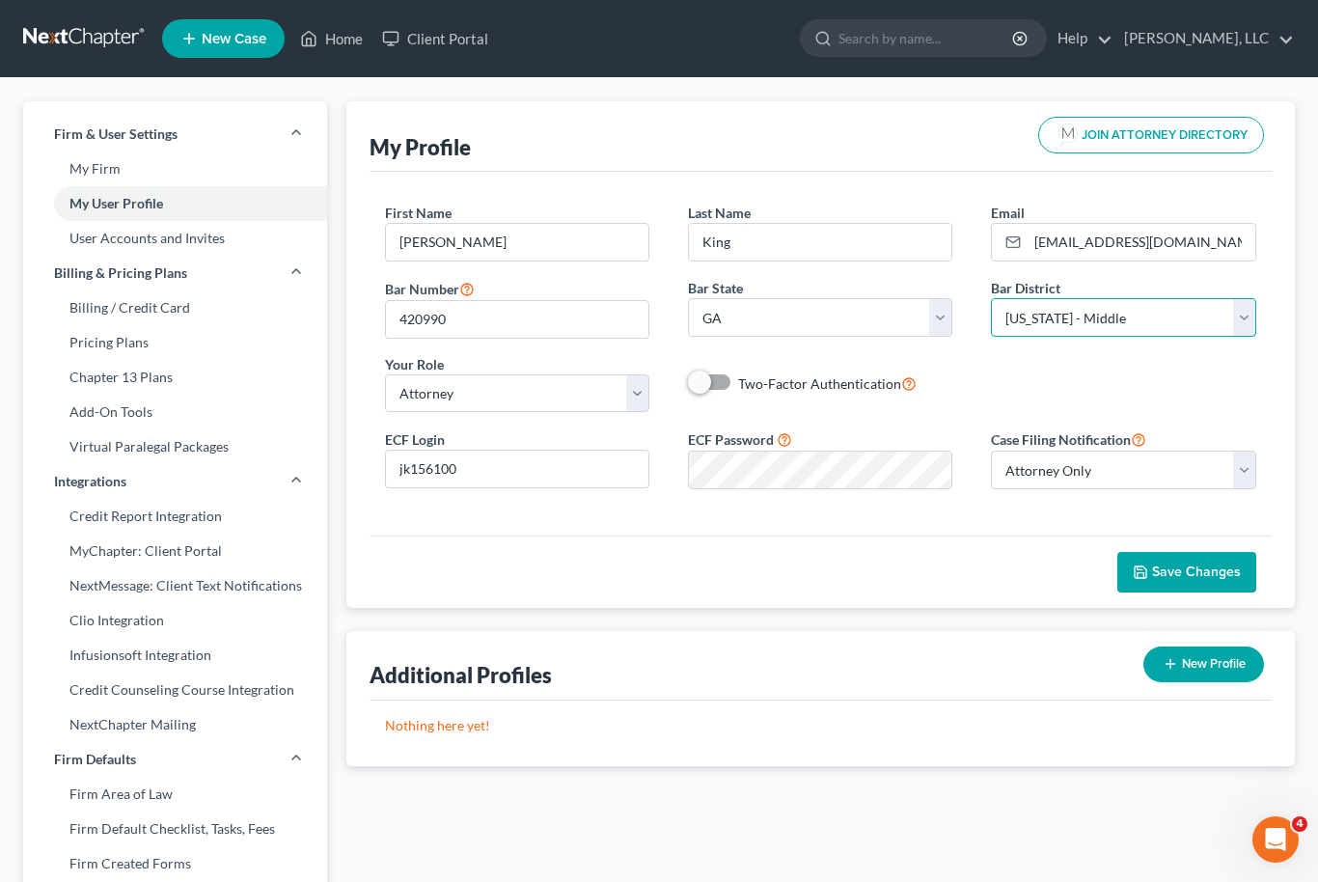
click at [1252, 328] on select "Select [US_STATE] - [GEOGRAPHIC_DATA] [US_STATE] - [GEOGRAPHIC_DATA][US_STATE] …" at bounding box center [1123, 317] width 264 height 39
select select "20"
click at [1211, 572] on span "Save Changes" at bounding box center [1196, 571] width 89 height 16
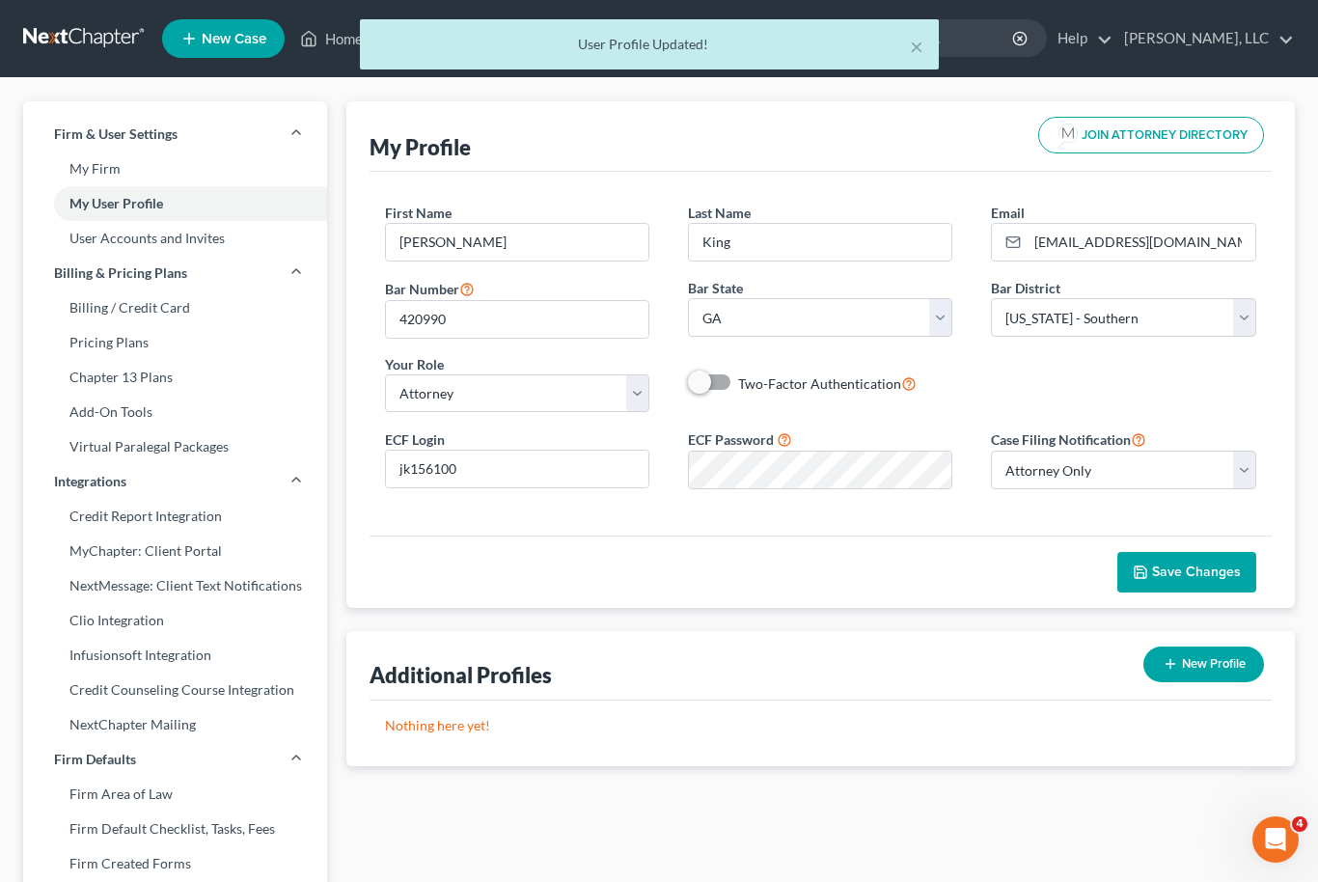
scroll to position [64, 0]
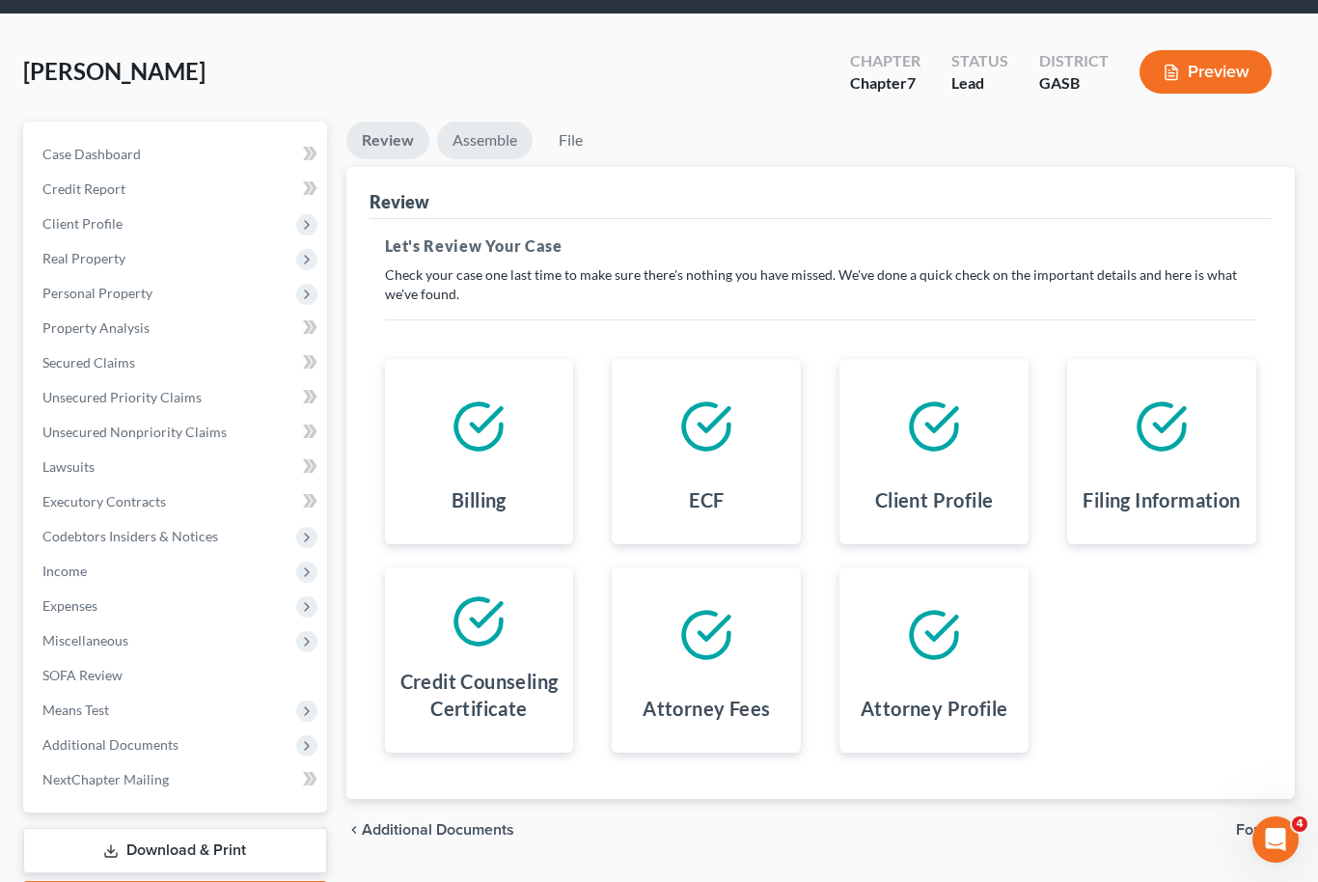
click at [485, 153] on link "Assemble" at bounding box center [485, 141] width 96 height 38
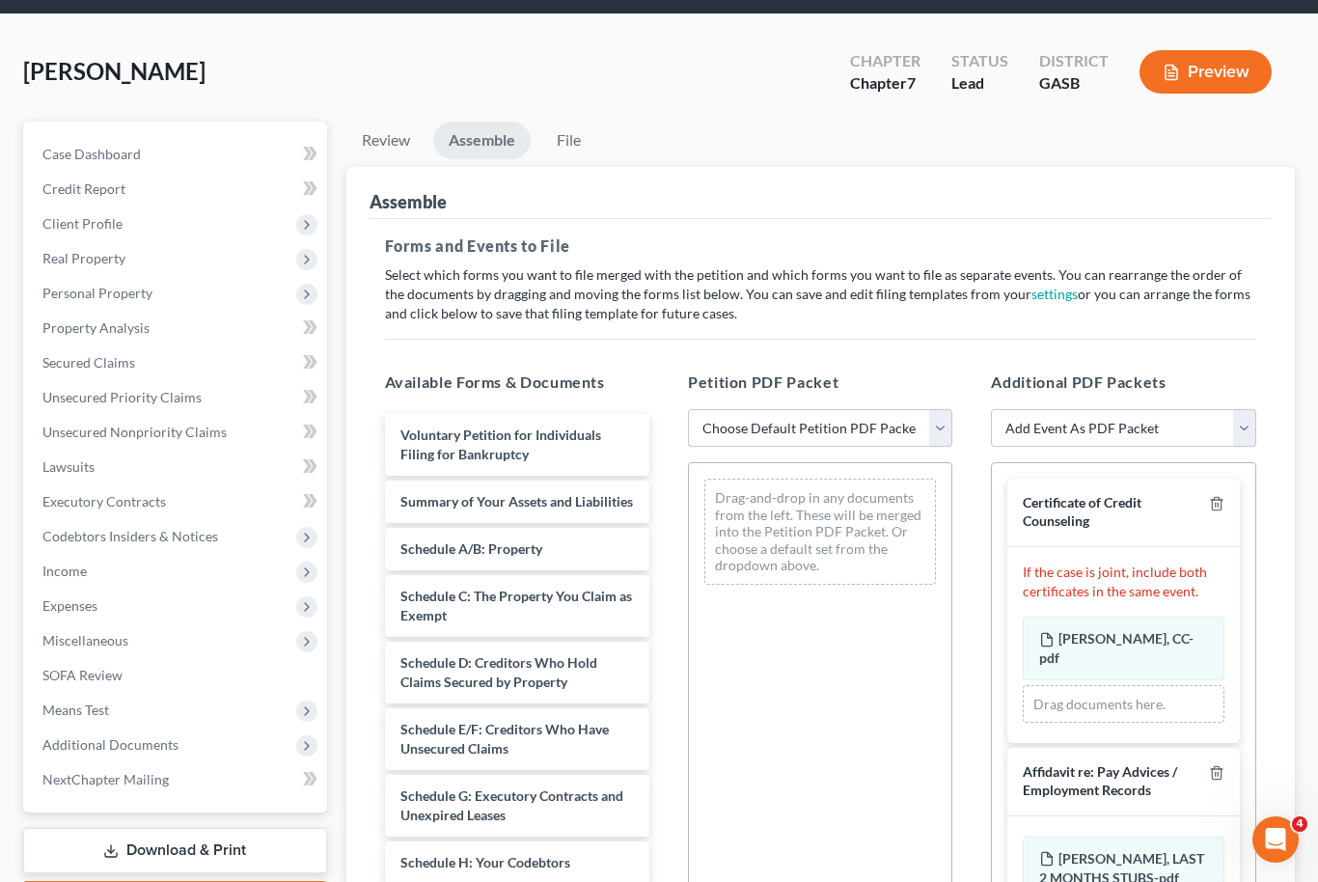
click at [943, 429] on select "Choose Default Petition PDF Packet Emergency Filing (Voluntary Petition and Cre…" at bounding box center [820, 428] width 264 height 39
select select "1"
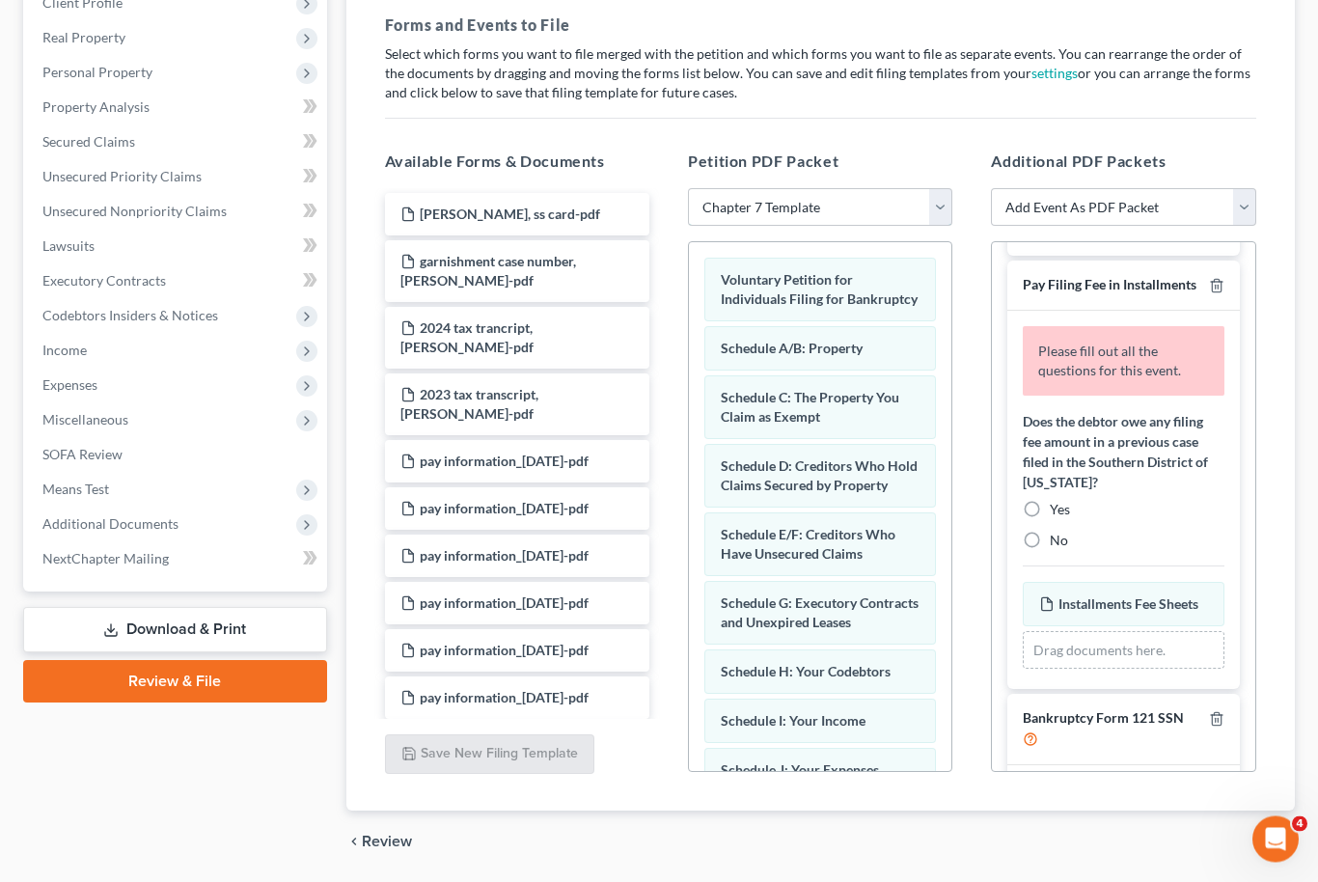
scroll to position [487, 0]
click at [1050, 531] on label "No" at bounding box center [1059, 540] width 18 height 19
click at [1057, 531] on input "No" at bounding box center [1063, 537] width 13 height 13
radio input "true"
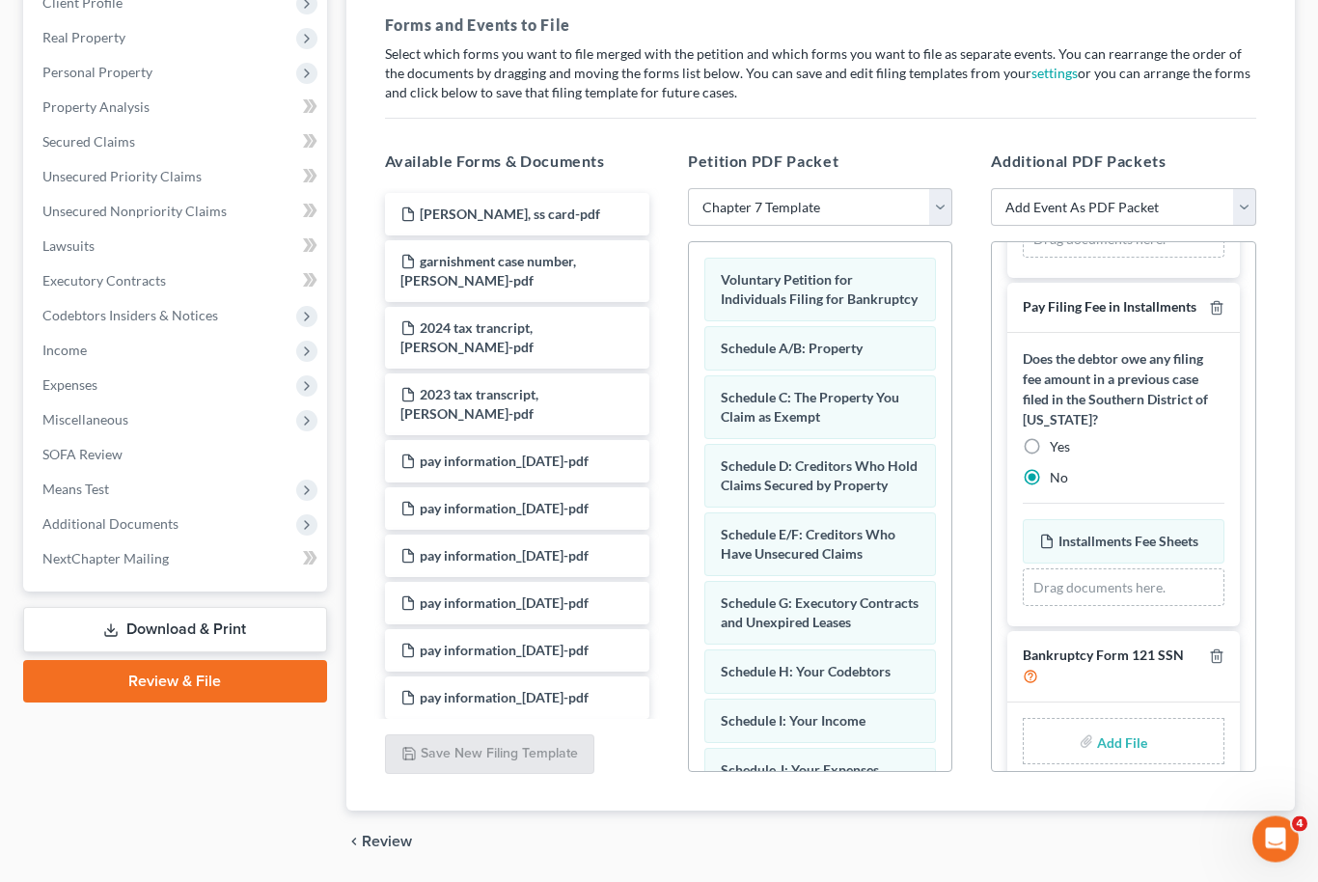
scroll to position [284, 0]
click at [1127, 725] on input "file" at bounding box center [1120, 742] width 46 height 35
type input "C:\fakepath\[PERSON_NAME] Form 121.pdf"
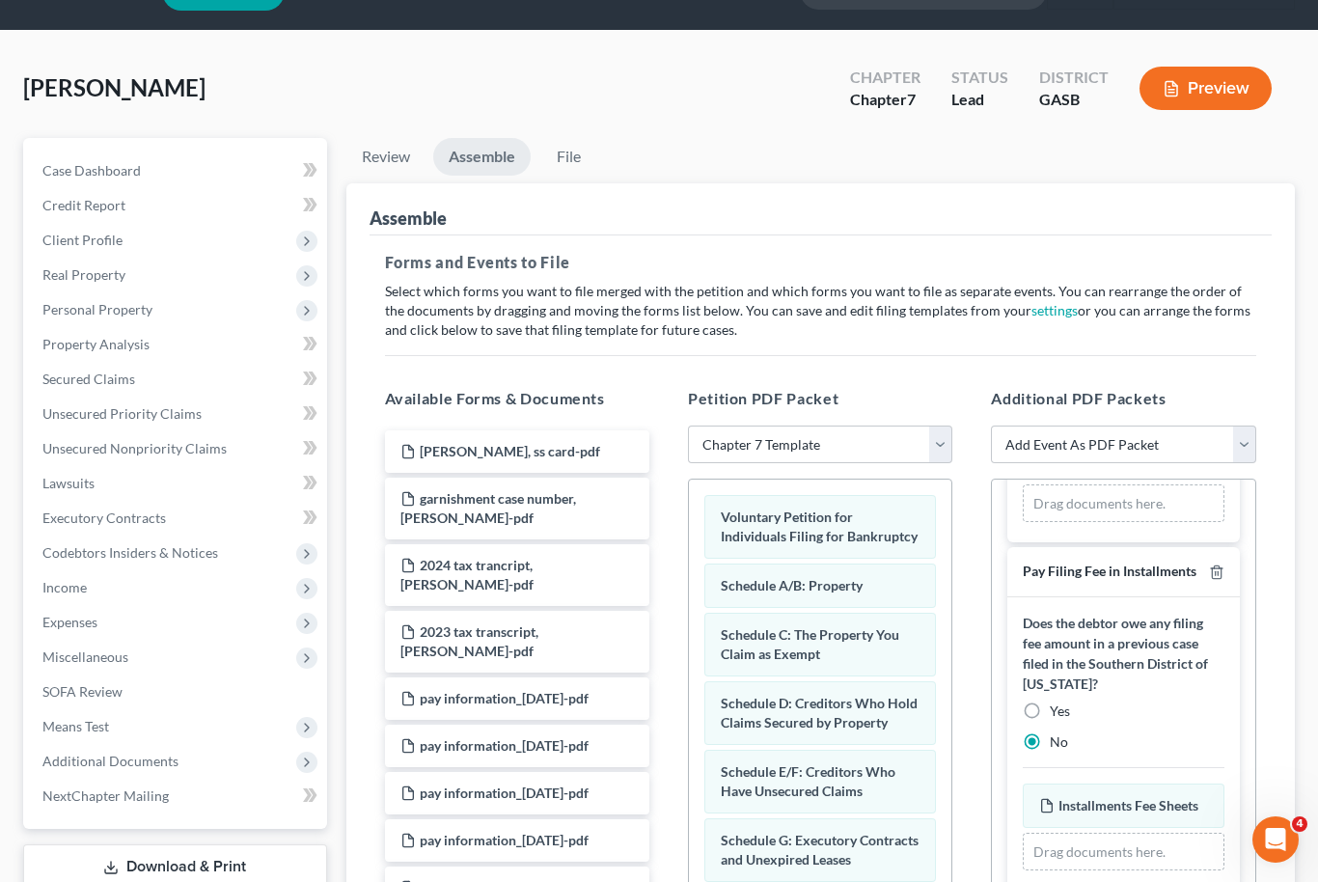
scroll to position [0, 0]
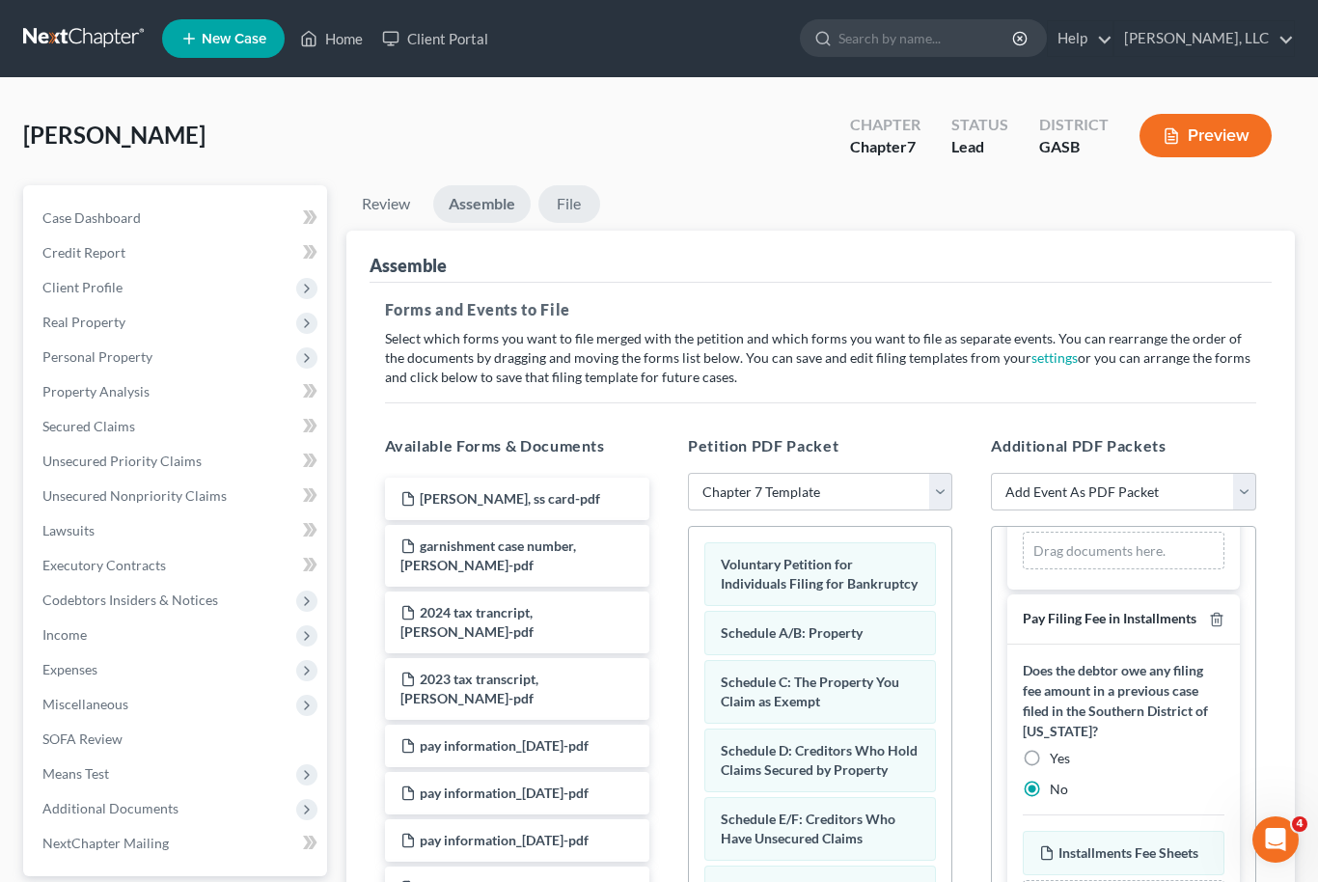
click at [572, 199] on link "File" at bounding box center [569, 204] width 62 height 38
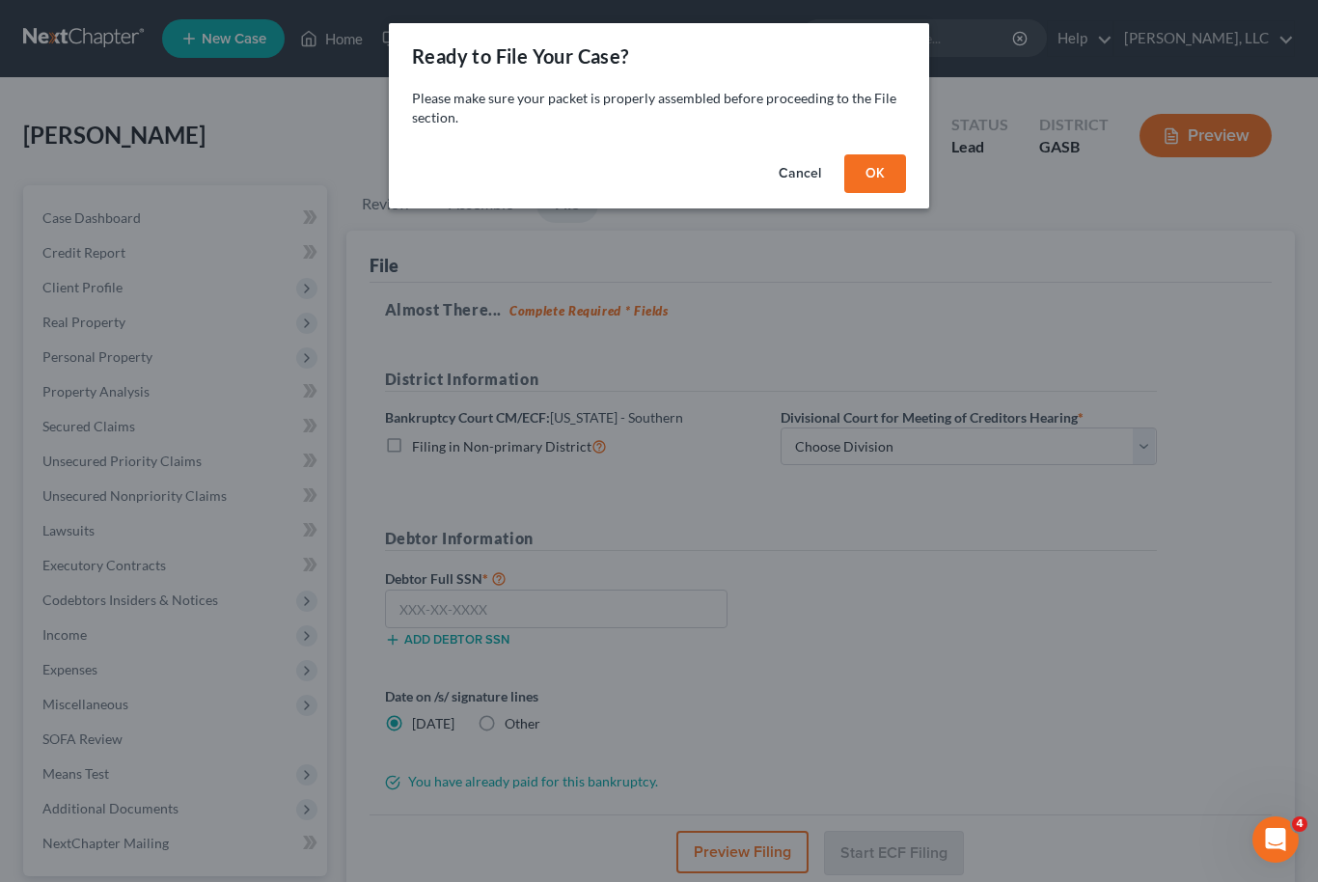
click at [889, 174] on button "OK" at bounding box center [875, 173] width 62 height 39
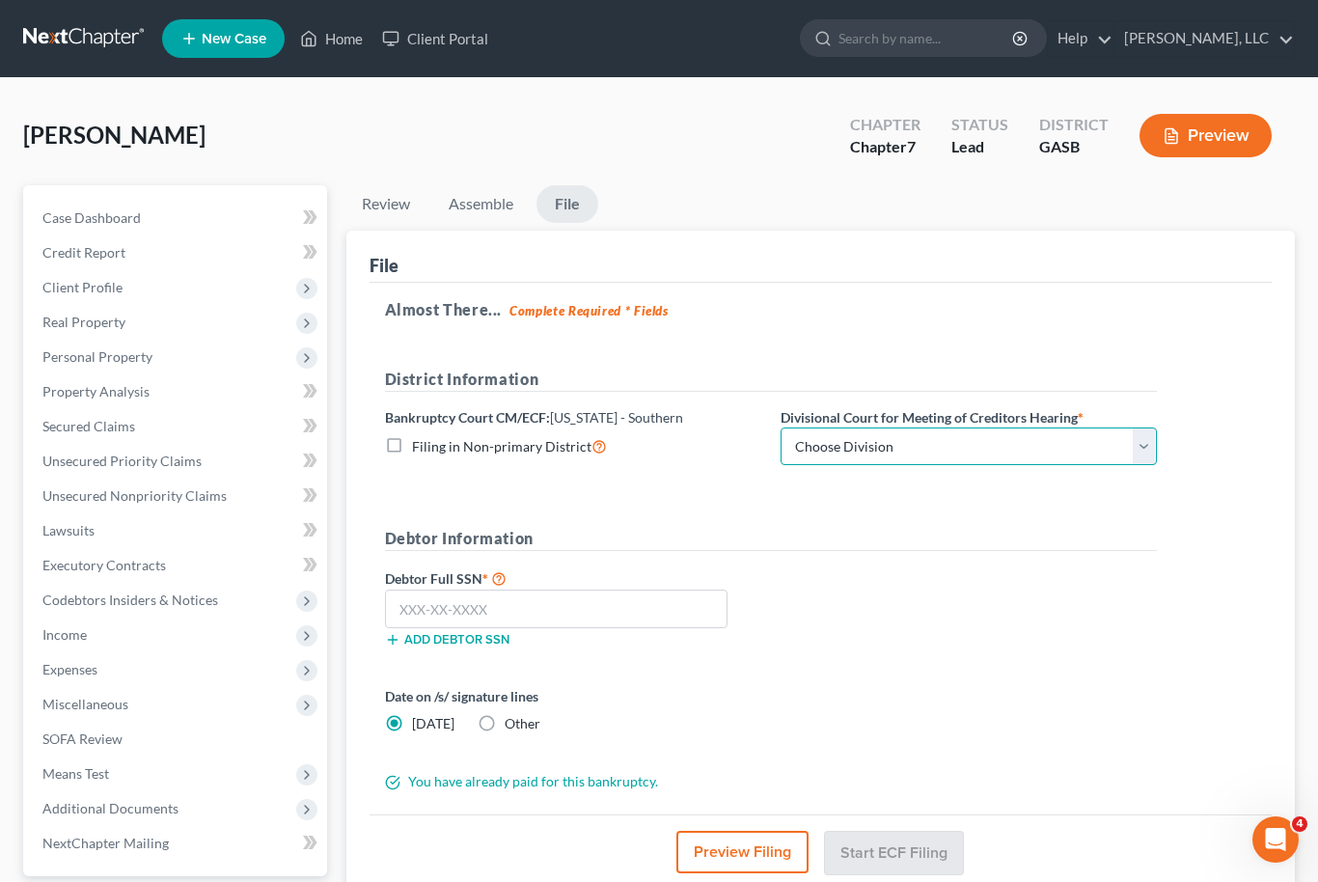
click at [1151, 453] on select "Choose Division [GEOGRAPHIC_DATA] [GEOGRAPHIC_DATA] [GEOGRAPHIC_DATA] [GEOGRAPH…" at bounding box center [969, 446] width 376 height 39
select select "2"
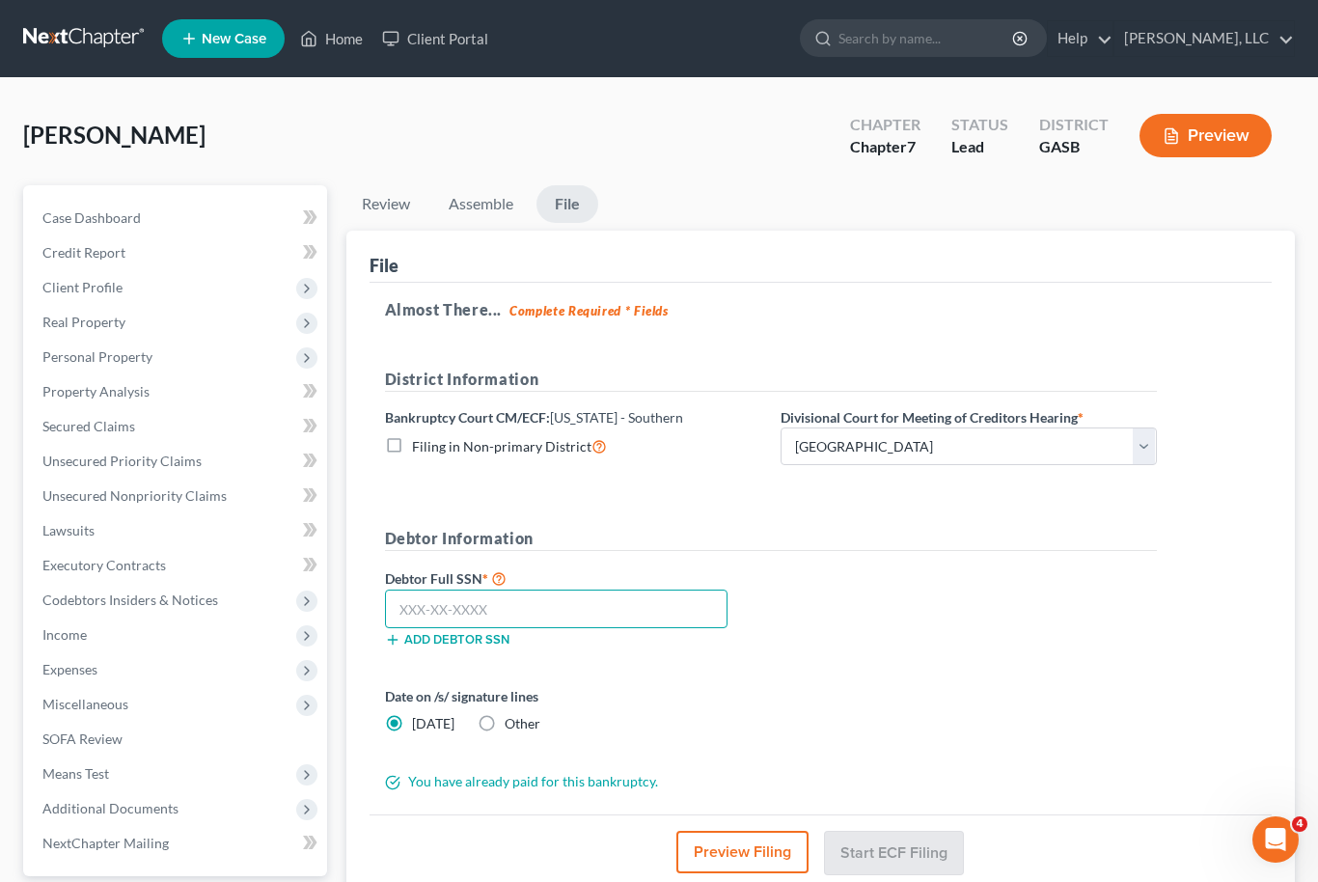
click at [576, 612] on input "text" at bounding box center [556, 608] width 343 height 39
click at [429, 612] on input "text" at bounding box center [556, 608] width 343 height 39
click at [446, 600] on input "259-83" at bounding box center [556, 608] width 343 height 39
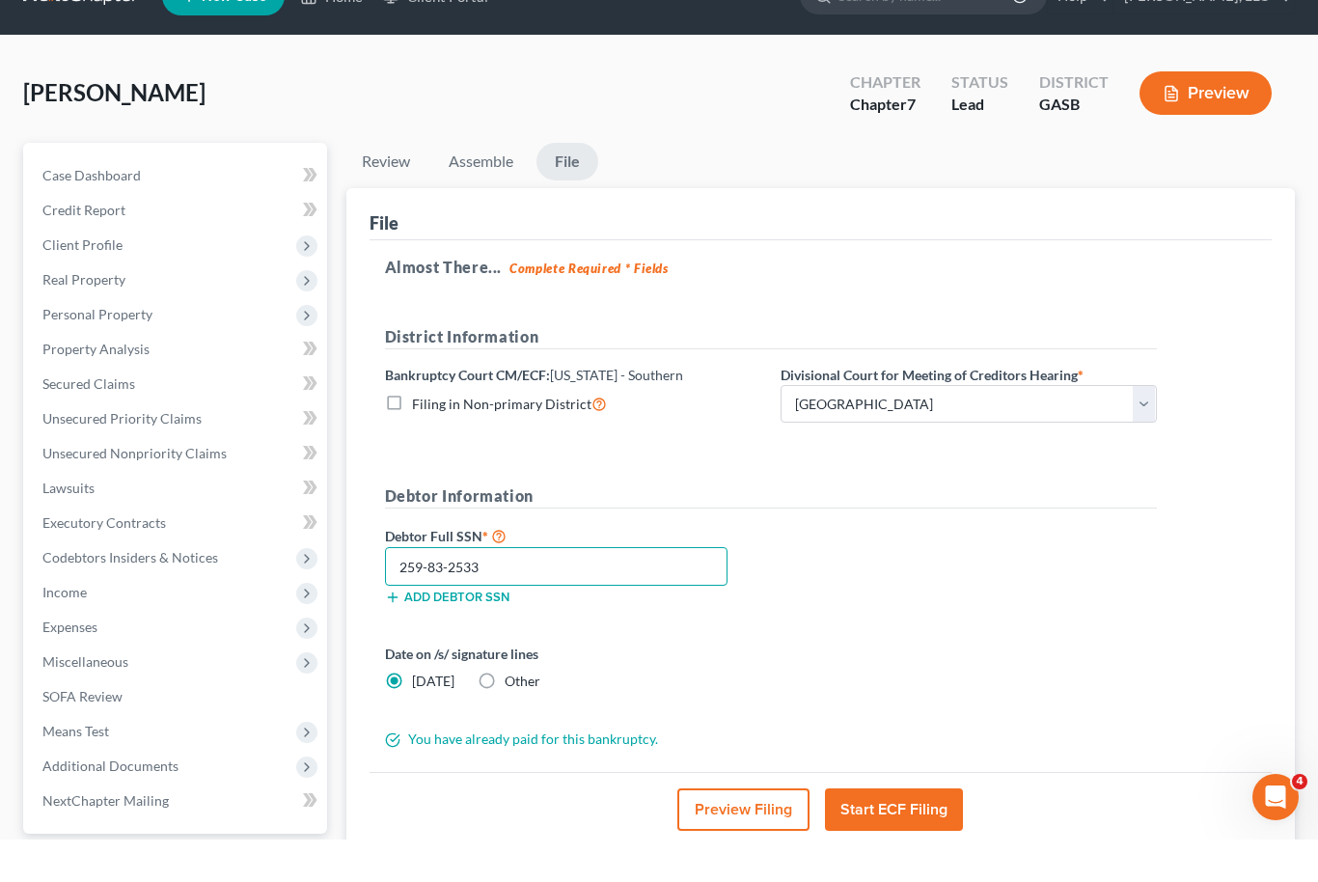
scroll to position [2, 0]
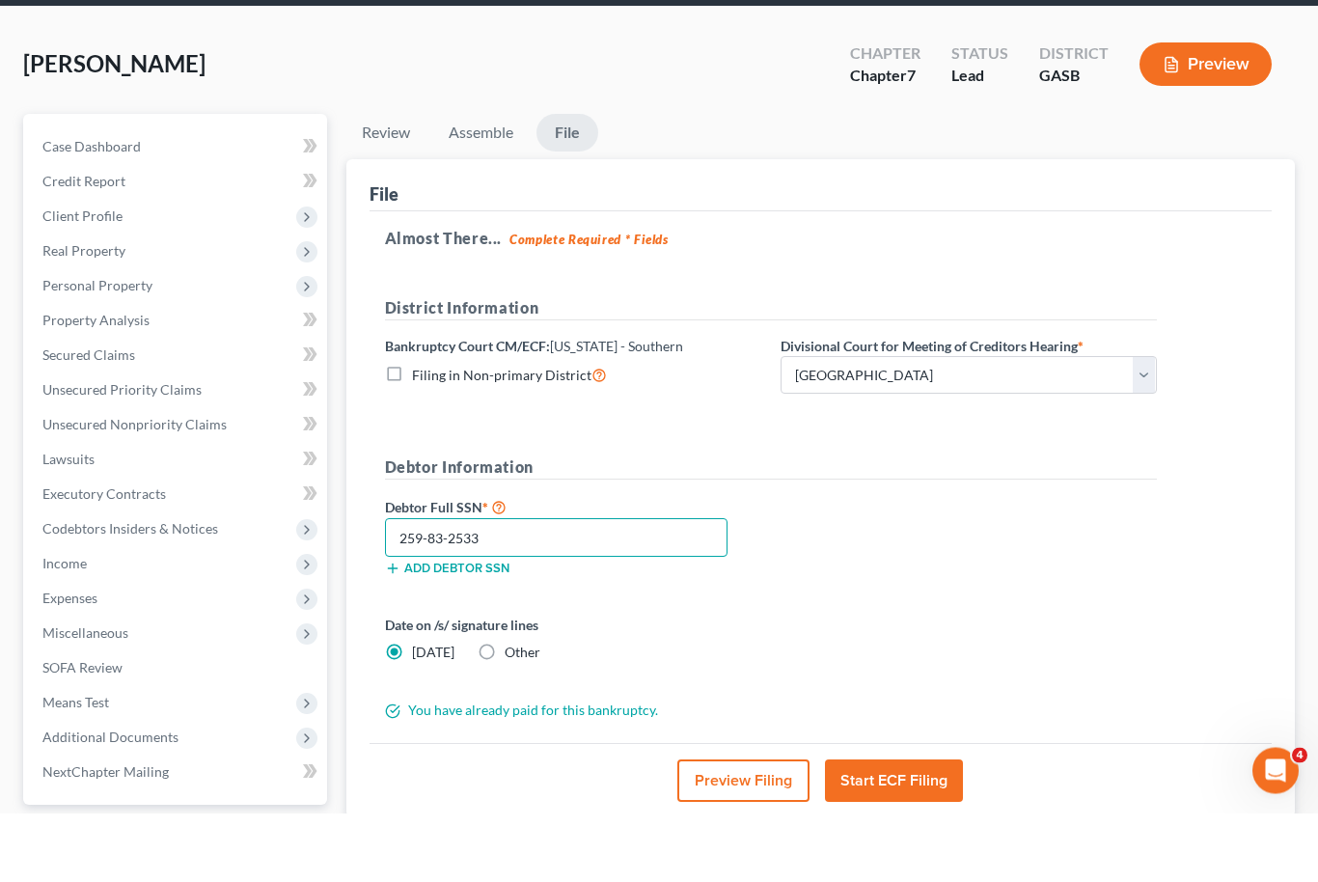
type input "259-83-2533"
click at [928, 829] on button "Start ECF Filing" at bounding box center [894, 850] width 138 height 42
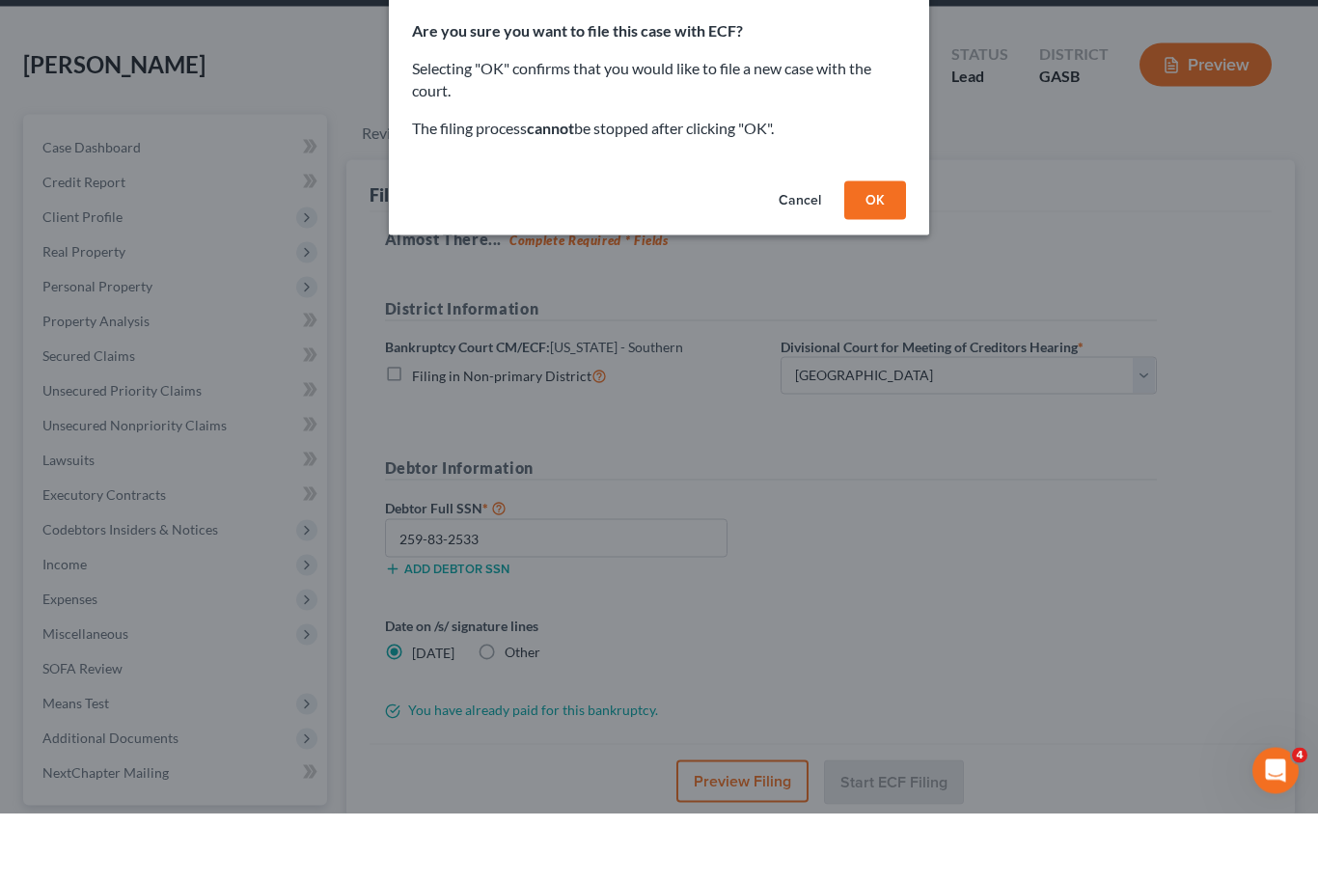
scroll to position [71, 0]
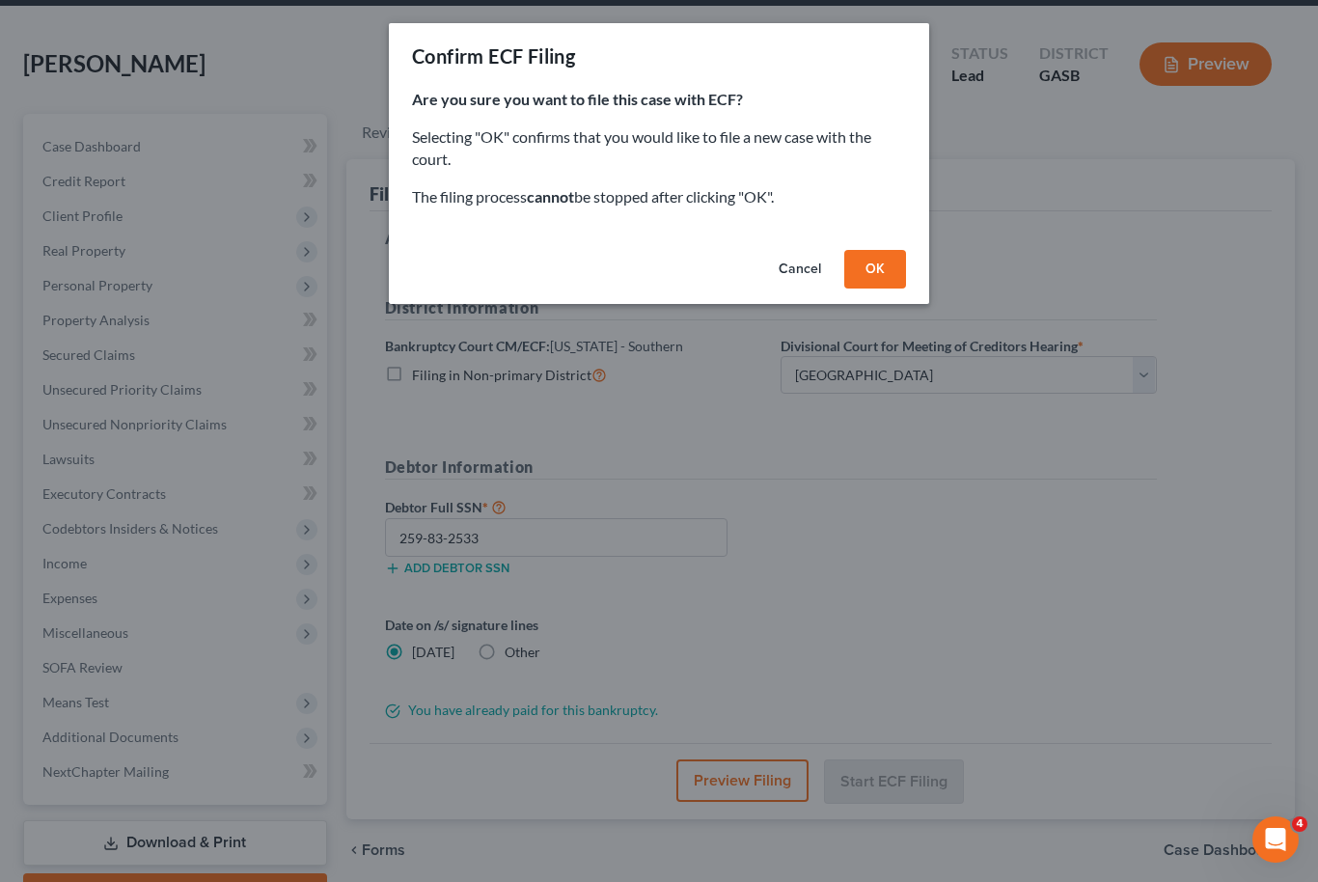
click at [890, 260] on button "OK" at bounding box center [875, 269] width 62 height 39
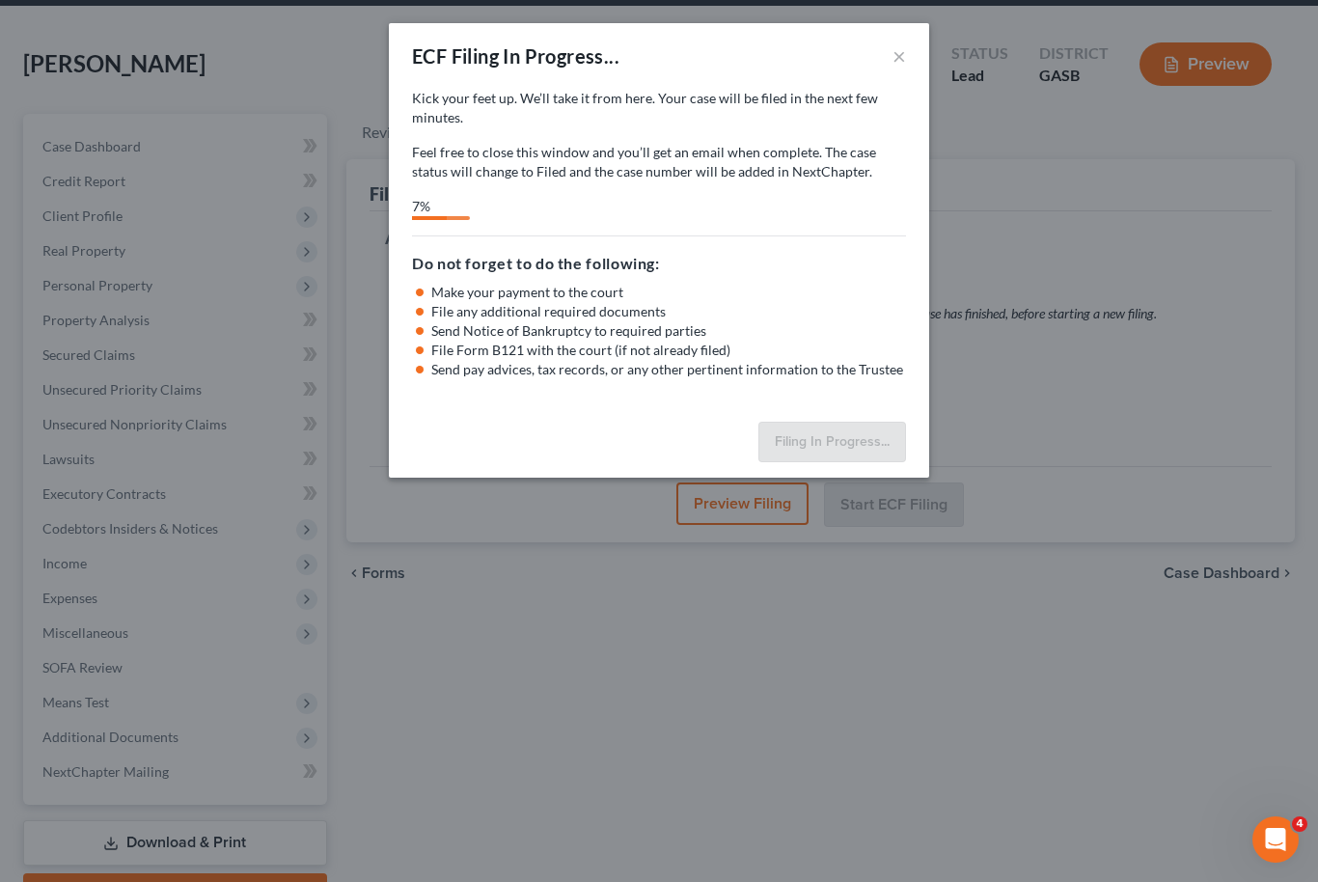
scroll to position [135, 0]
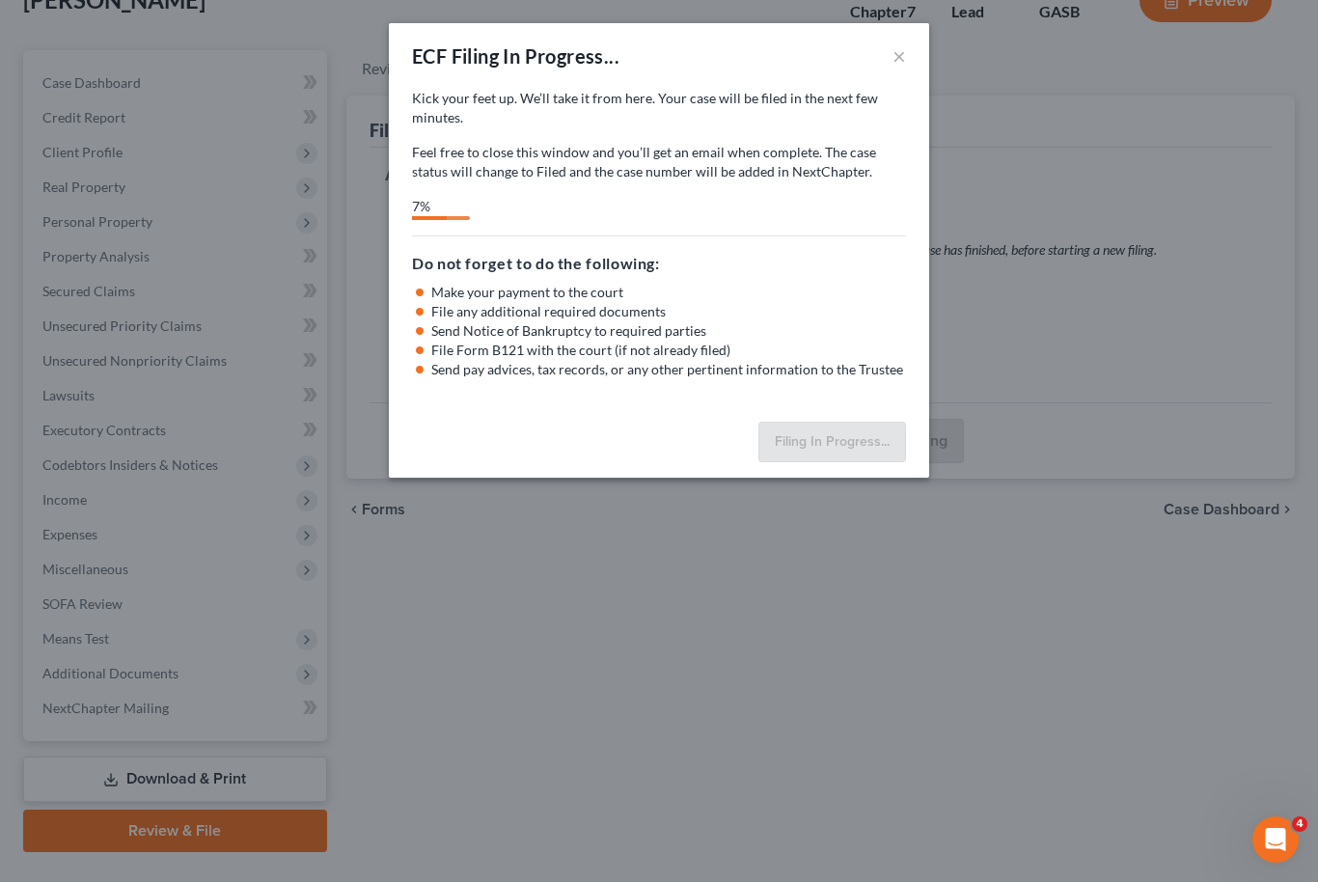
select select "2"
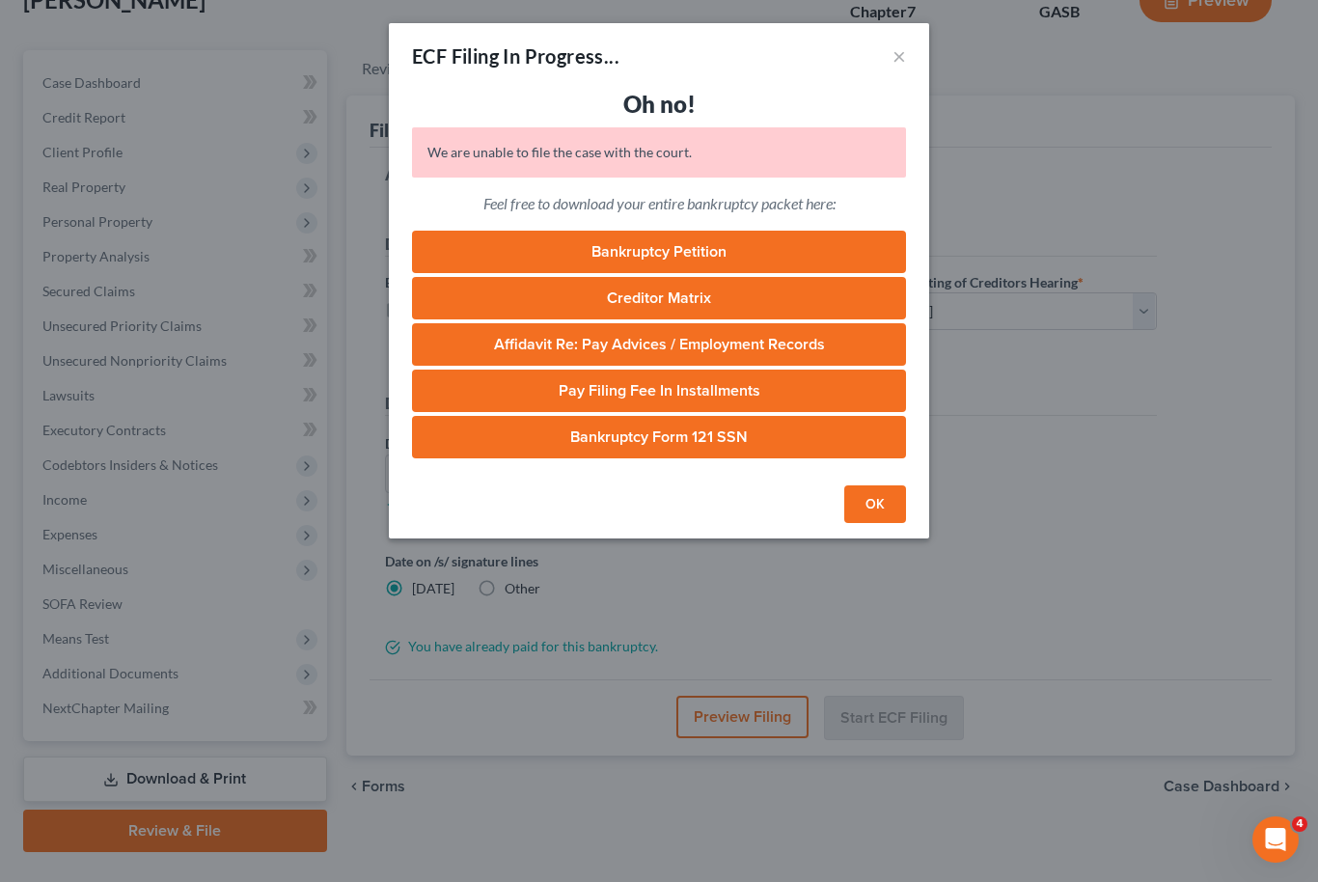
click at [894, 509] on button "OK" at bounding box center [875, 504] width 62 height 39
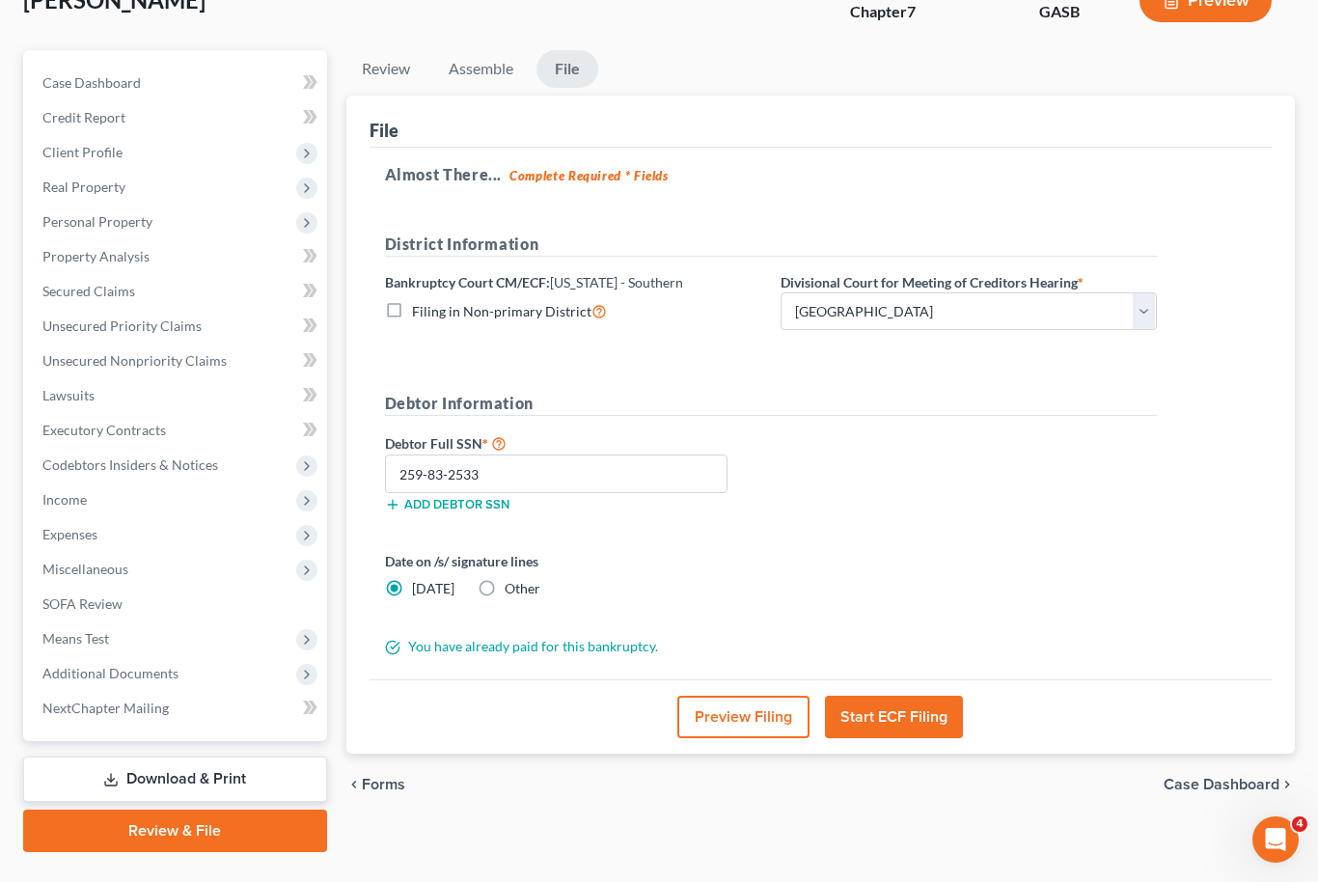
click at [925, 726] on button "Start ECF Filing" at bounding box center [894, 717] width 138 height 42
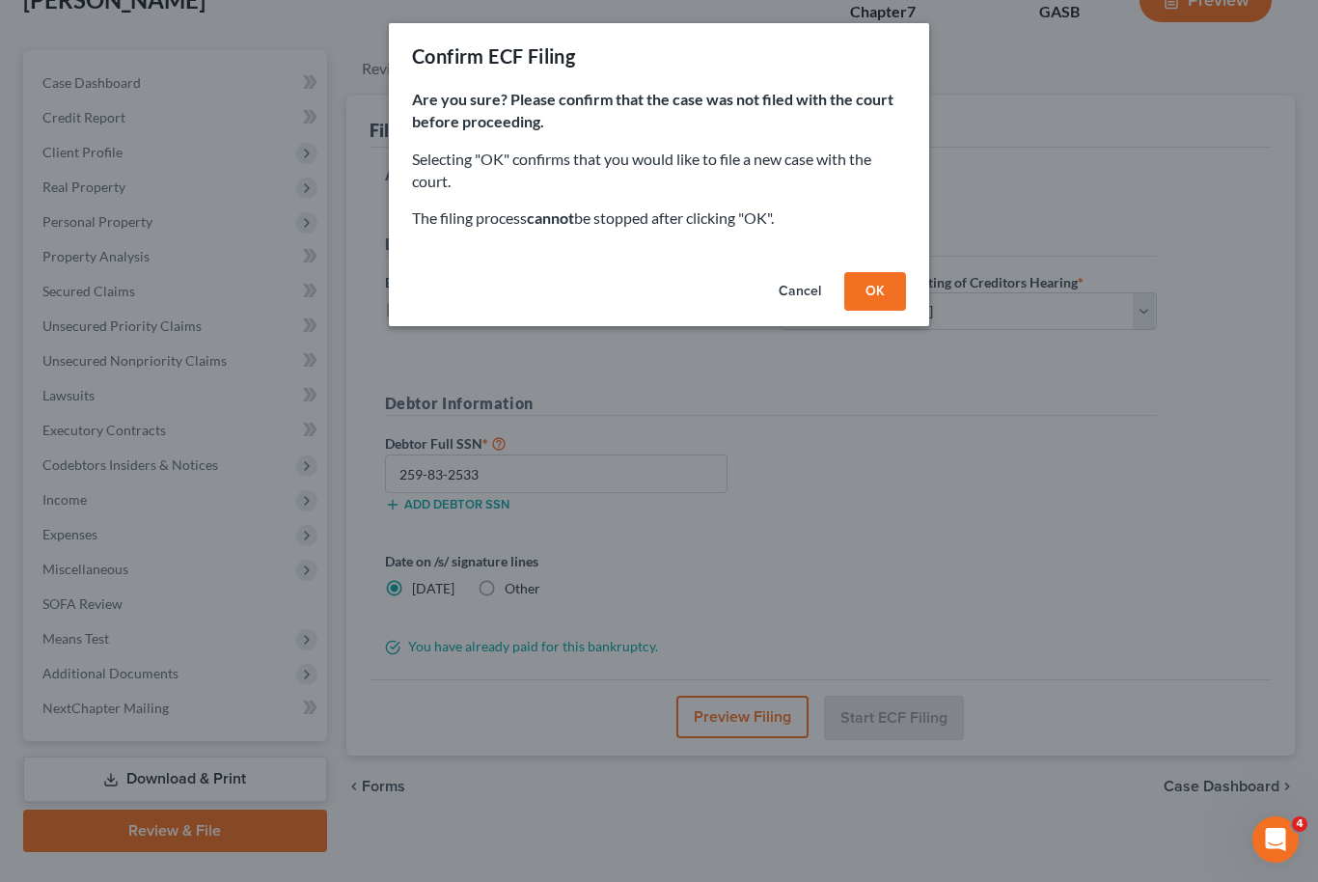
click at [886, 304] on button "OK" at bounding box center [875, 291] width 62 height 39
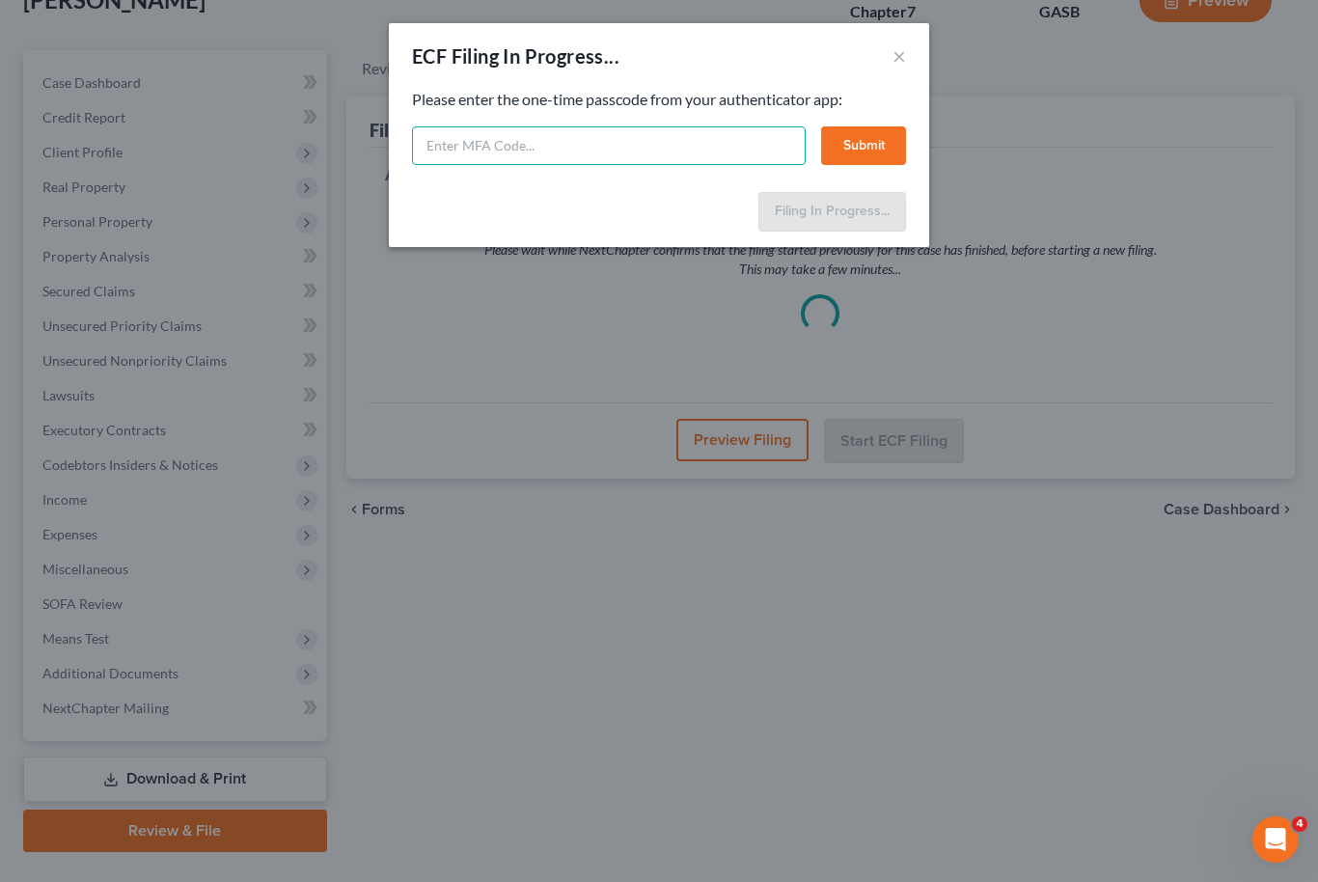
click at [526, 131] on input "text" at bounding box center [609, 145] width 394 height 39
type input "755738"
click at [863, 143] on button "Submit" at bounding box center [863, 145] width 85 height 39
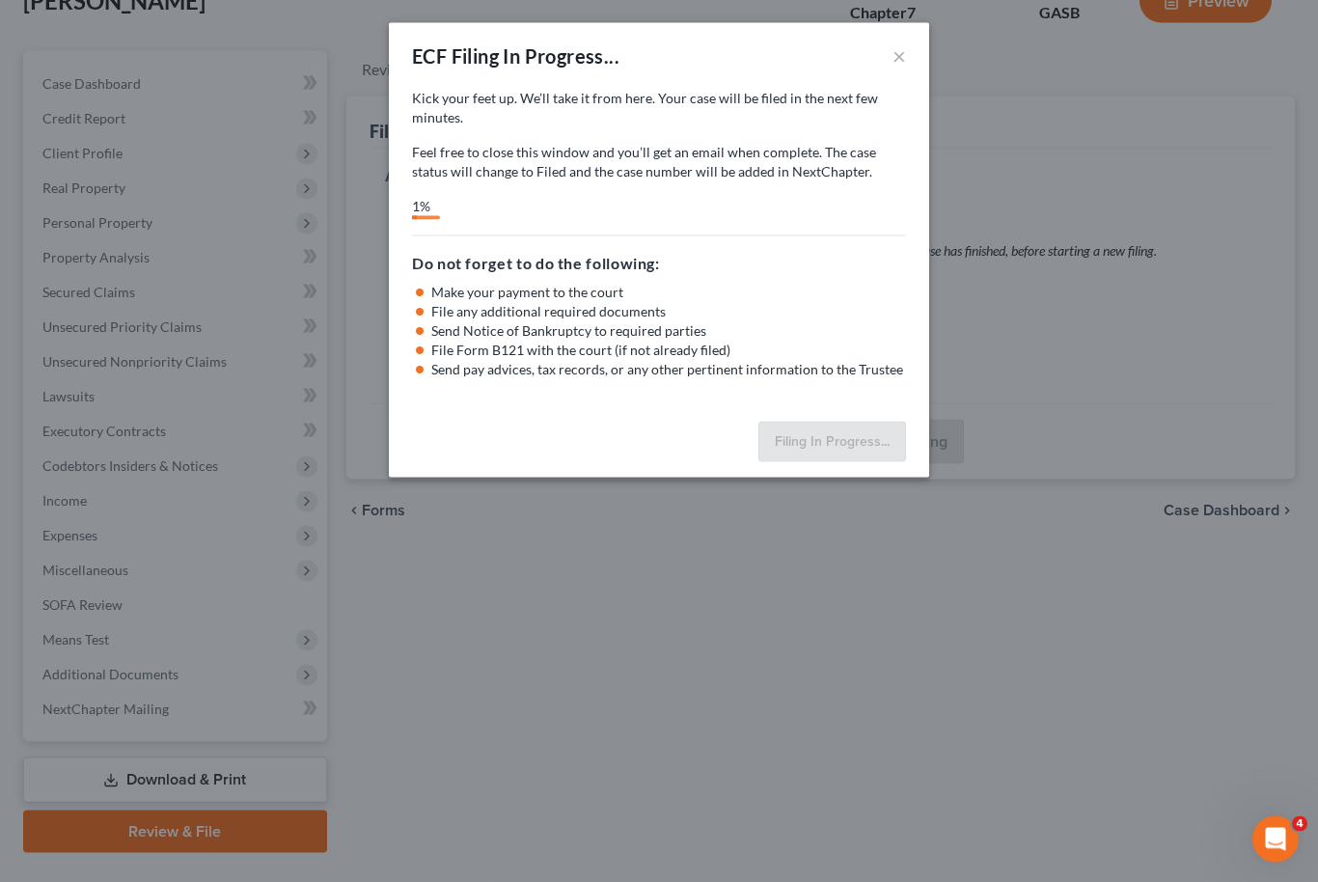
scroll to position [135, 0]
